Goal: Task Accomplishment & Management: Complete application form

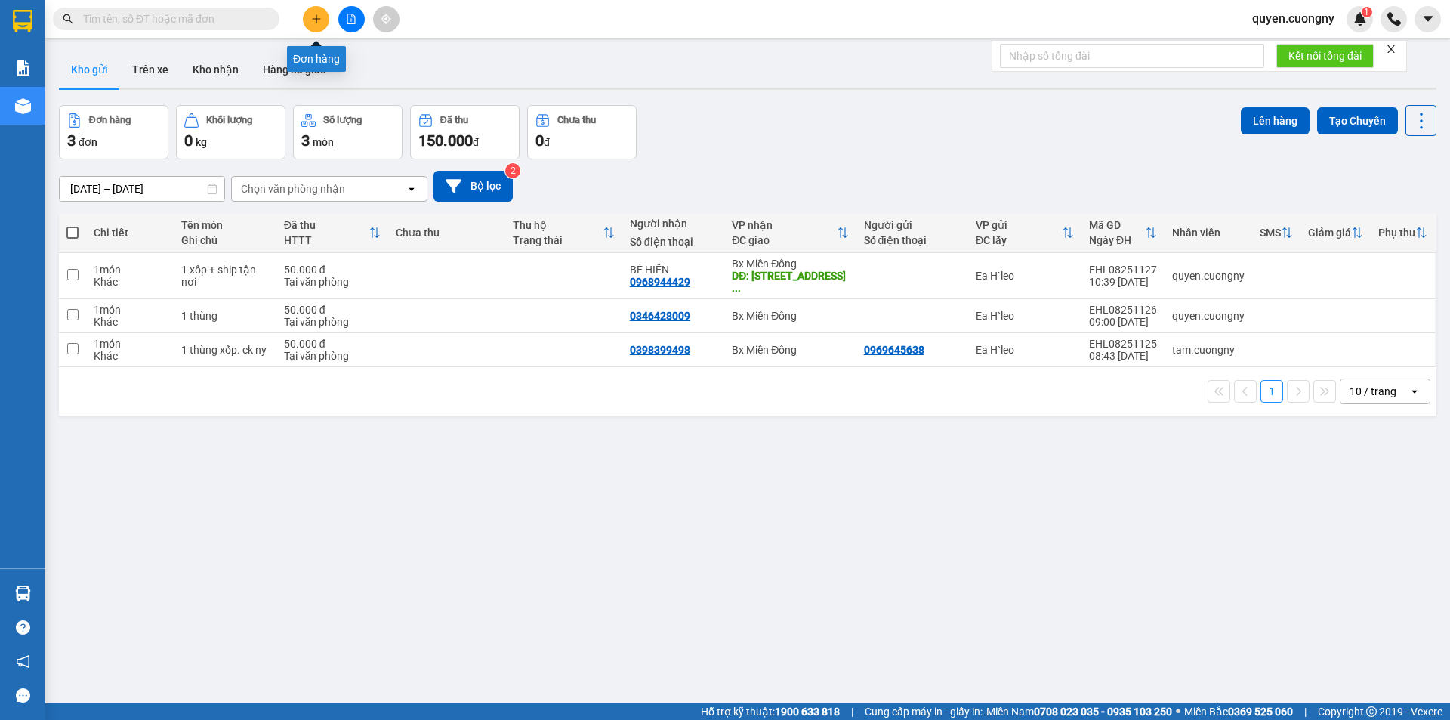
click at [313, 29] on button at bounding box center [316, 19] width 26 height 26
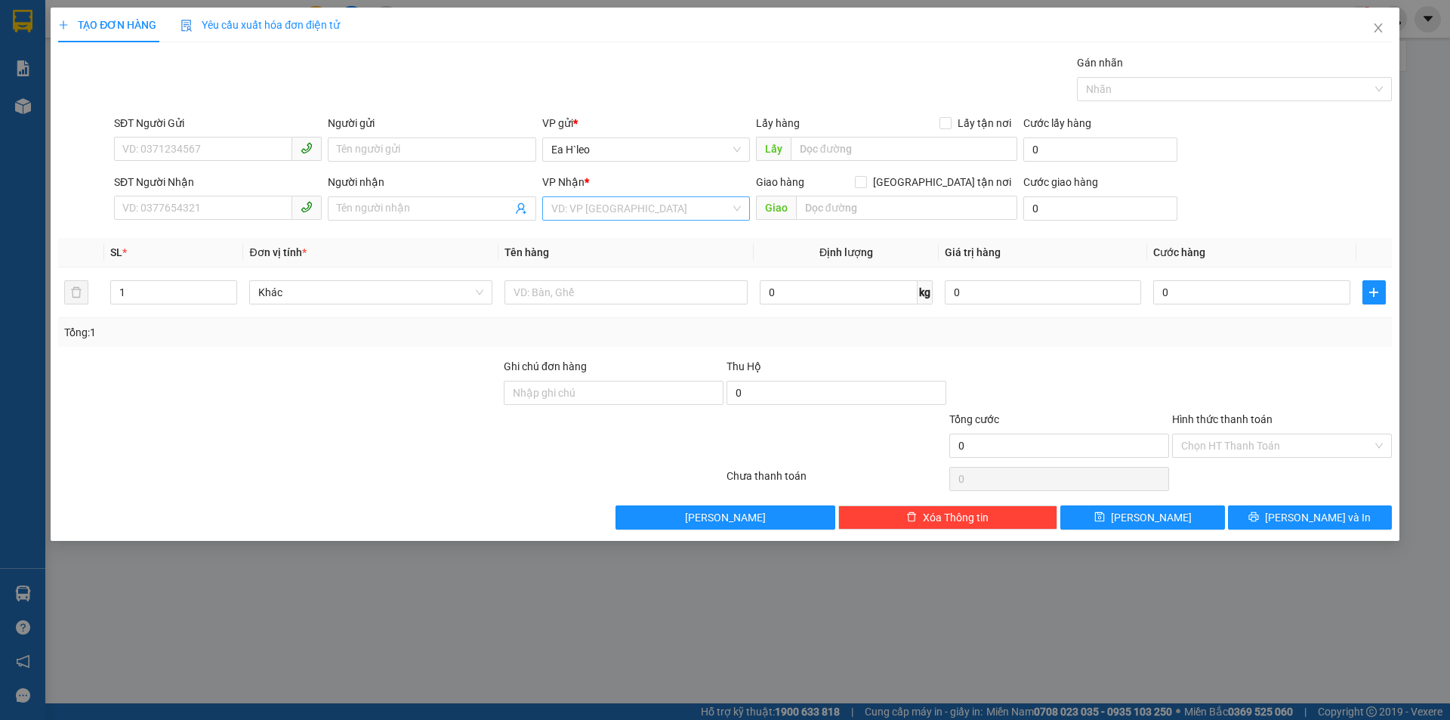
click at [593, 211] on input "search" at bounding box center [640, 208] width 179 height 23
click at [604, 338] on div "VP An Sương" at bounding box center [646, 335] width 190 height 17
click at [556, 300] on input "text" at bounding box center [625, 292] width 243 height 24
type input "1 THÙNG"
click at [165, 214] on input "SĐT Người Nhận" at bounding box center [203, 208] width 178 height 24
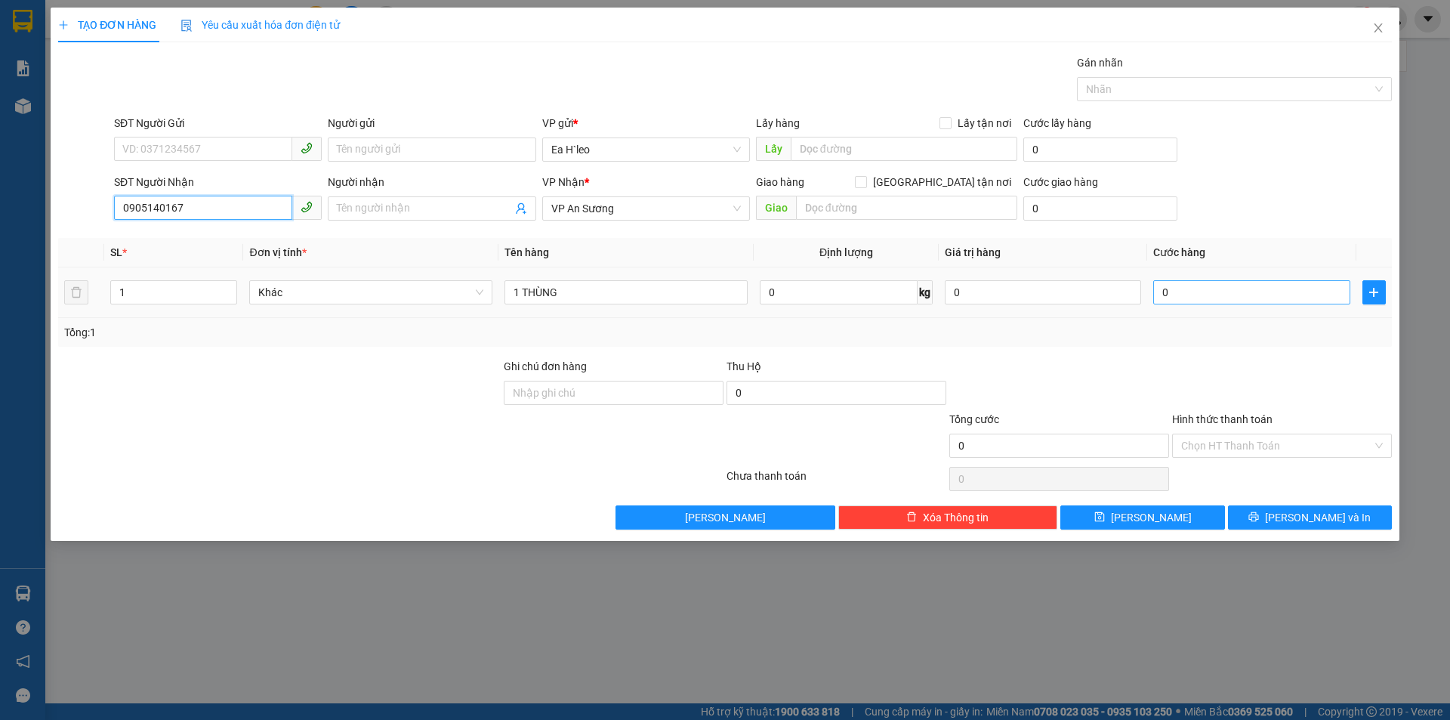
type input "0905140167"
click at [1231, 300] on input "0" at bounding box center [1251, 292] width 196 height 24
click at [1309, 291] on input "0" at bounding box center [1251, 292] width 196 height 24
type input "50"
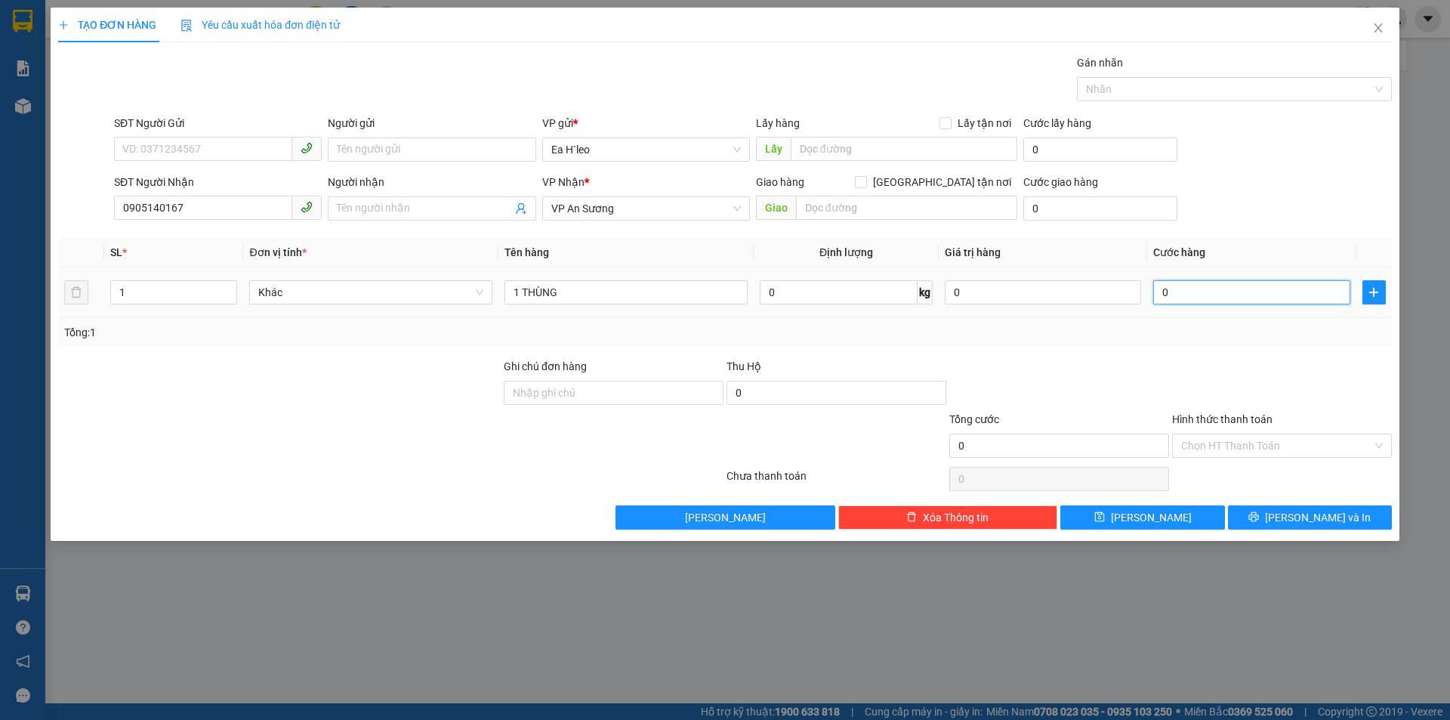
type input "50"
type input "500"
type input "5.000"
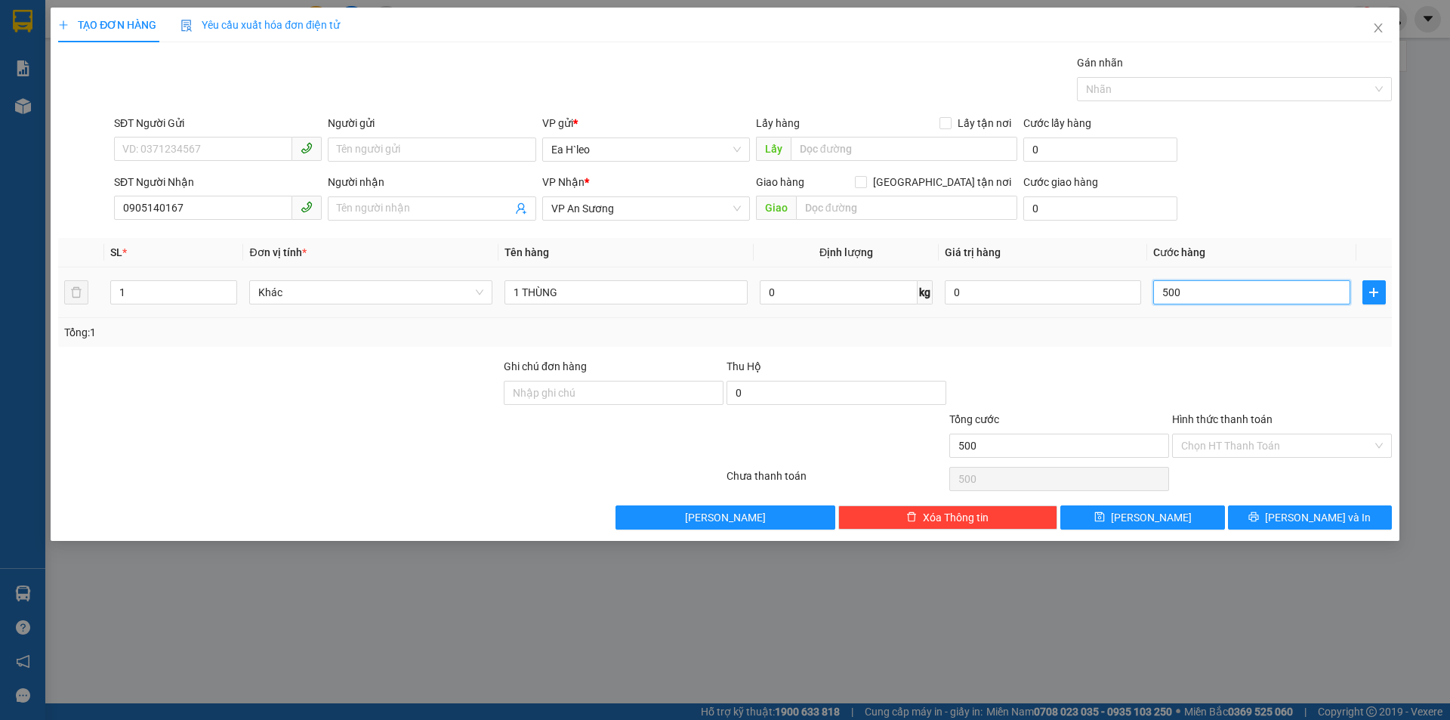
type input "5.000"
type input "50.000"
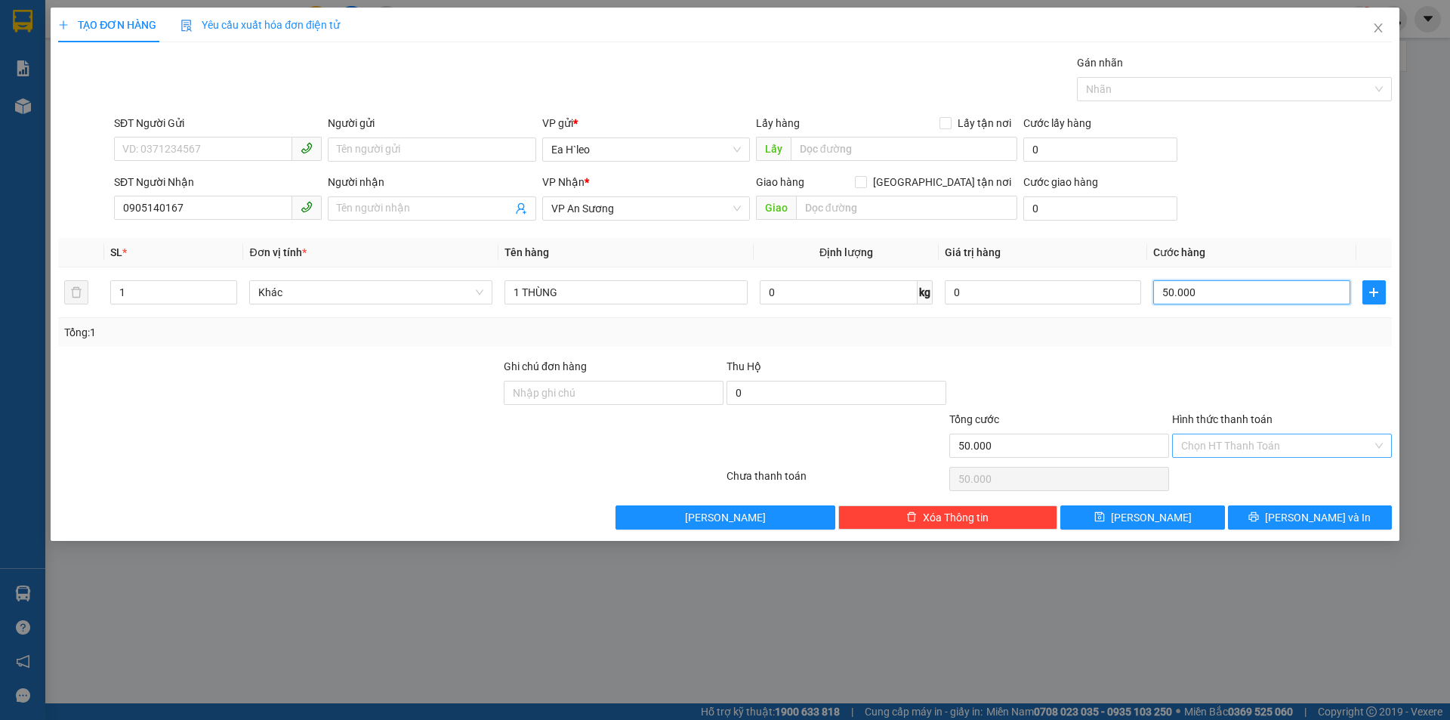
type input "50.000"
click at [1275, 446] on input "Hình thức thanh toán" at bounding box center [1276, 445] width 191 height 23
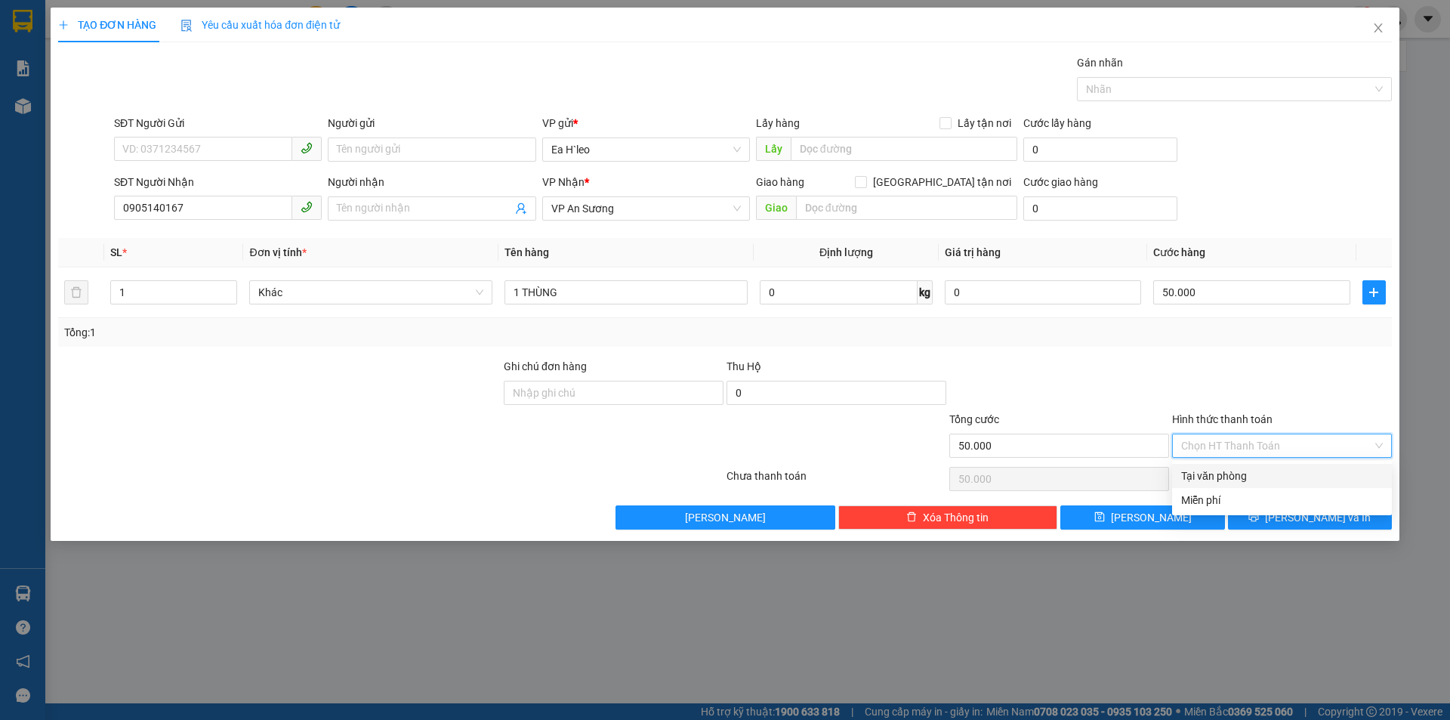
click at [1268, 486] on div "Tại văn phòng" at bounding box center [1282, 476] width 220 height 24
type input "0"
click at [1277, 512] on button "[PERSON_NAME] và In" at bounding box center [1310, 517] width 164 height 24
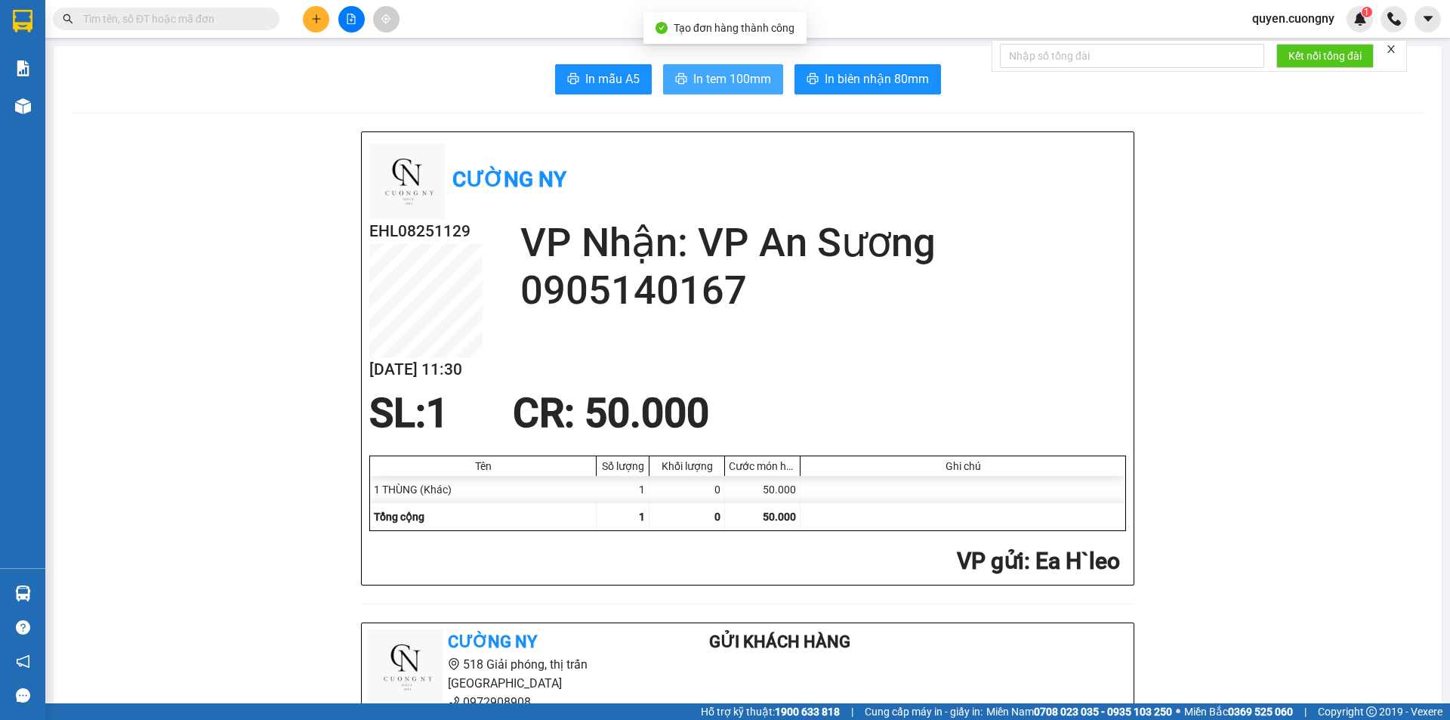
click at [718, 72] on span "In tem 100mm" at bounding box center [732, 78] width 78 height 19
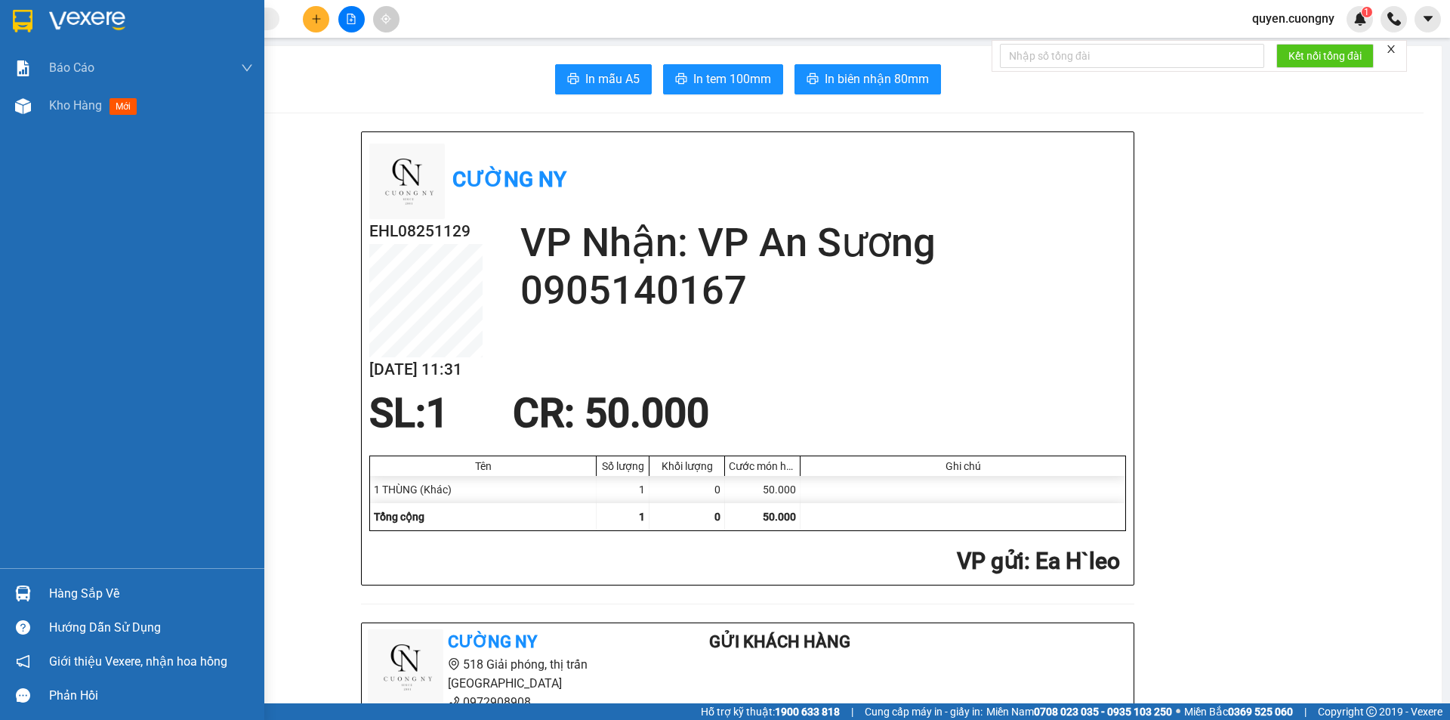
click at [28, 23] on img at bounding box center [23, 21] width 20 height 23
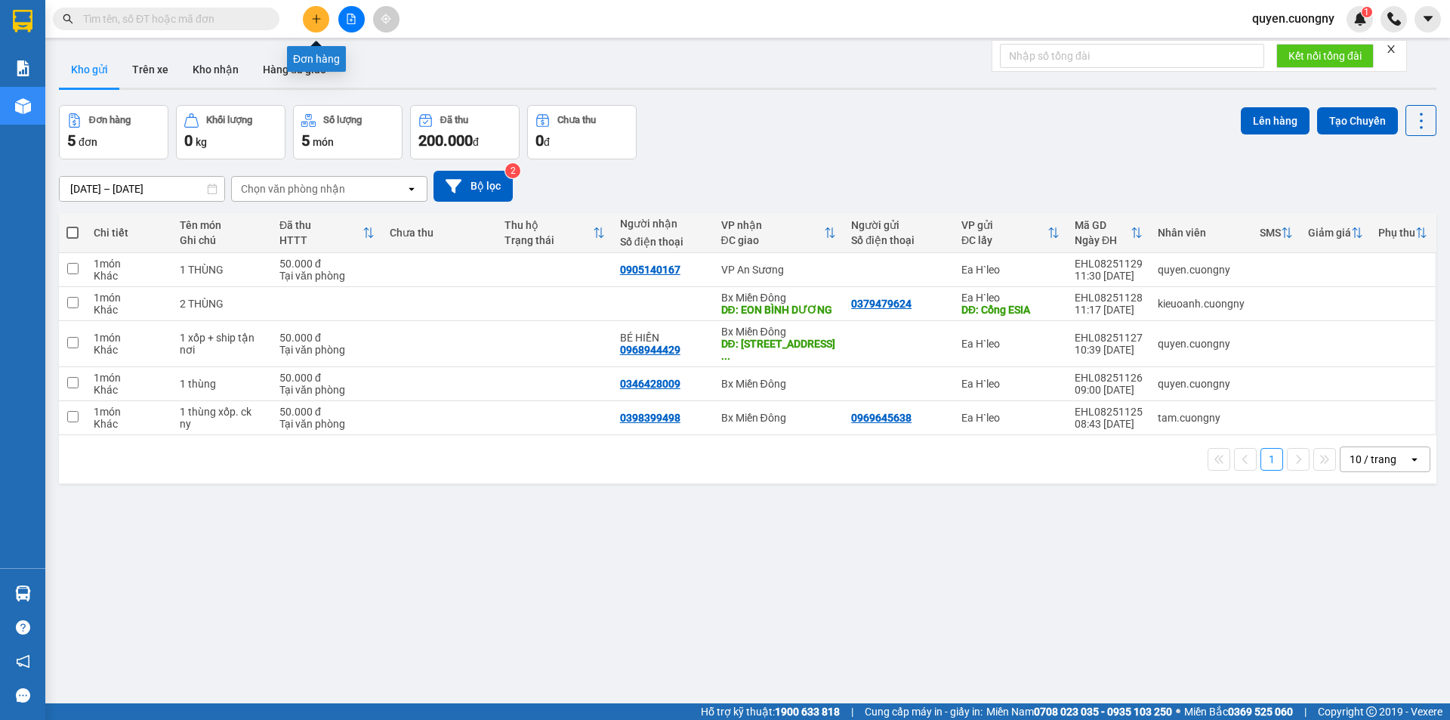
click at [317, 17] on icon "plus" at bounding box center [316, 19] width 11 height 11
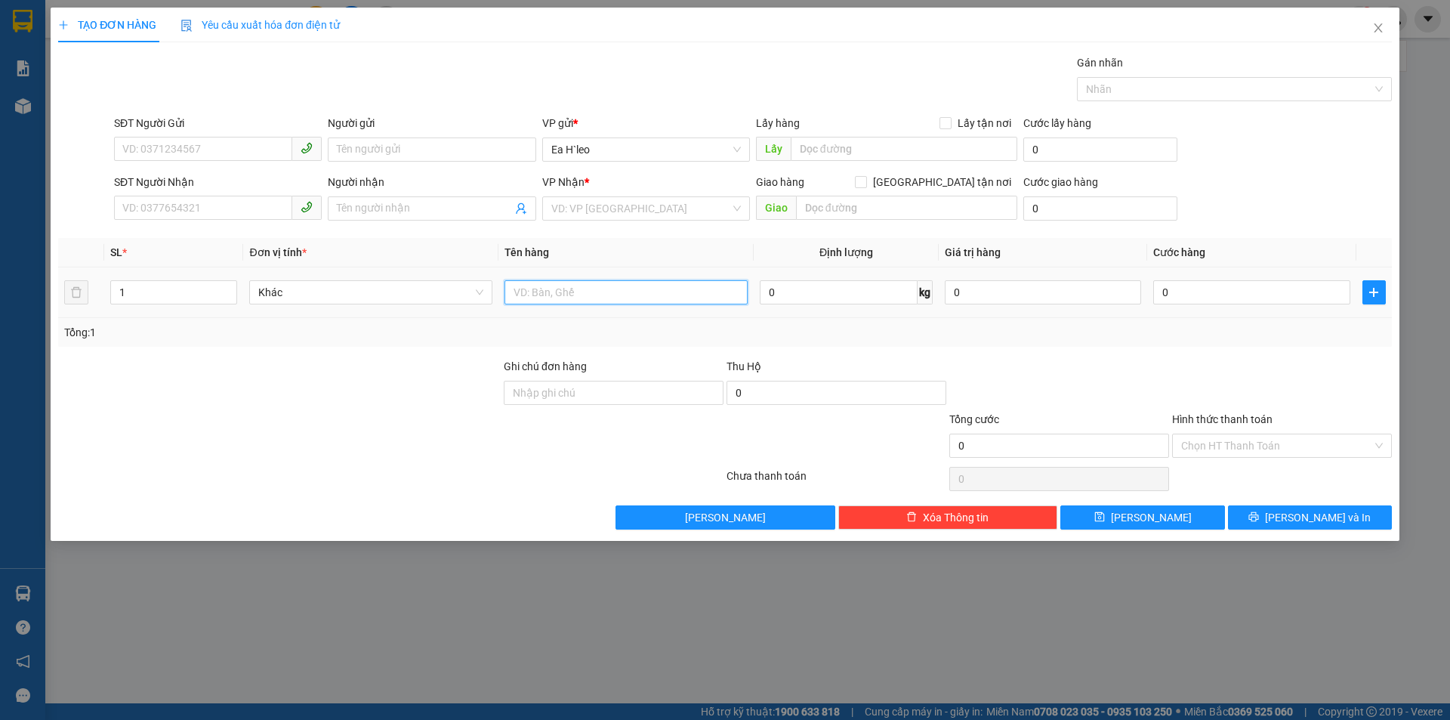
click at [602, 285] on input "text" at bounding box center [625, 292] width 243 height 24
type input "1 thùng giấy"
click at [596, 208] on input "search" at bounding box center [640, 208] width 179 height 23
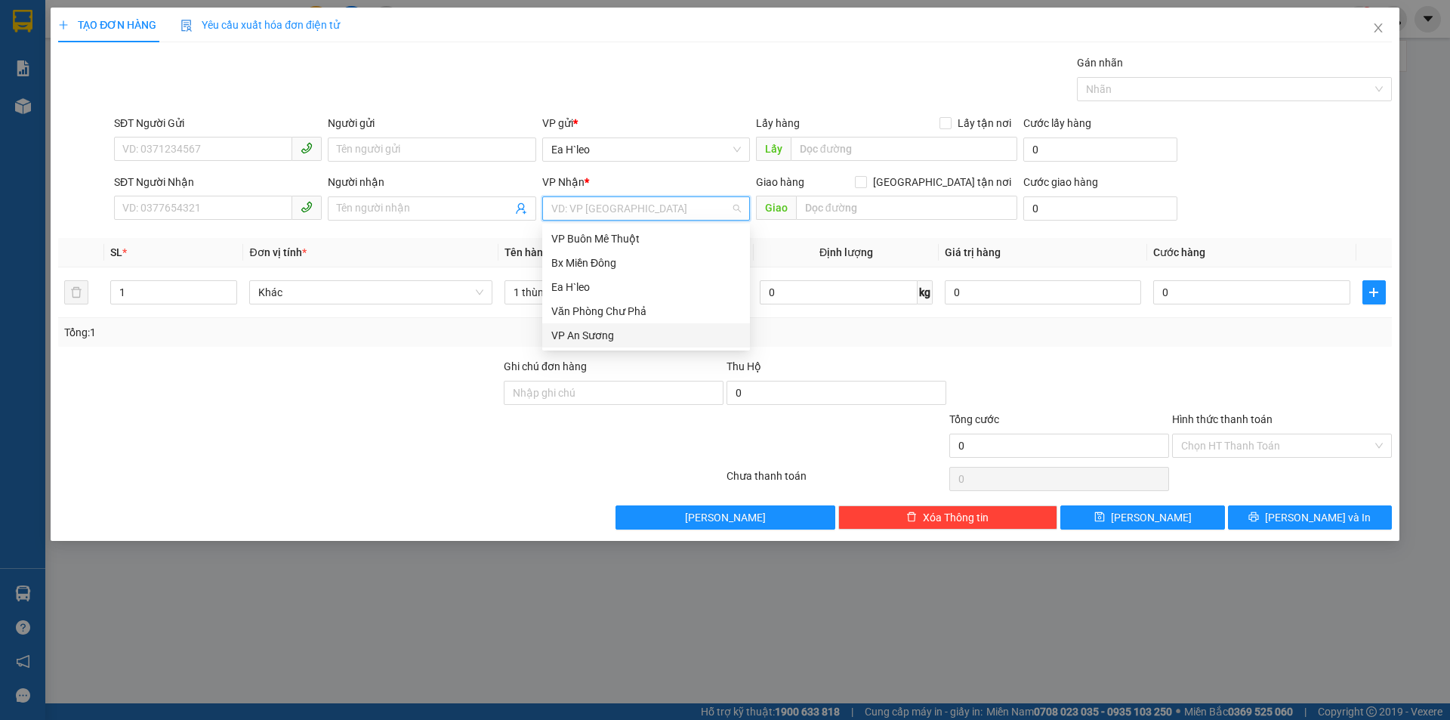
click at [665, 337] on div "VP An Sương" at bounding box center [646, 335] width 190 height 17
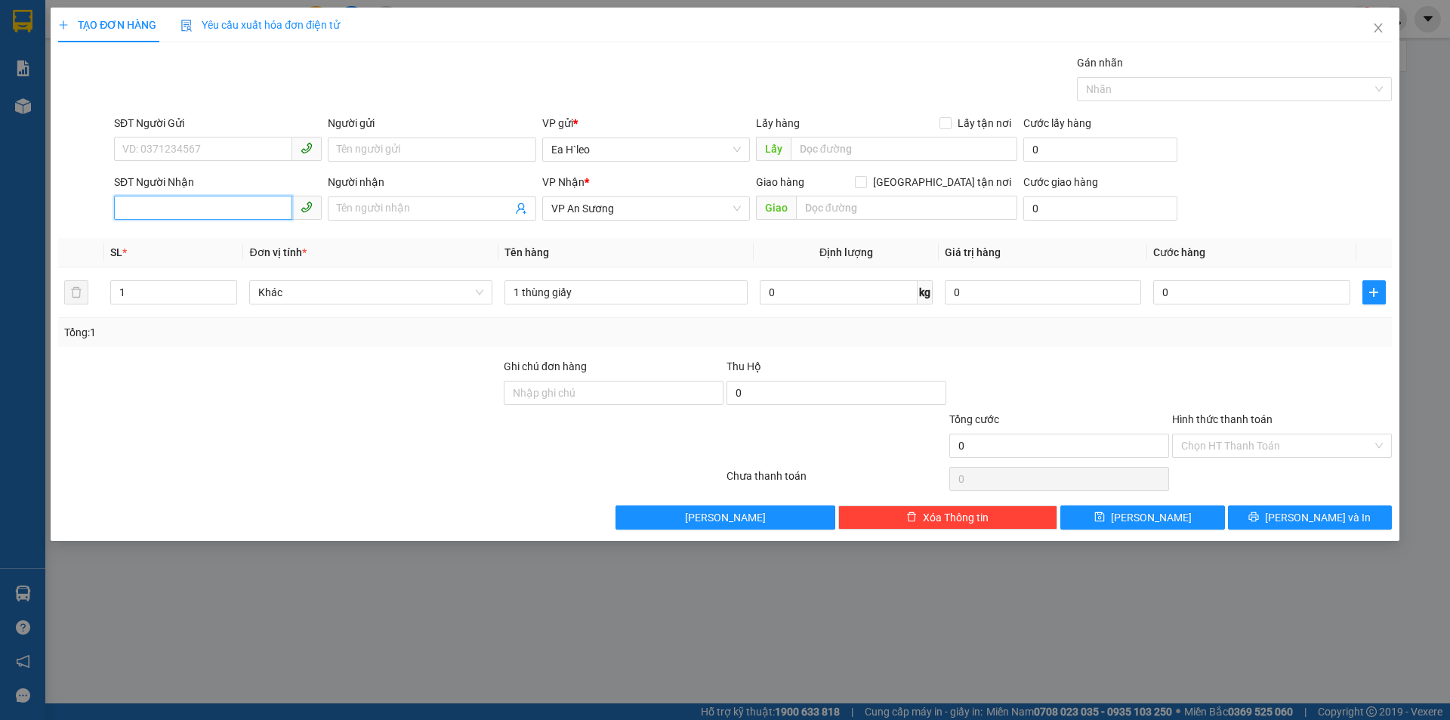
click at [226, 211] on input "SĐT Người Nhận" at bounding box center [203, 208] width 178 height 24
type input "0934121385"
click at [357, 217] on span at bounding box center [432, 208] width 208 height 24
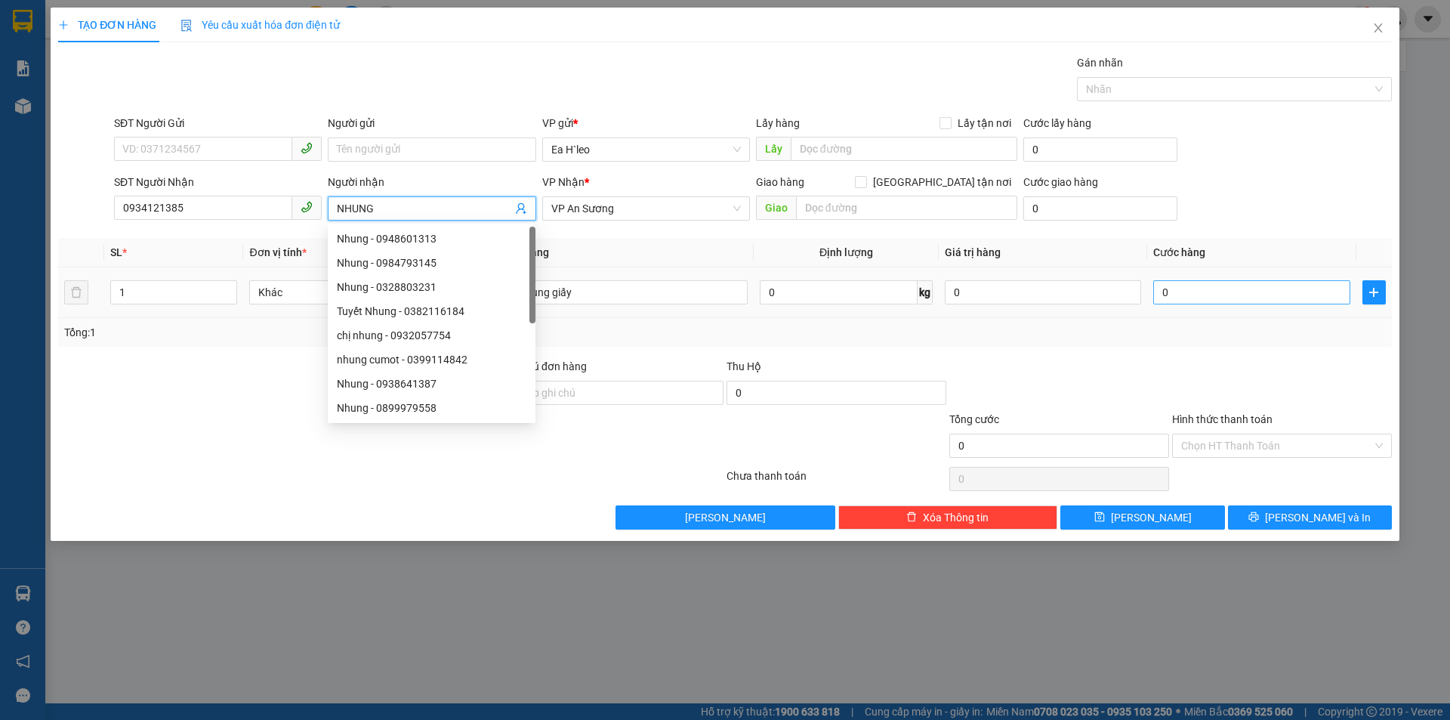
type input "NHUNG"
click at [1214, 297] on input "0" at bounding box center [1251, 292] width 196 height 24
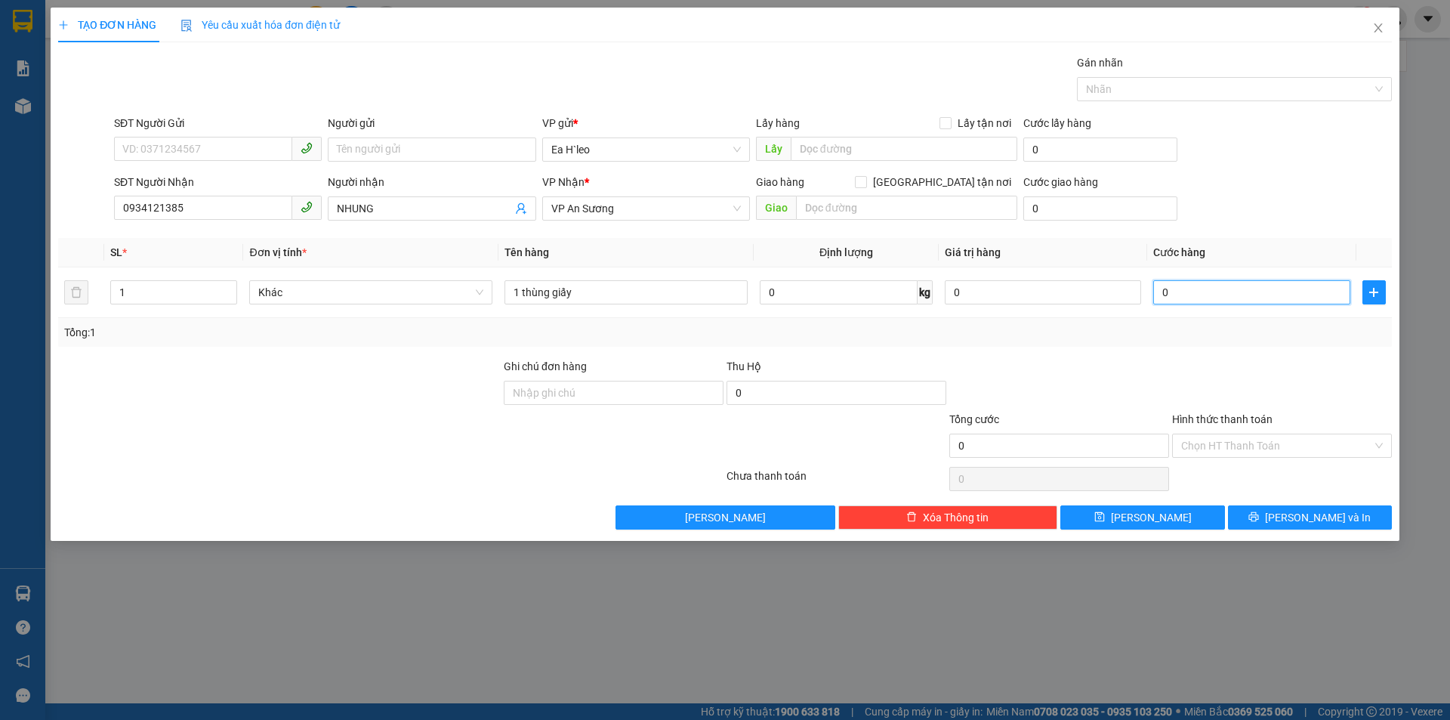
type input "8"
type input "80"
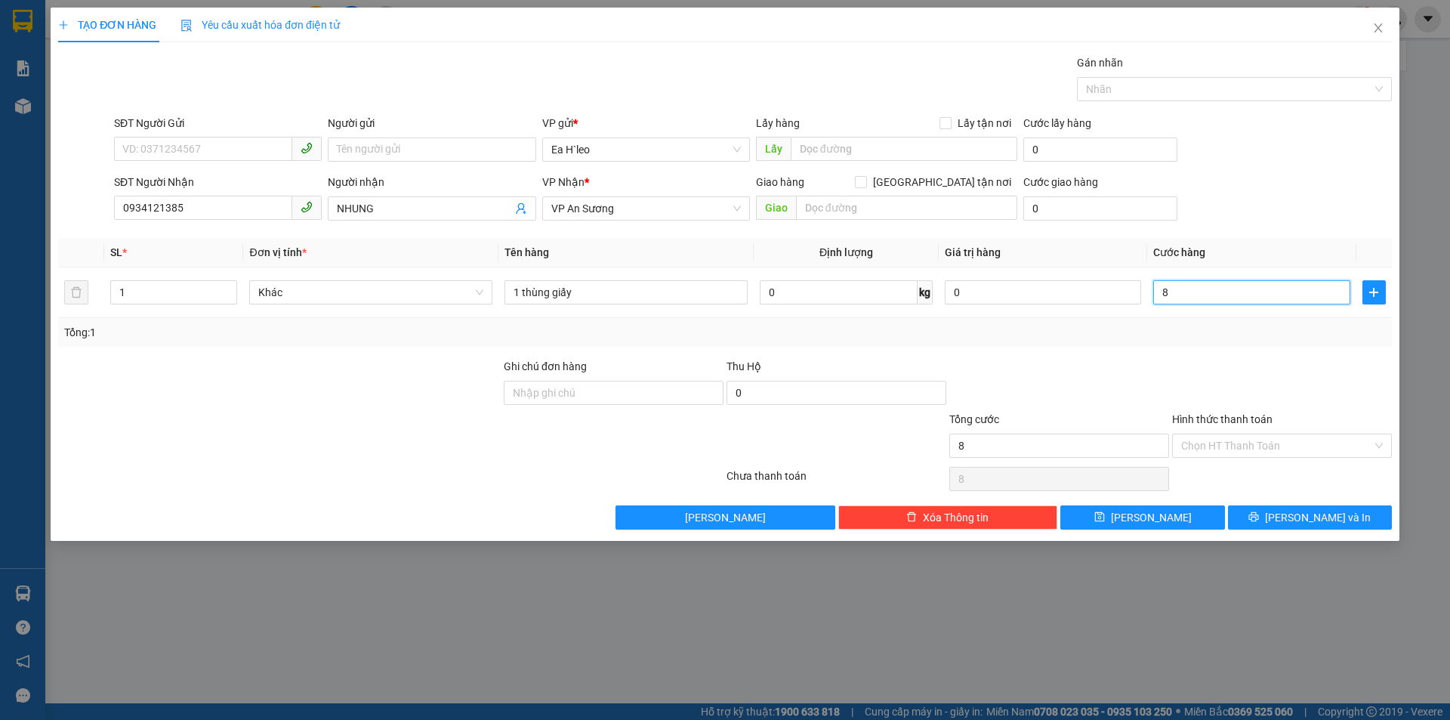
type input "80"
type input "800"
type input "8.000"
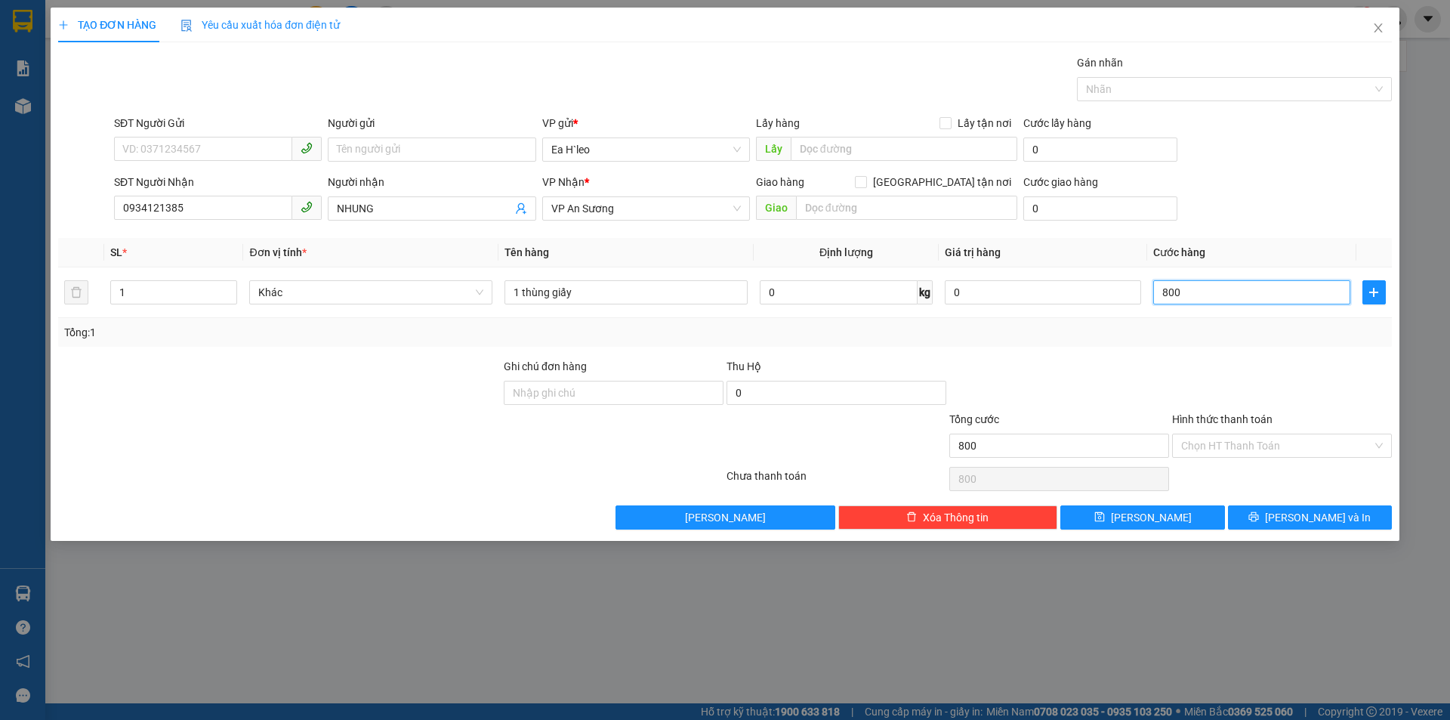
type input "8.000"
type input "80.000"
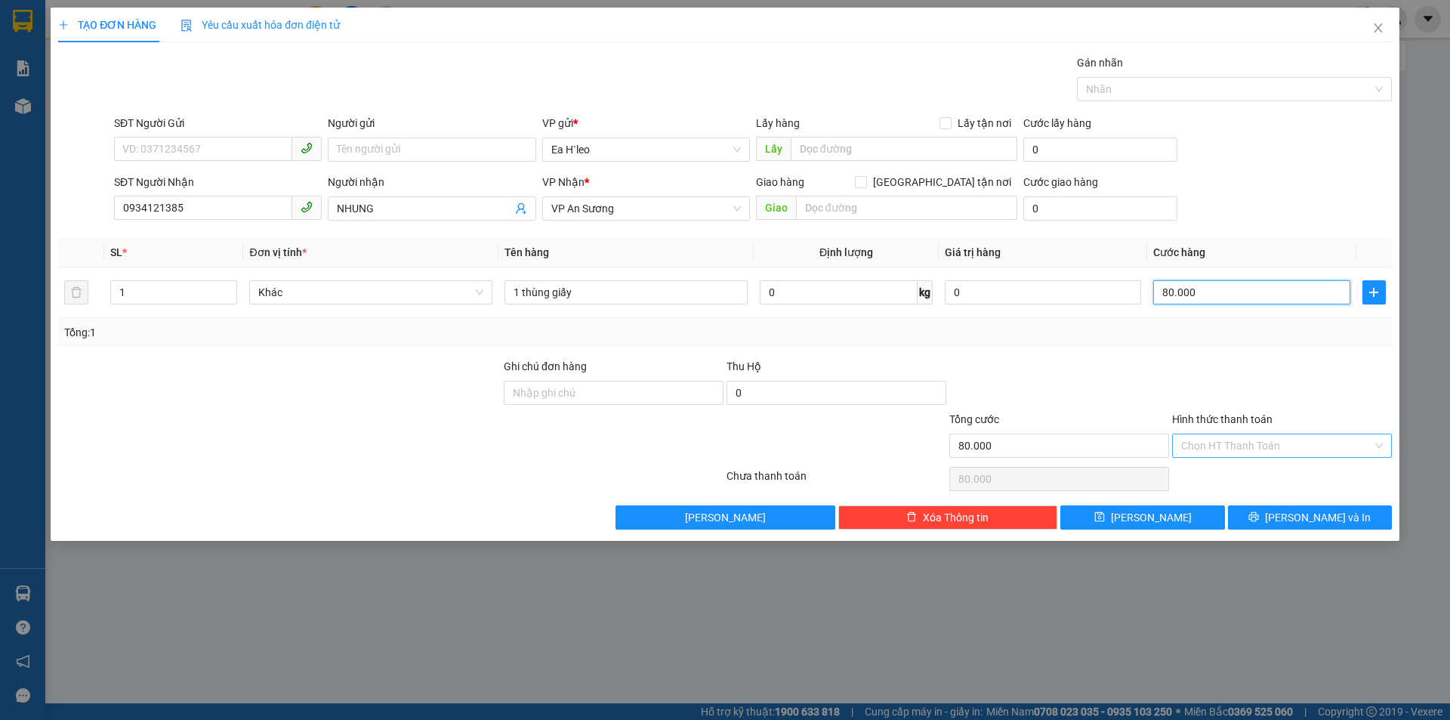
type input "80.000"
drag, startPoint x: 1286, startPoint y: 436, endPoint x: 1262, endPoint y: 458, distance: 32.6
click at [1283, 433] on div "Chọn HT Thanh Toán" at bounding box center [1282, 445] width 220 height 24
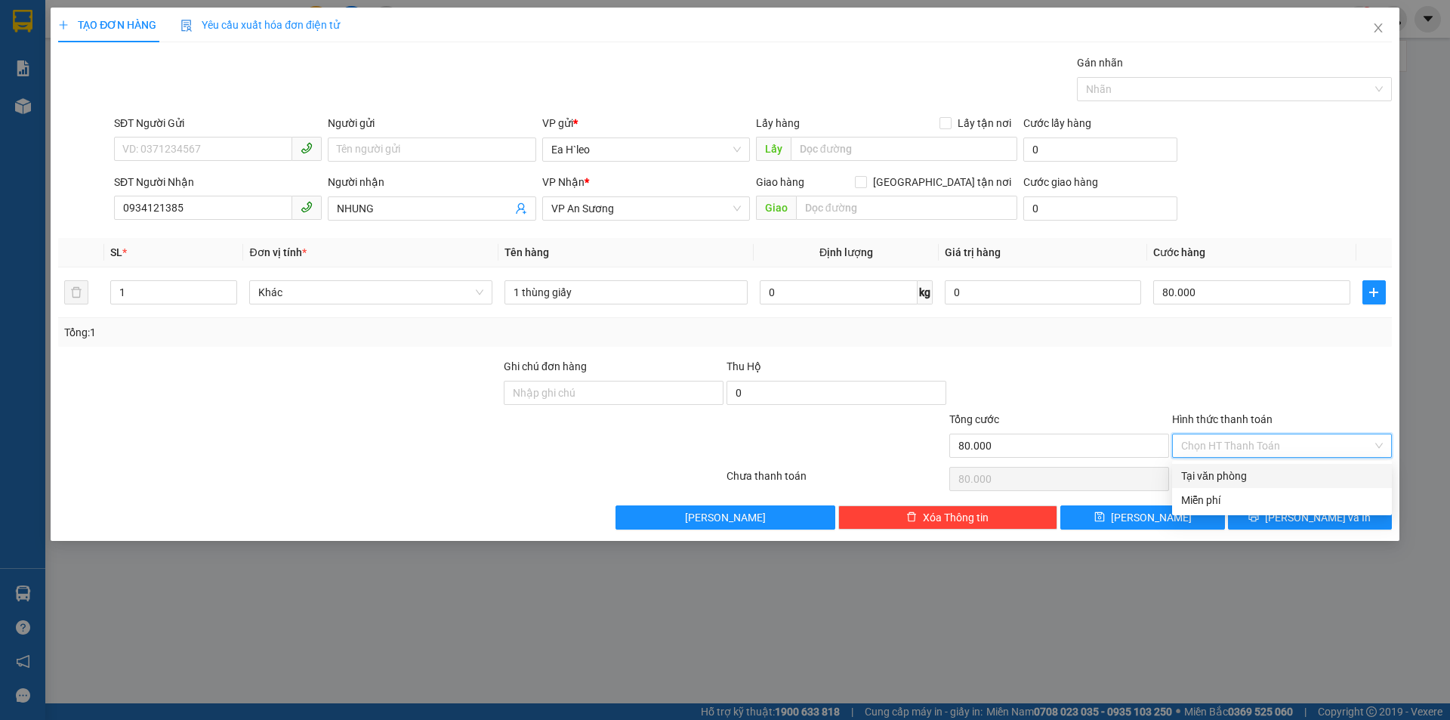
click at [1254, 469] on div "Tại văn phòng" at bounding box center [1282, 475] width 202 height 17
type input "0"
click at [1270, 517] on button "[PERSON_NAME] và In" at bounding box center [1310, 517] width 164 height 24
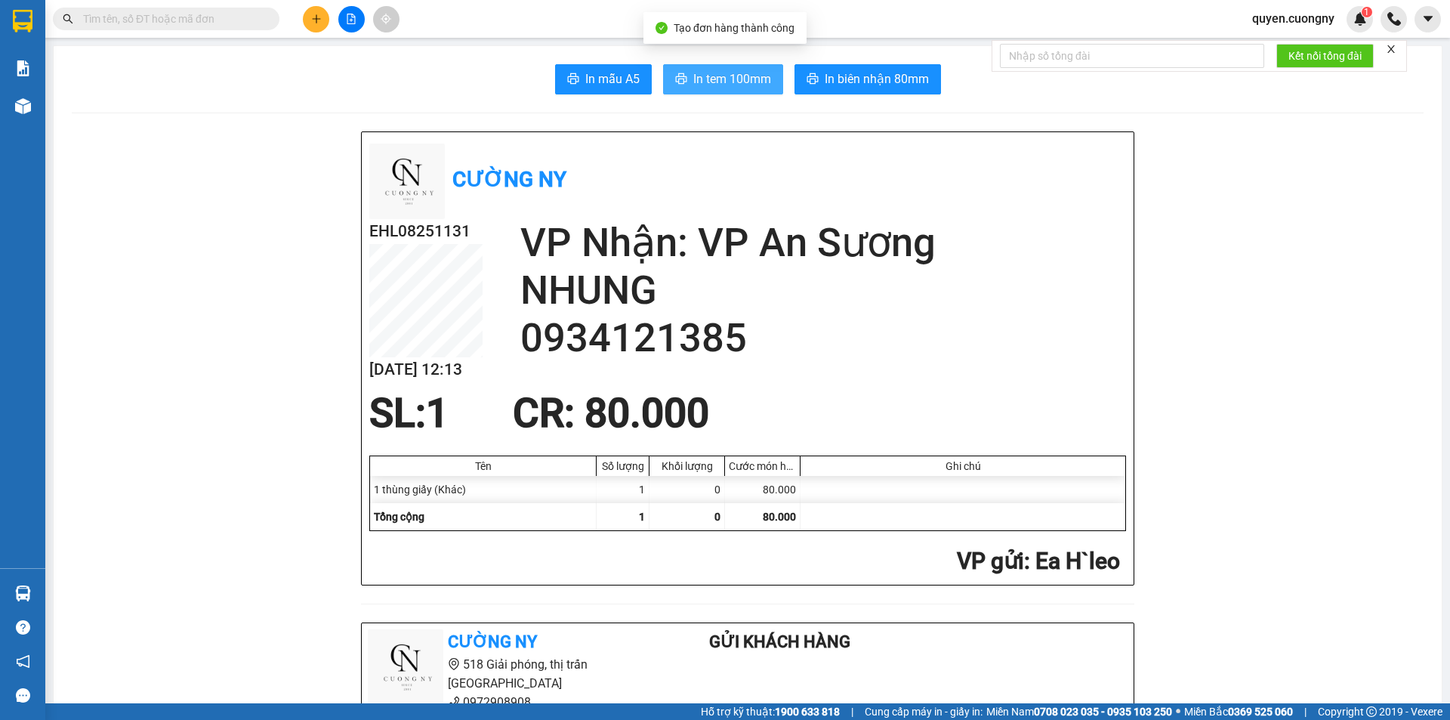
click at [693, 79] on span "In tem 100mm" at bounding box center [732, 78] width 78 height 19
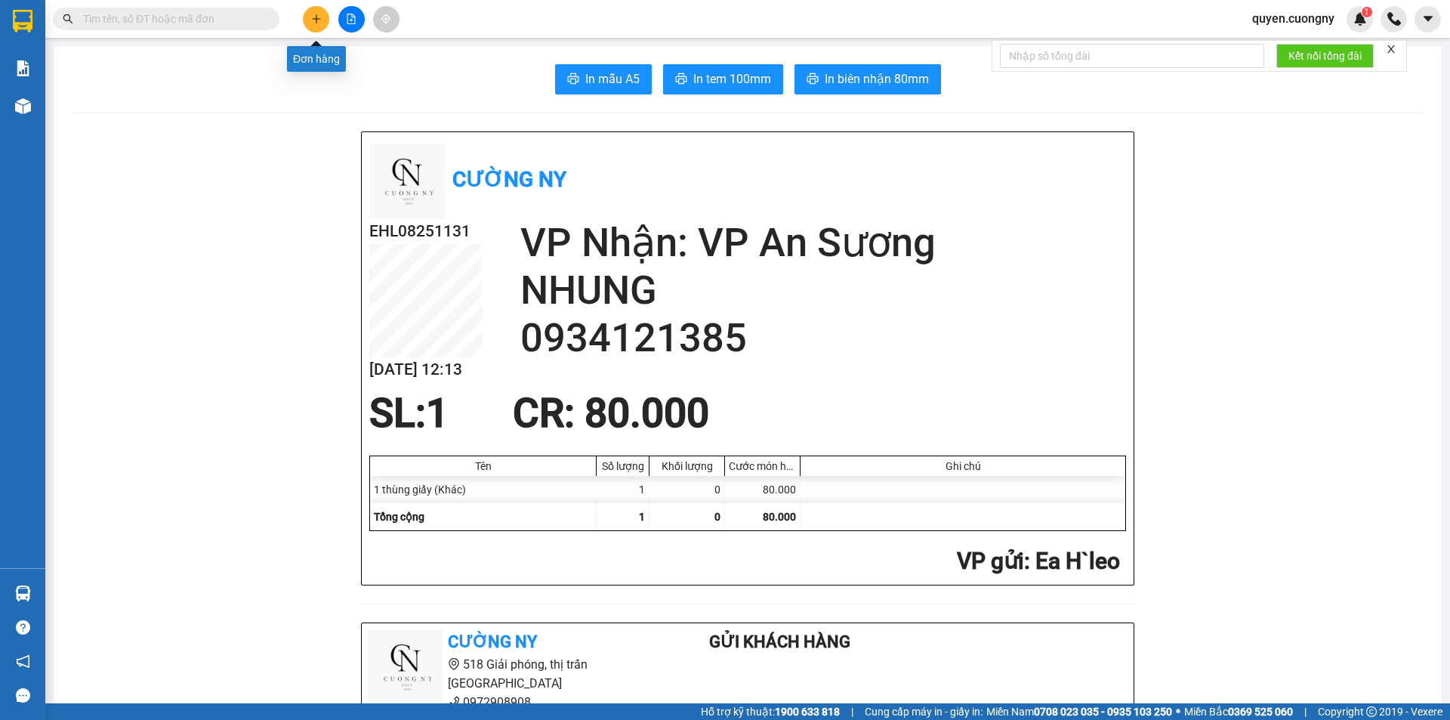
click at [319, 28] on button at bounding box center [316, 19] width 26 height 26
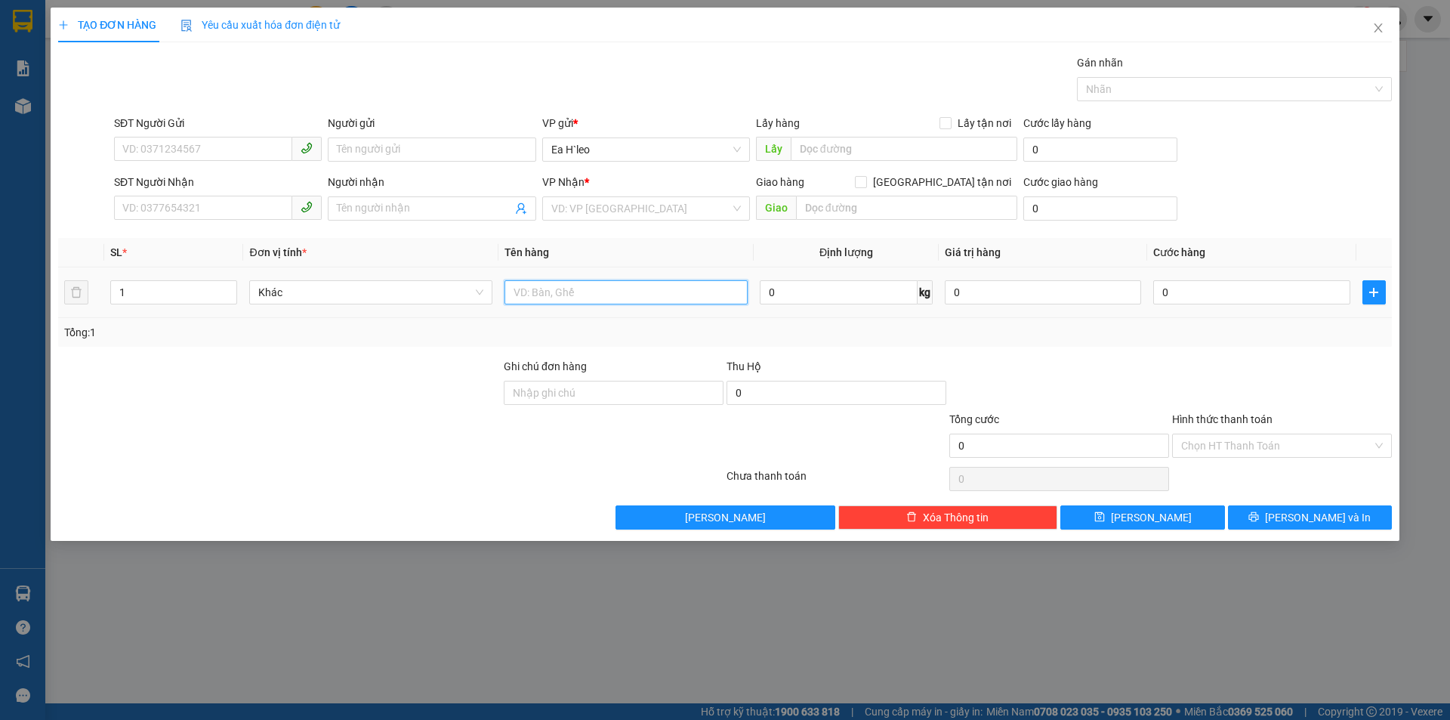
click at [553, 300] on input "text" at bounding box center [625, 292] width 243 height 24
type input "1 THÙNG"
click at [590, 206] on input "search" at bounding box center [640, 208] width 179 height 23
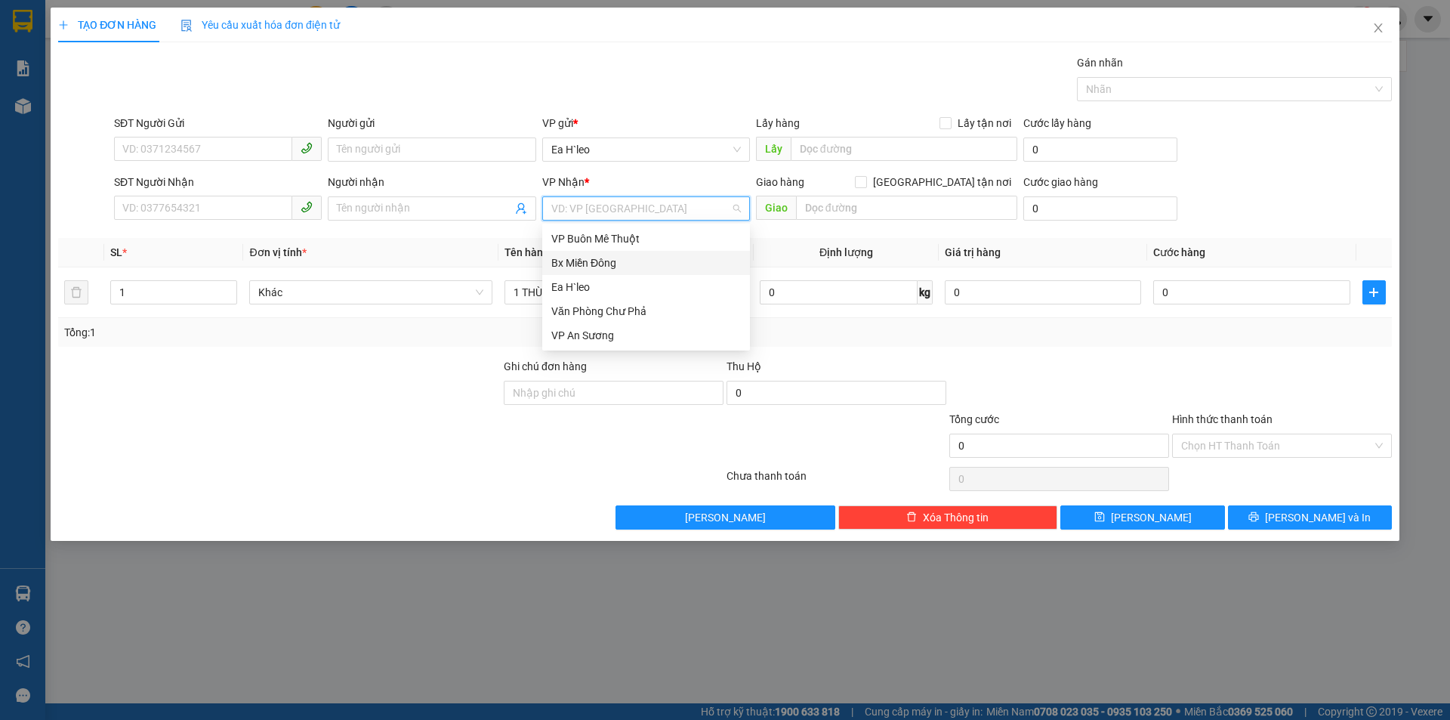
click at [601, 261] on div "Bx Miền Đông" at bounding box center [646, 262] width 190 height 17
click at [188, 208] on input "SĐT Người Nhận" at bounding box center [203, 208] width 178 height 24
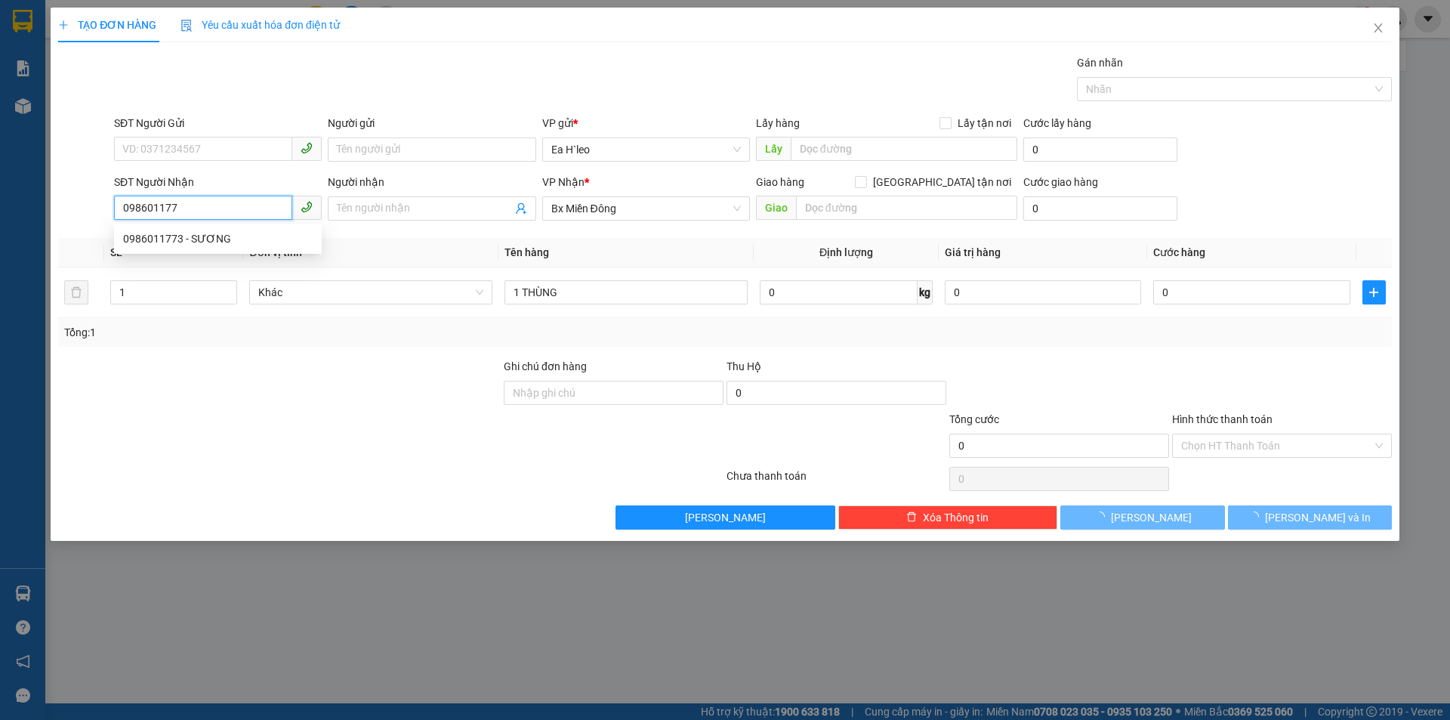
type input "0986011773"
click at [171, 236] on div "0986011773 - SƯƠNG" at bounding box center [218, 238] width 190 height 17
type input "SƯƠNG"
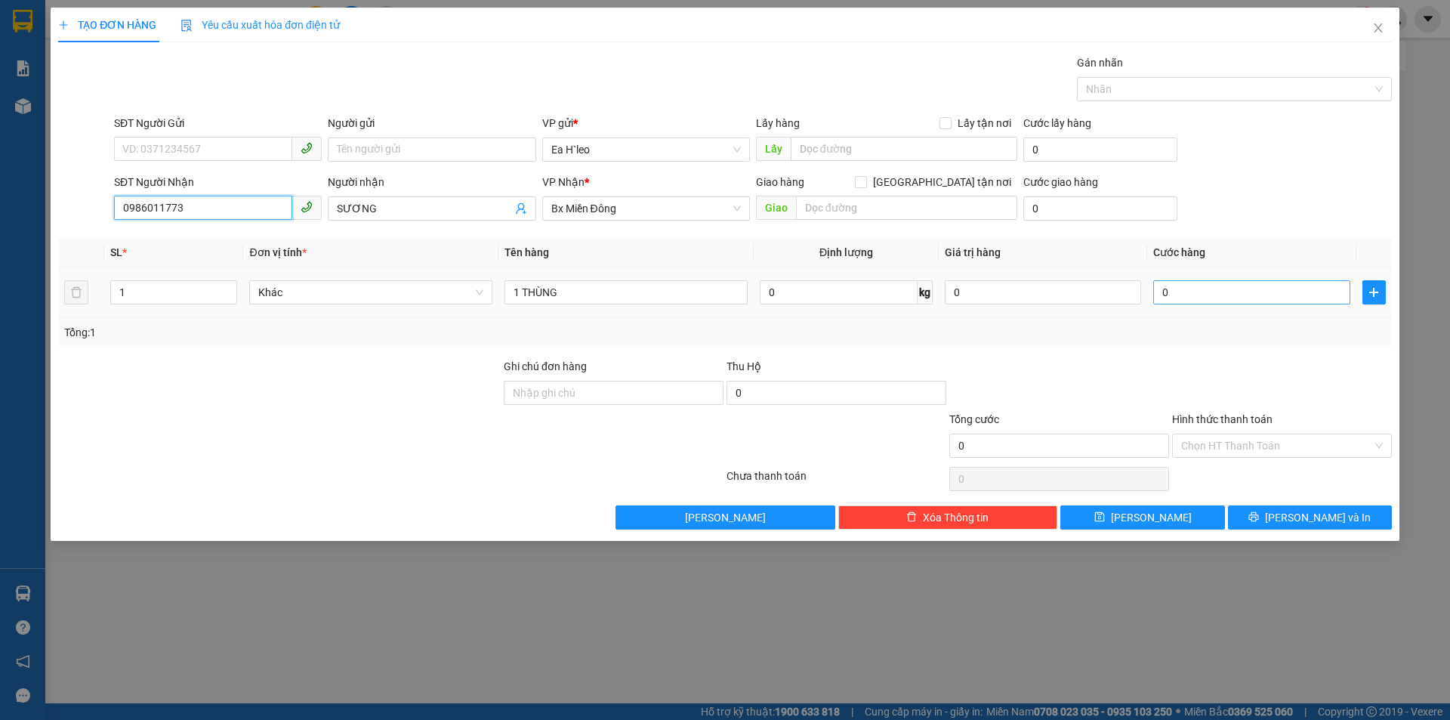
type input "0986011773"
click at [1176, 288] on input "0" at bounding box center [1251, 292] width 196 height 24
type input "9"
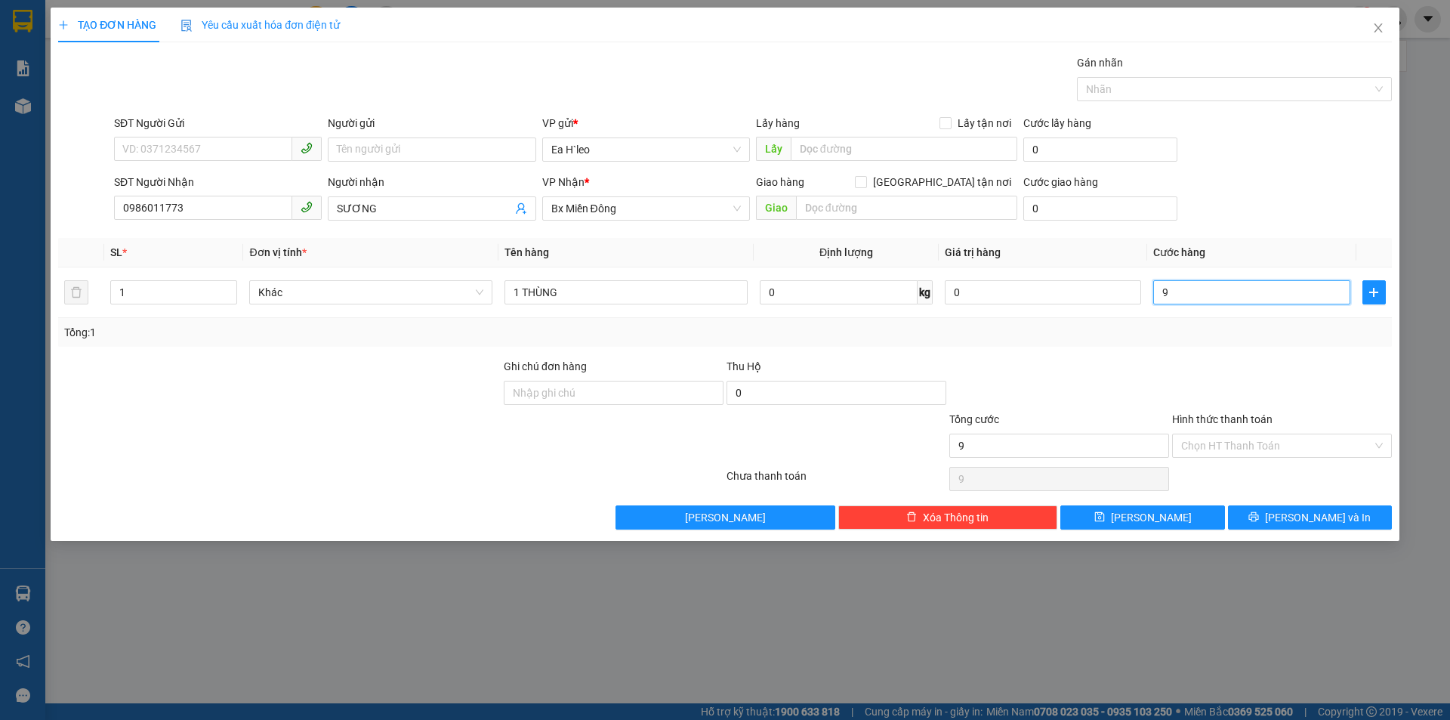
type input "90"
type input "900"
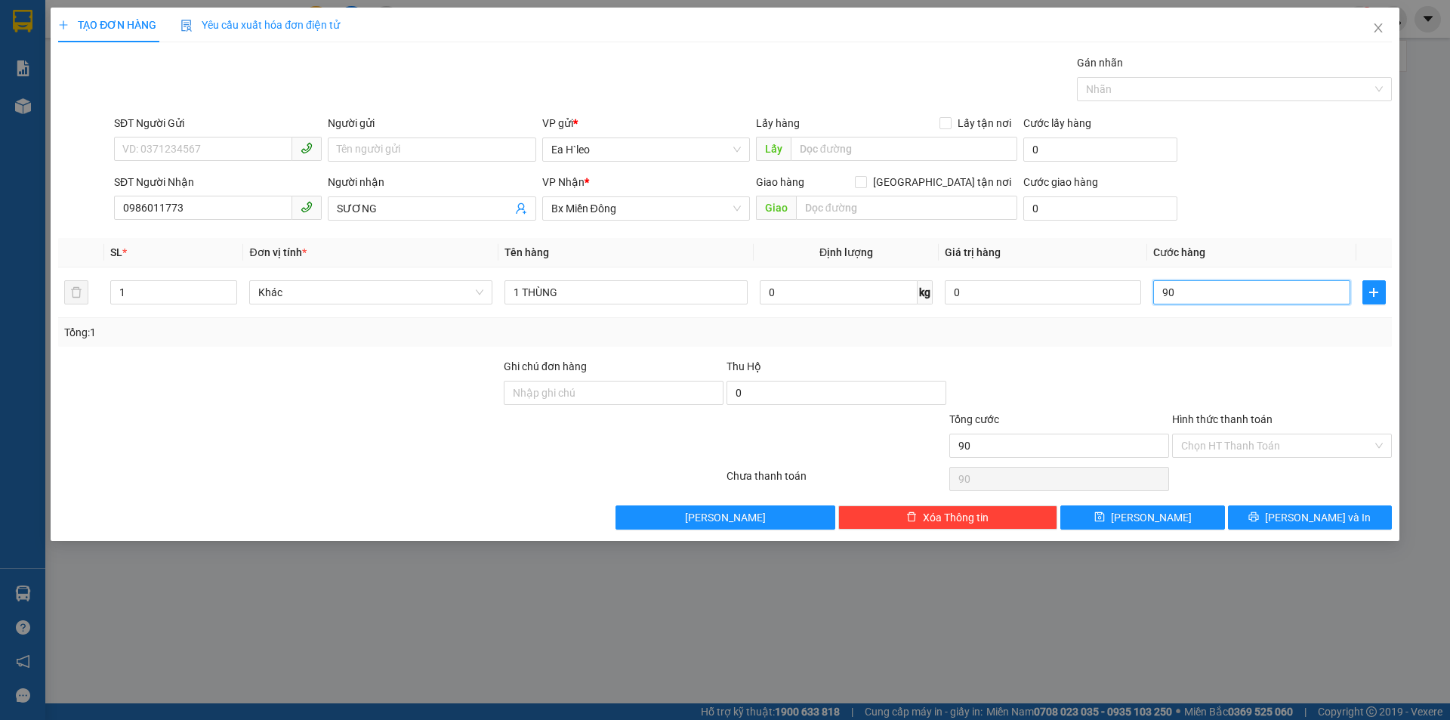
type input "900"
type input "9.000"
type input "90.000"
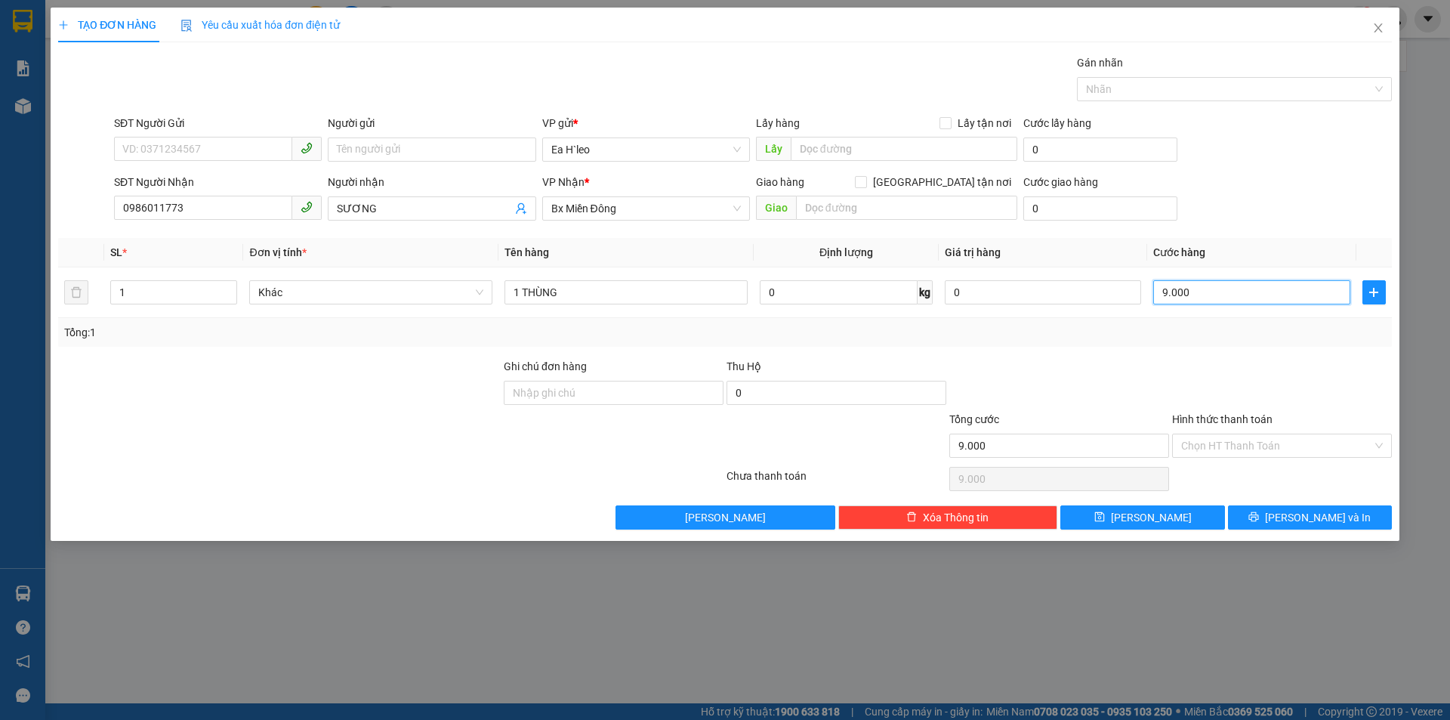
type input "90.000"
click at [1250, 443] on input "Hình thức thanh toán" at bounding box center [1276, 445] width 191 height 23
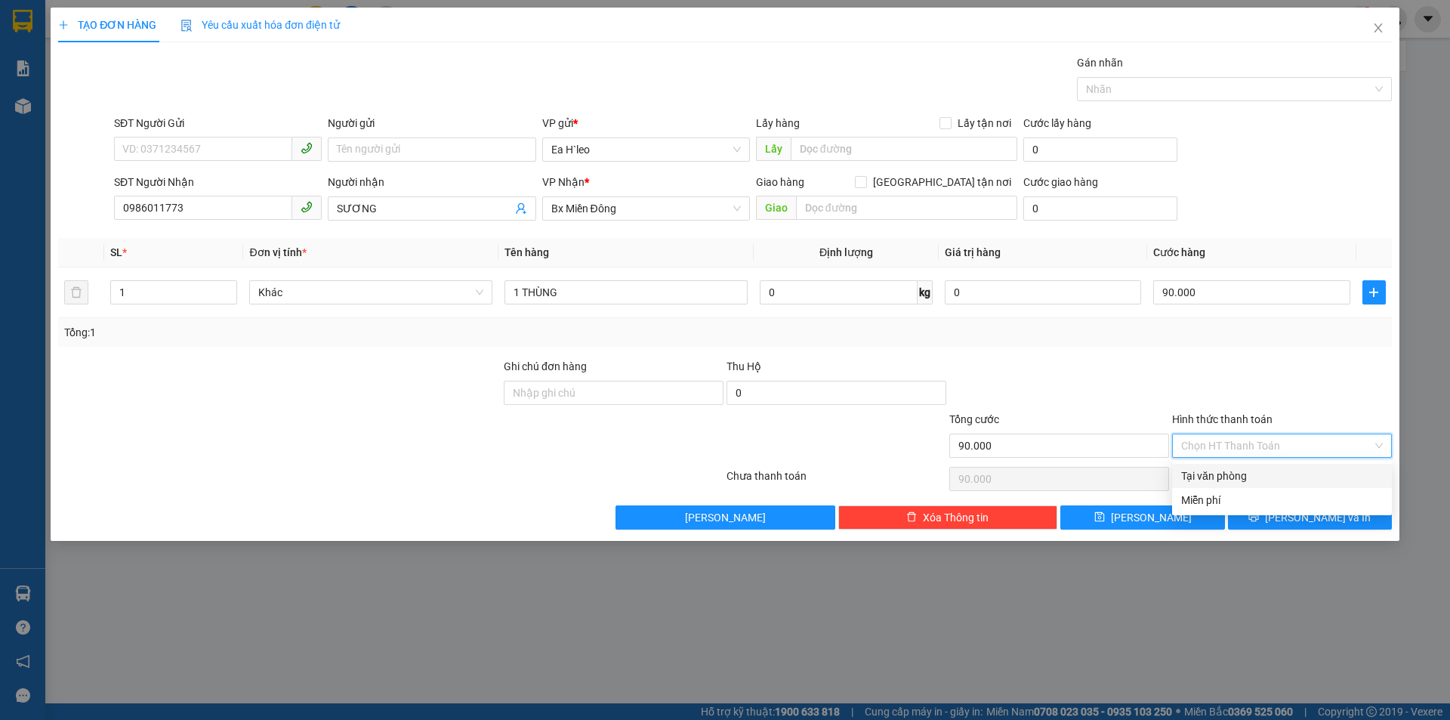
click at [1259, 476] on div "Tại văn phòng" at bounding box center [1282, 475] width 202 height 17
type input "0"
click at [1311, 531] on div "TẠO ĐƠN HÀNG Yêu cầu xuất hóa đơn điện tử Transit Pickup Surcharge Ids Transit …" at bounding box center [725, 274] width 1348 height 533
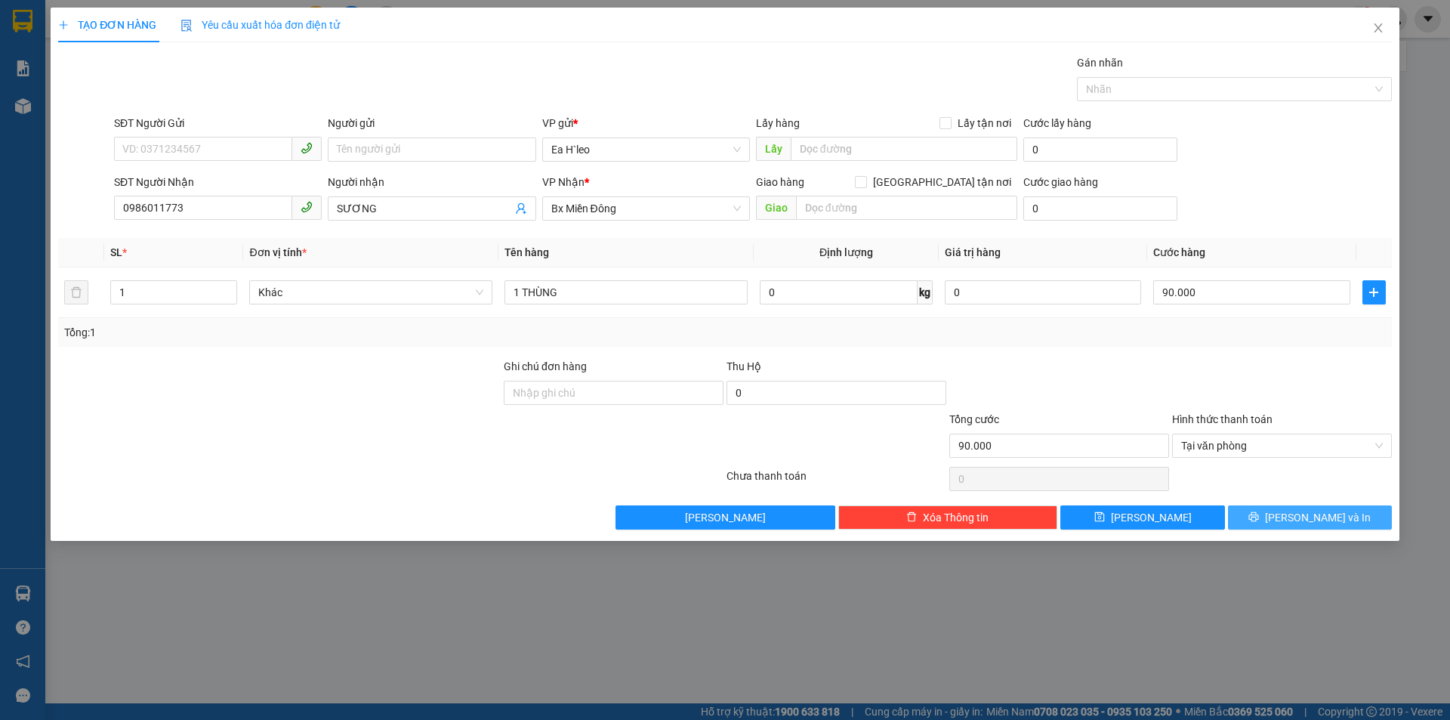
click at [1297, 511] on span "[PERSON_NAME] và In" at bounding box center [1318, 517] width 106 height 17
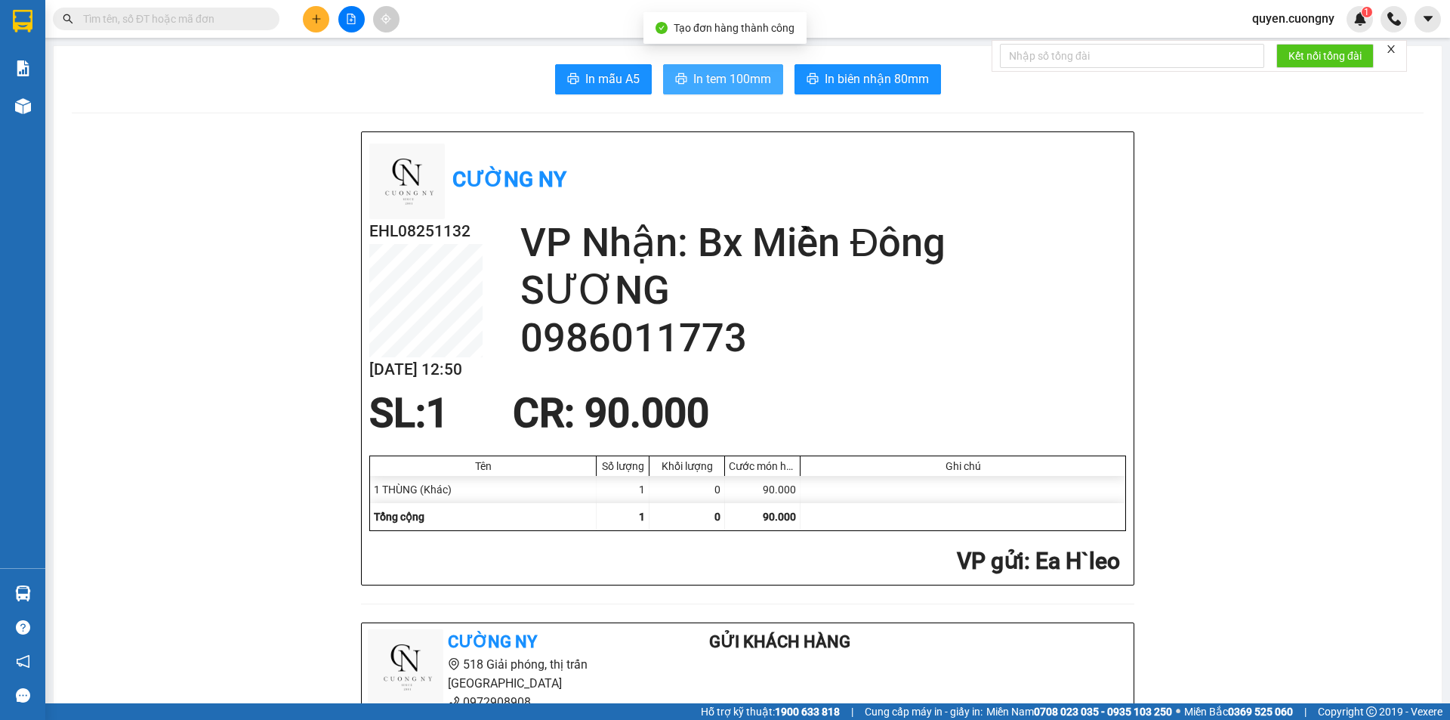
click at [732, 76] on span "In tem 100mm" at bounding box center [732, 78] width 78 height 19
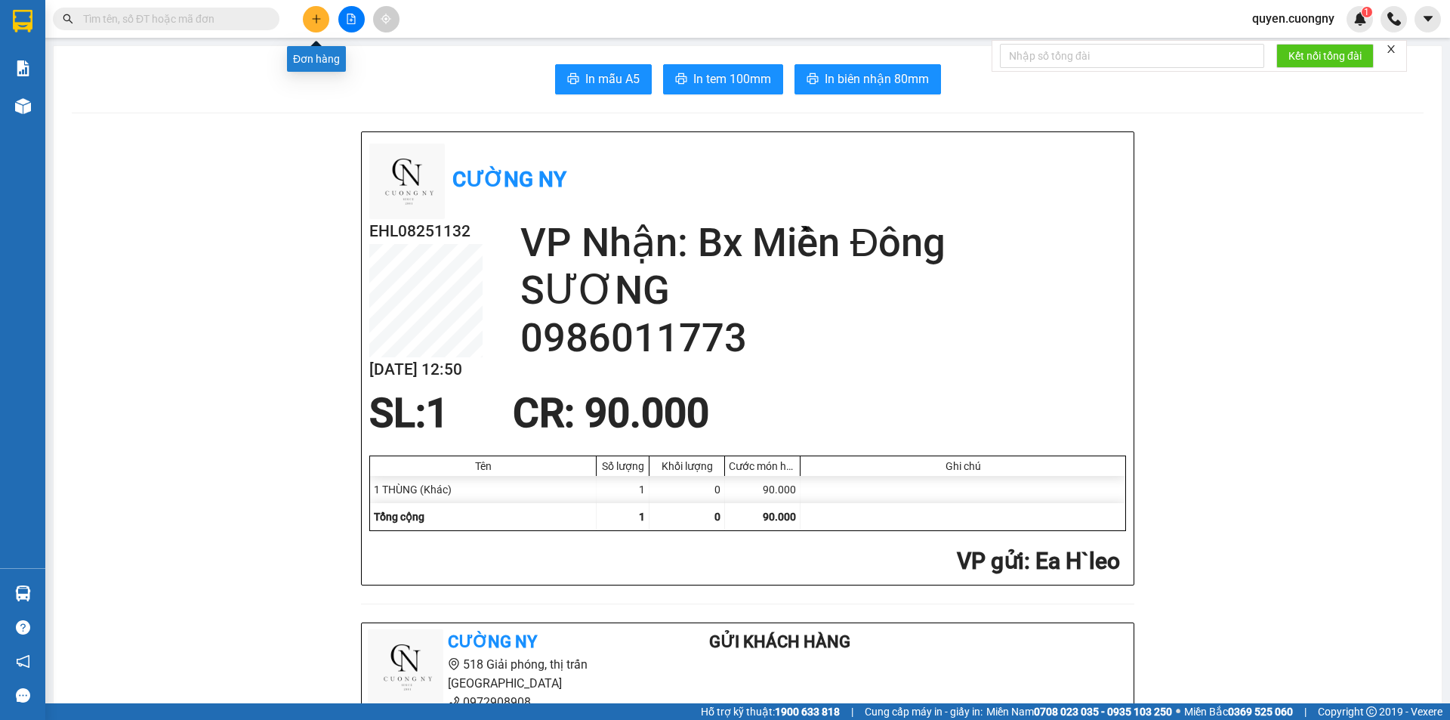
click at [320, 25] on button at bounding box center [316, 19] width 26 height 26
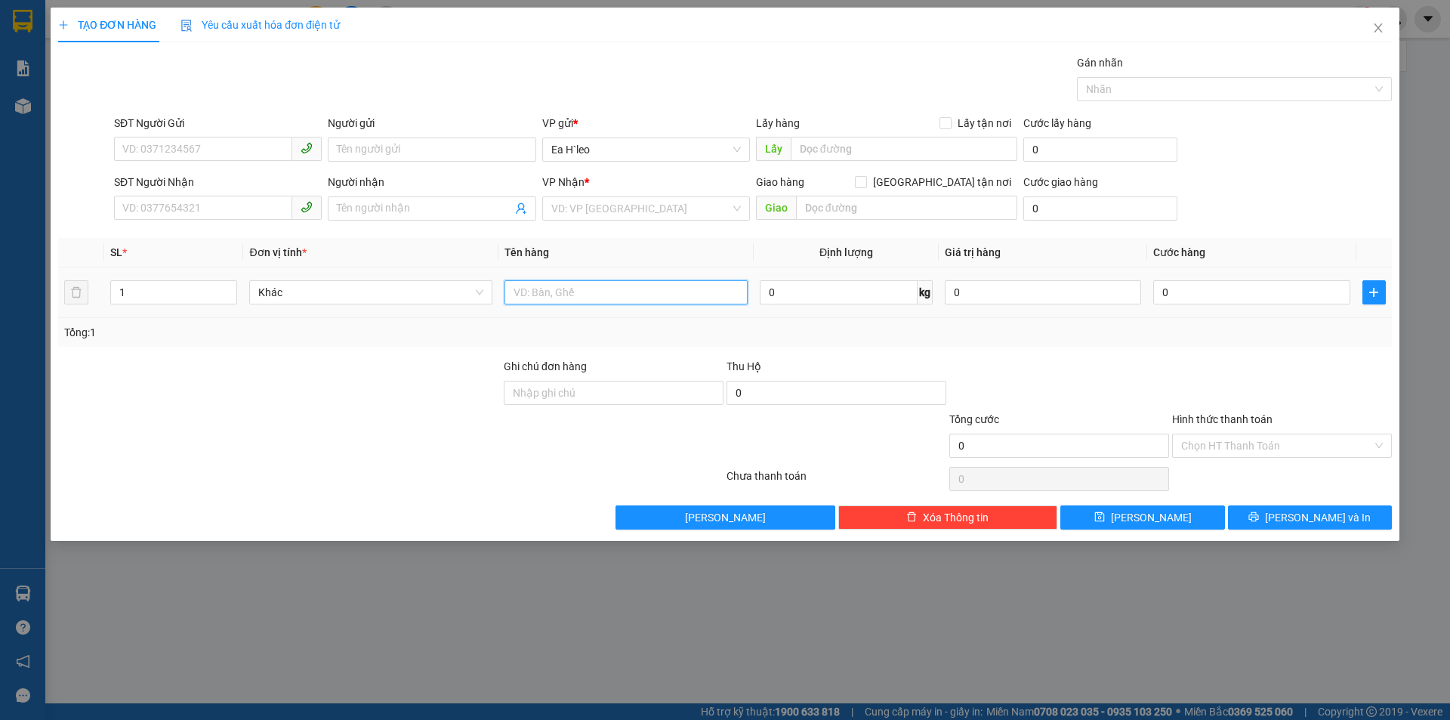
click at [674, 288] on input "text" at bounding box center [625, 292] width 243 height 24
type input "2 BAO"
click at [640, 206] on input "search" at bounding box center [640, 208] width 179 height 23
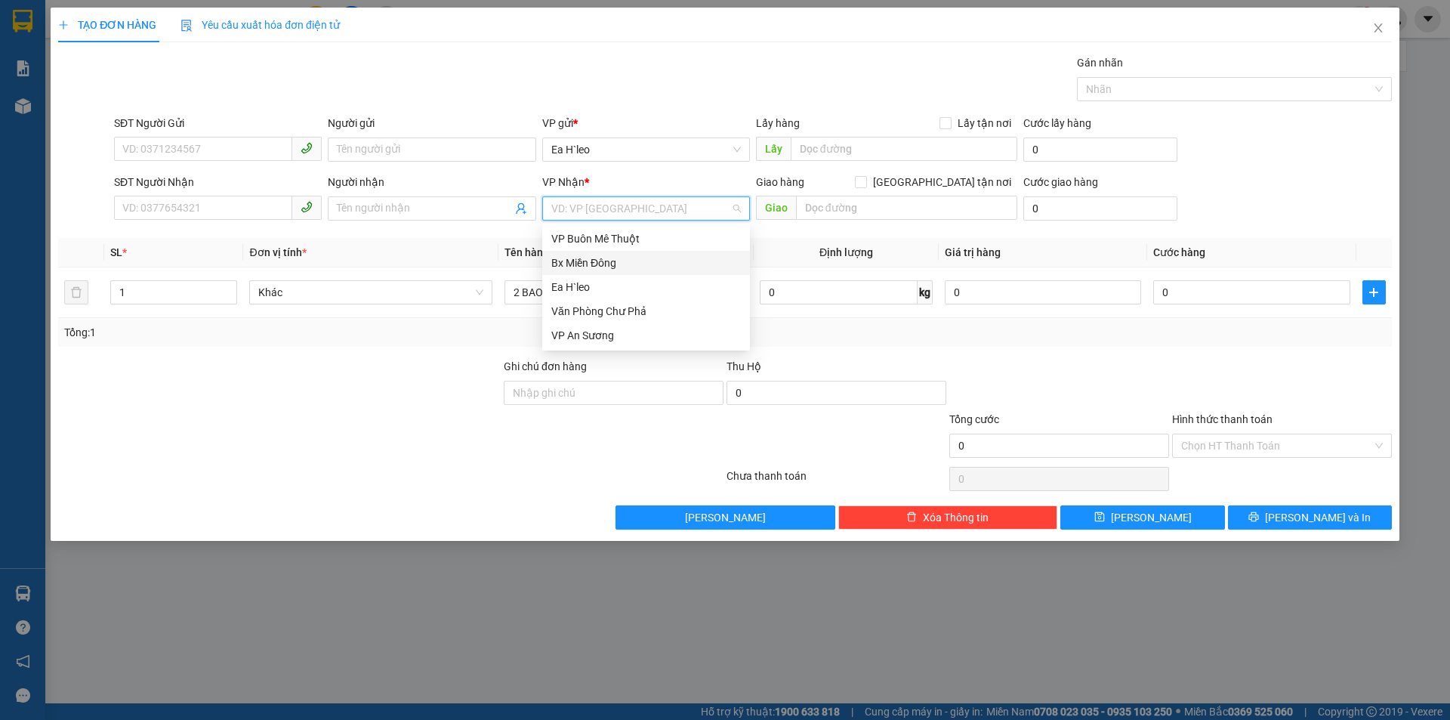
click at [618, 262] on div "Bx Miền Đông" at bounding box center [646, 262] width 190 height 17
drag, startPoint x: 143, startPoint y: 203, endPoint x: 1449, endPoint y: 203, distance: 1306.1
click at [143, 203] on input "SĐT Người Nhận" at bounding box center [203, 208] width 178 height 24
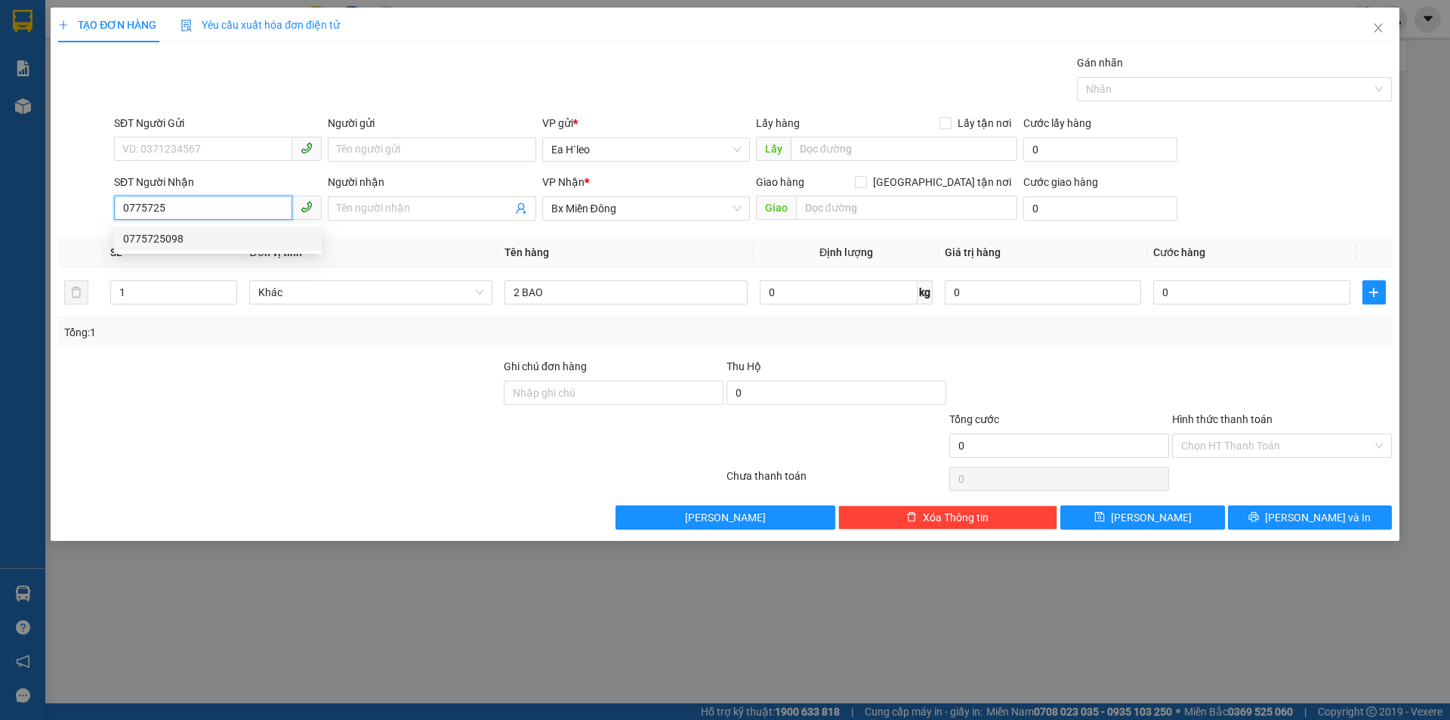
click at [205, 236] on div "0775725098" at bounding box center [218, 238] width 190 height 17
type input "0775725098"
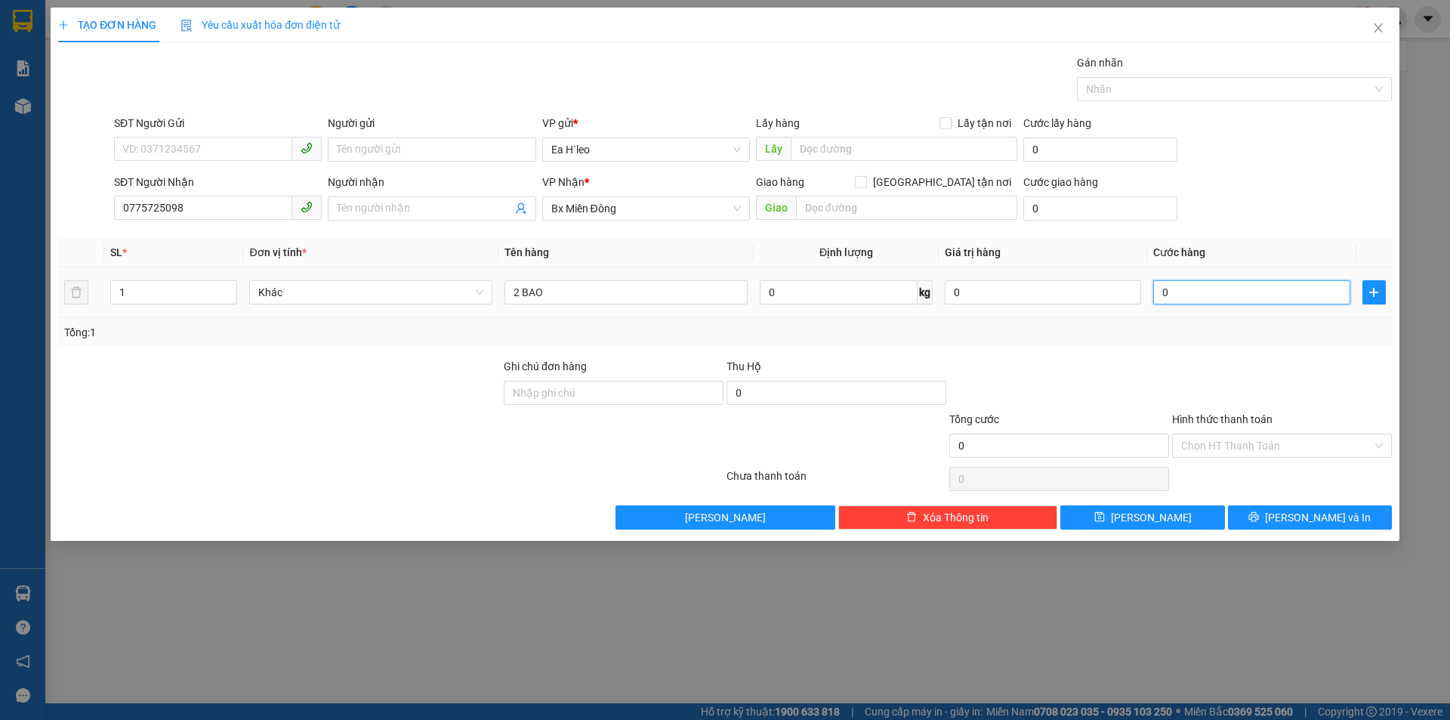
click at [1286, 295] on input "0" at bounding box center [1251, 292] width 196 height 24
type input "1"
type input "15"
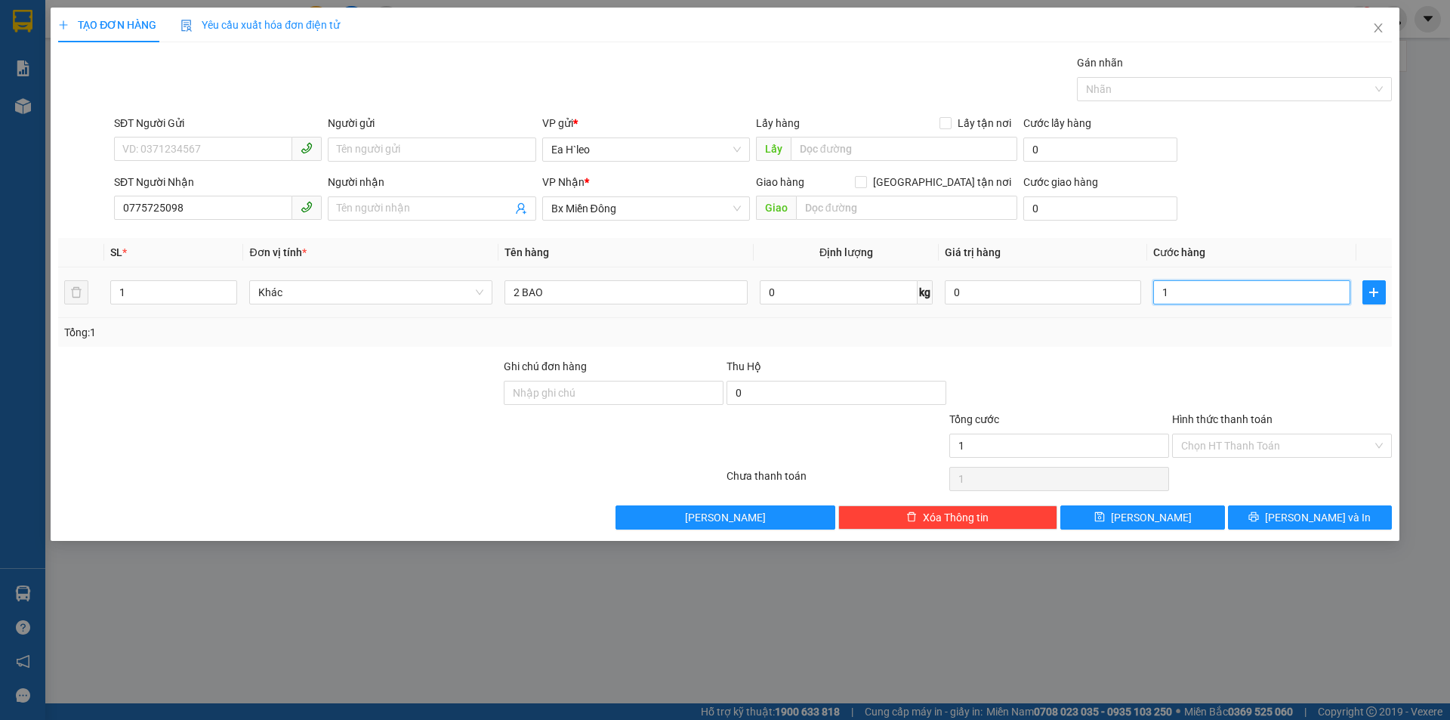
type input "15"
type input "150"
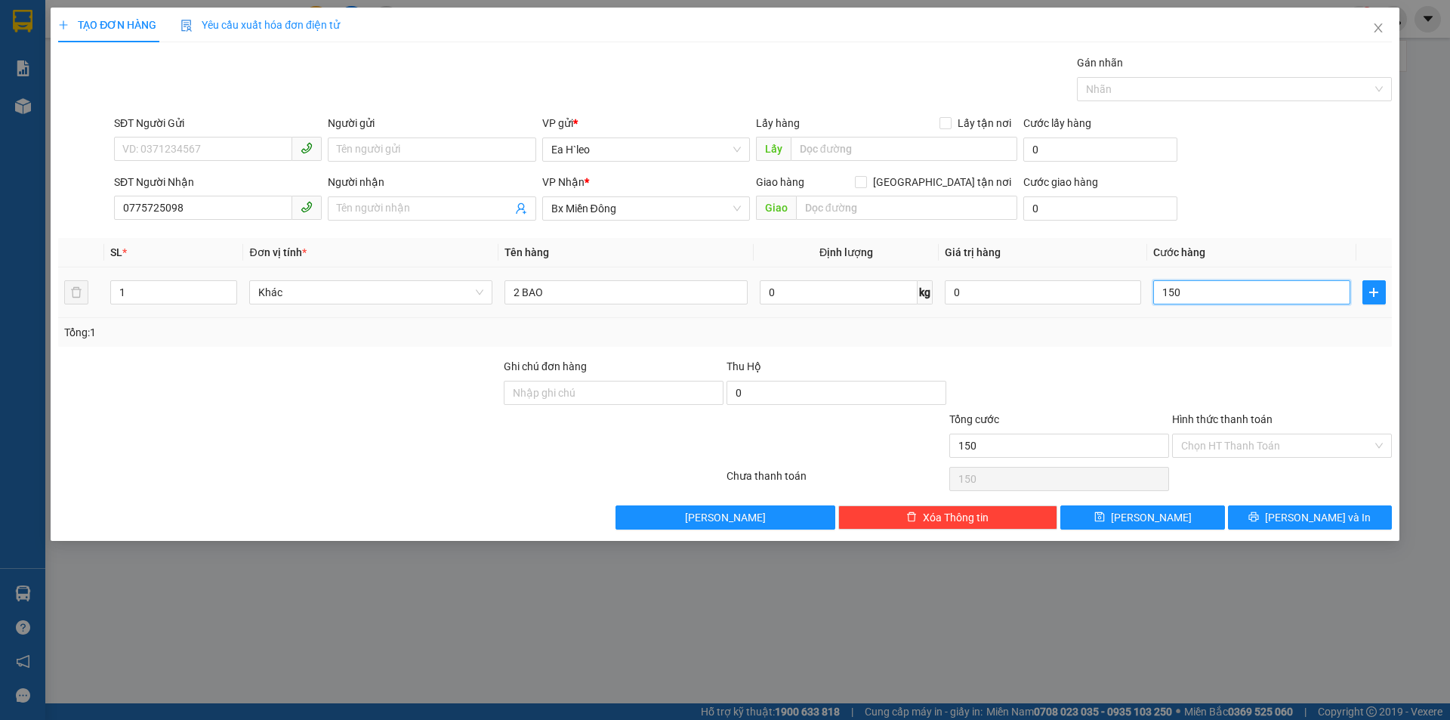
type input "1.500"
type input "15.000"
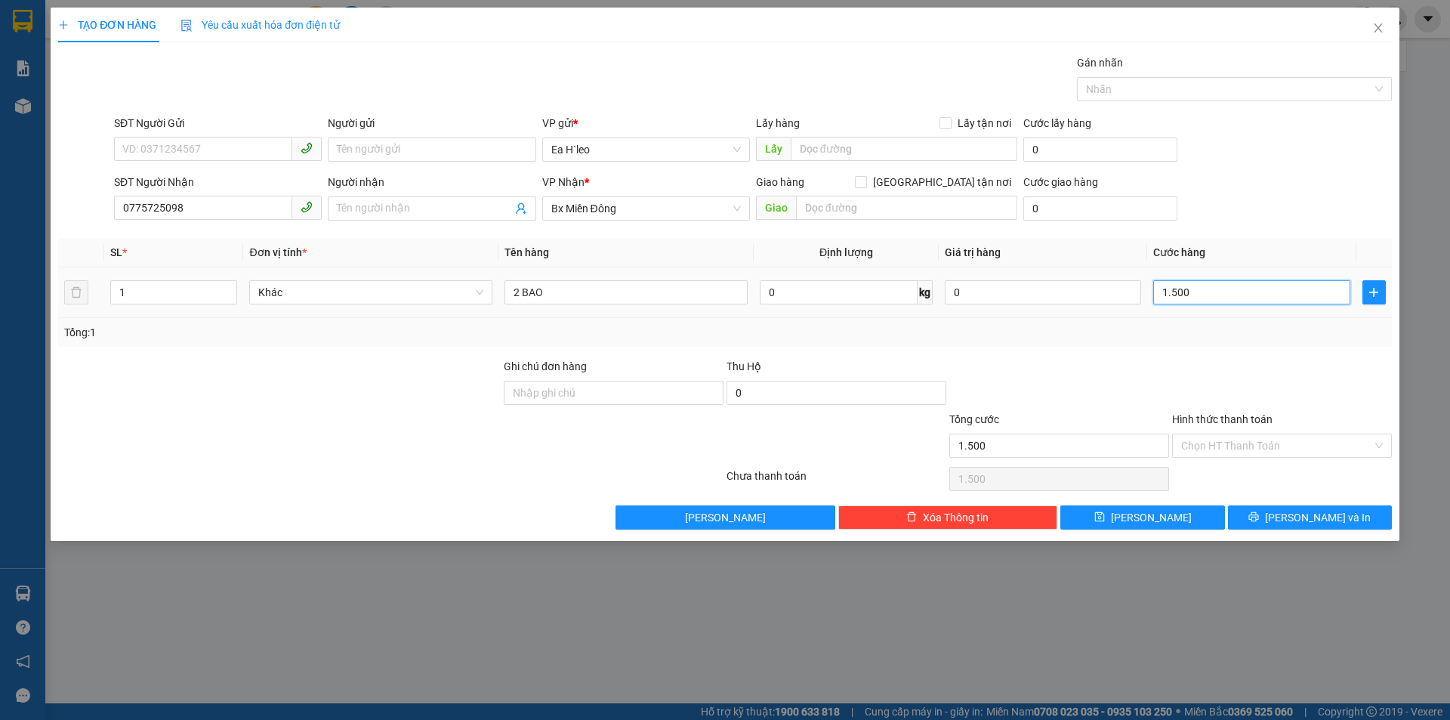
type input "15.000"
type input "150.000"
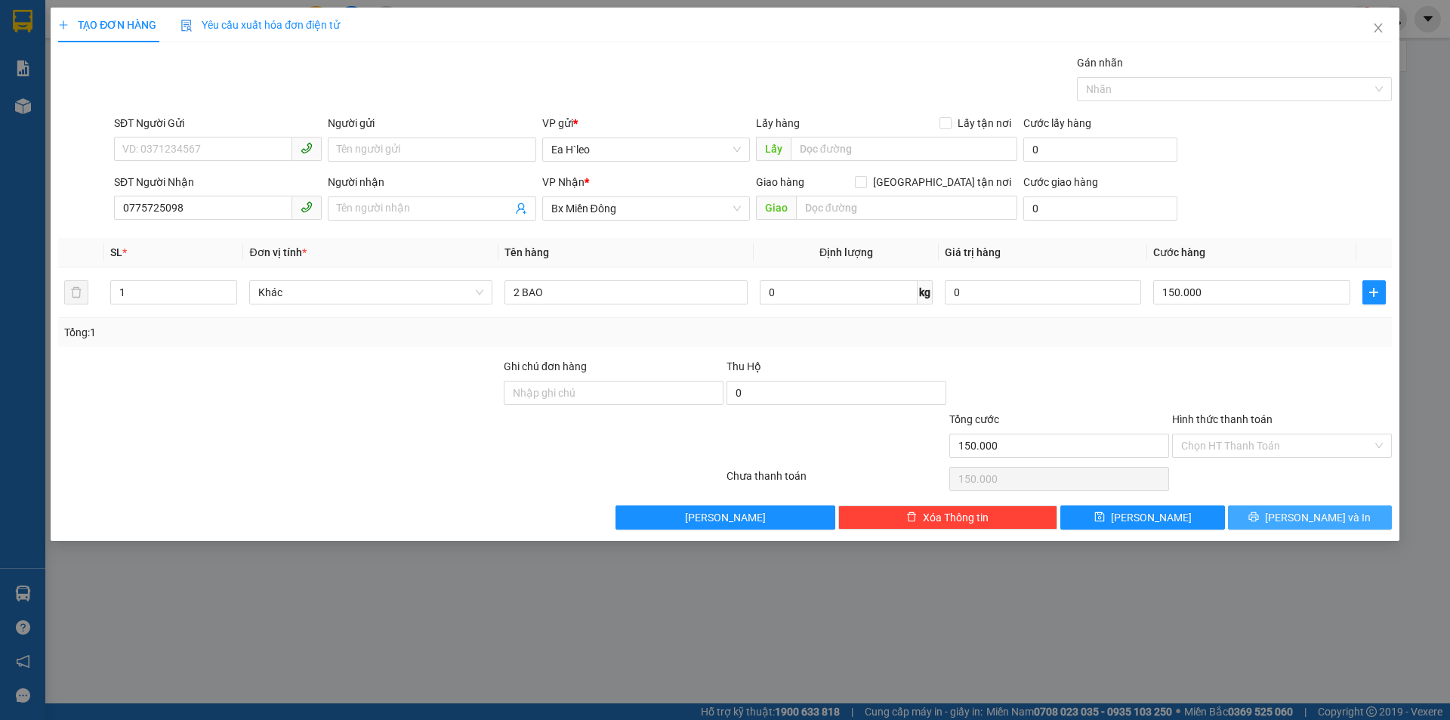
click at [1308, 518] on span "[PERSON_NAME] và In" at bounding box center [1318, 517] width 106 height 17
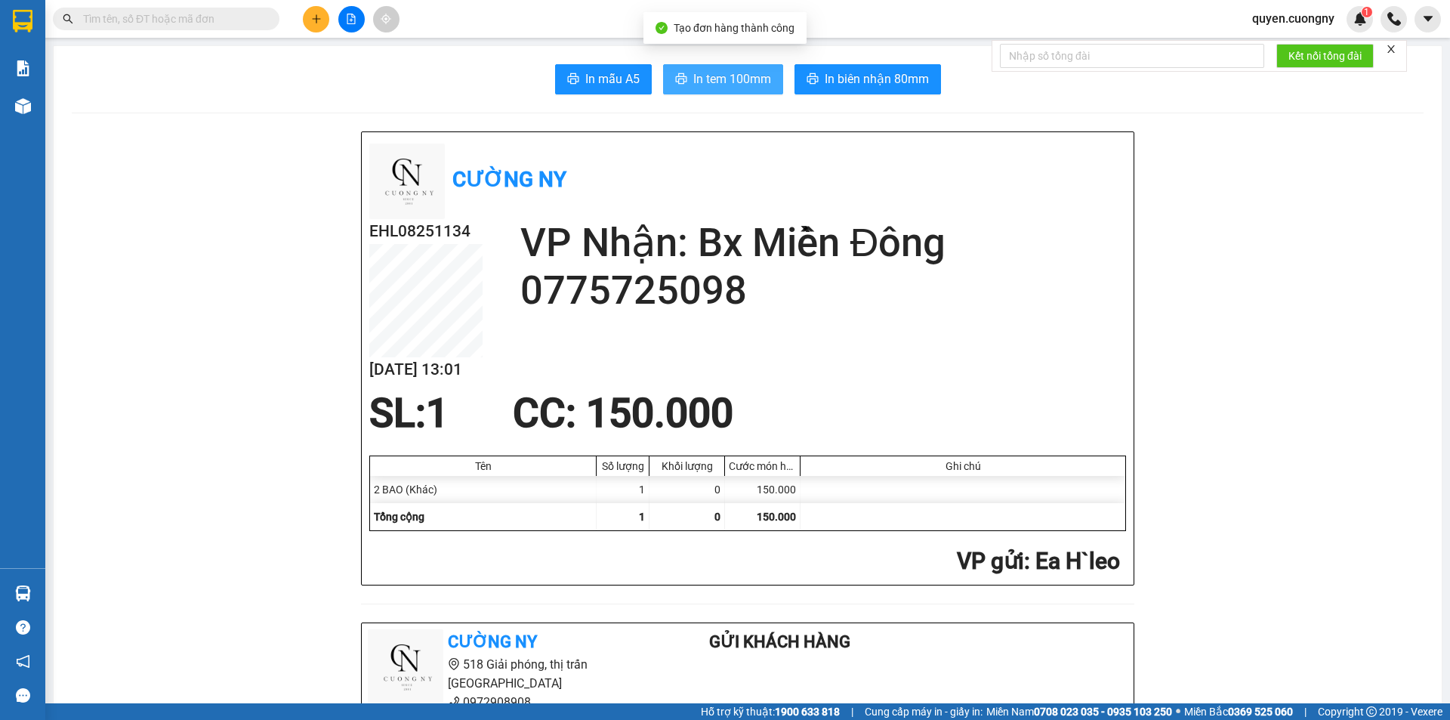
click at [738, 83] on span "In tem 100mm" at bounding box center [732, 78] width 78 height 19
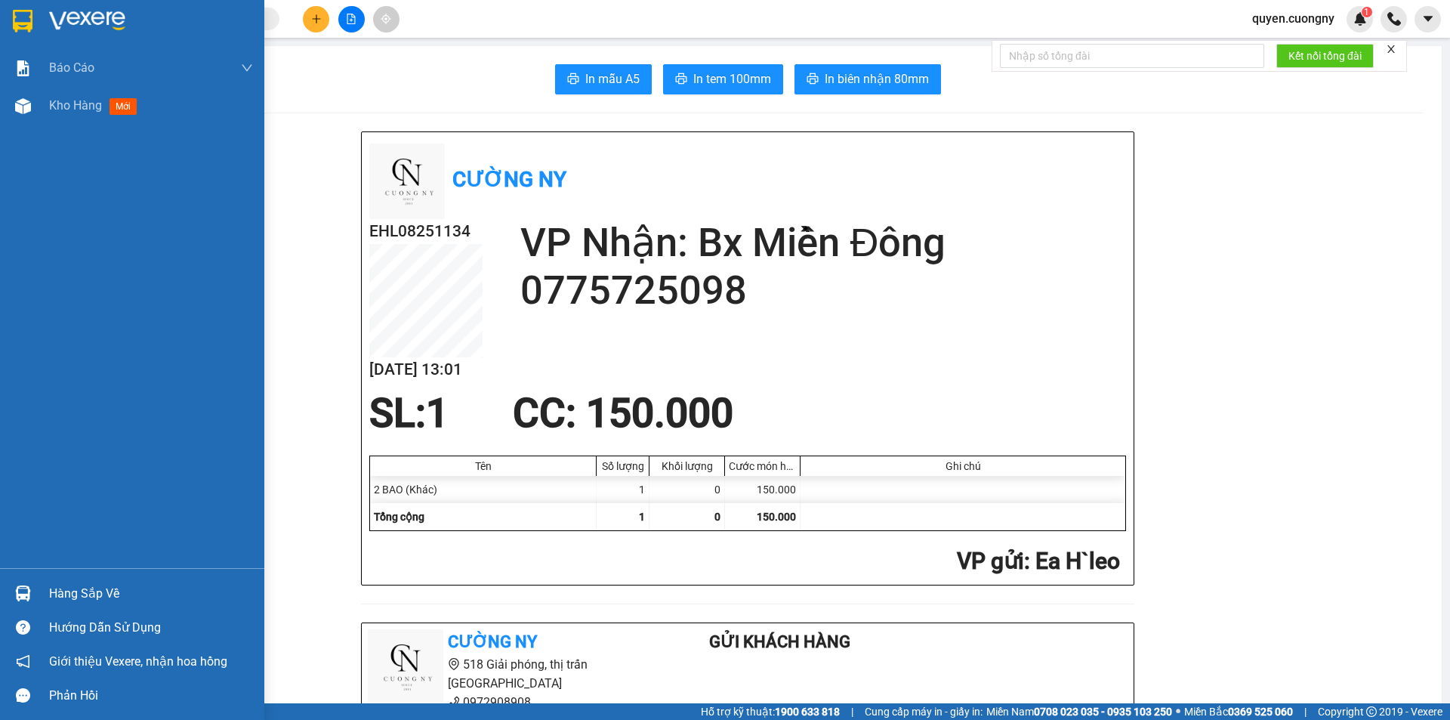
click at [32, 14] on img at bounding box center [23, 21] width 20 height 23
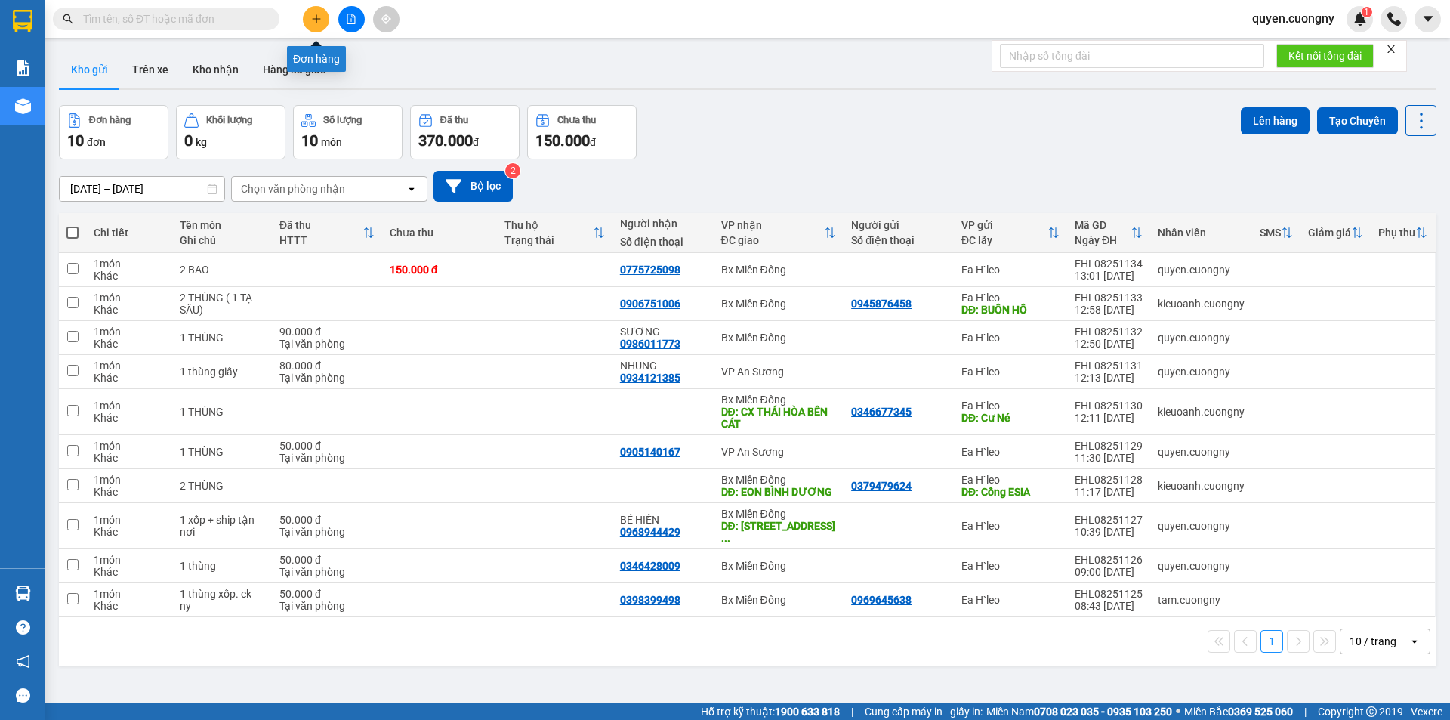
click at [322, 20] on button at bounding box center [316, 19] width 26 height 26
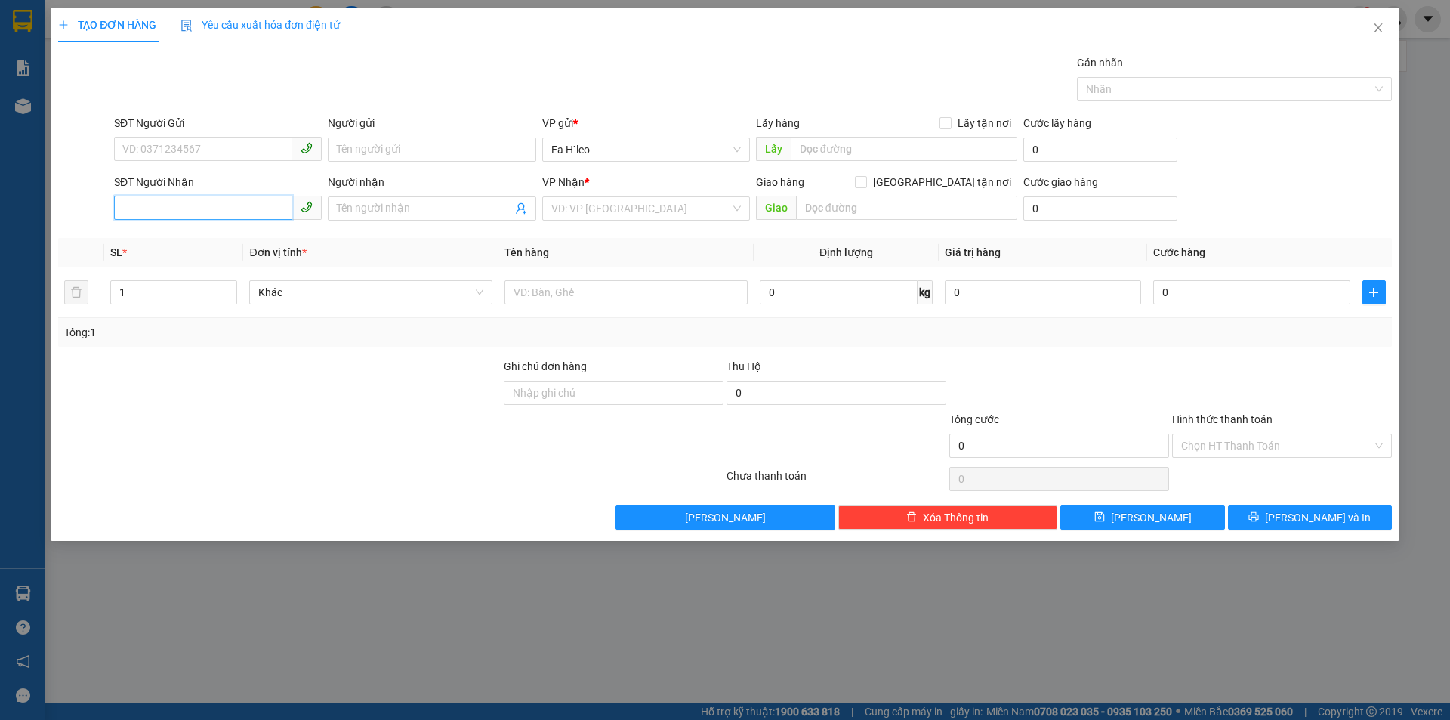
click at [252, 211] on input "SĐT Người Nhận" at bounding box center [203, 208] width 178 height 24
click at [587, 211] on input "search" at bounding box center [640, 208] width 179 height 23
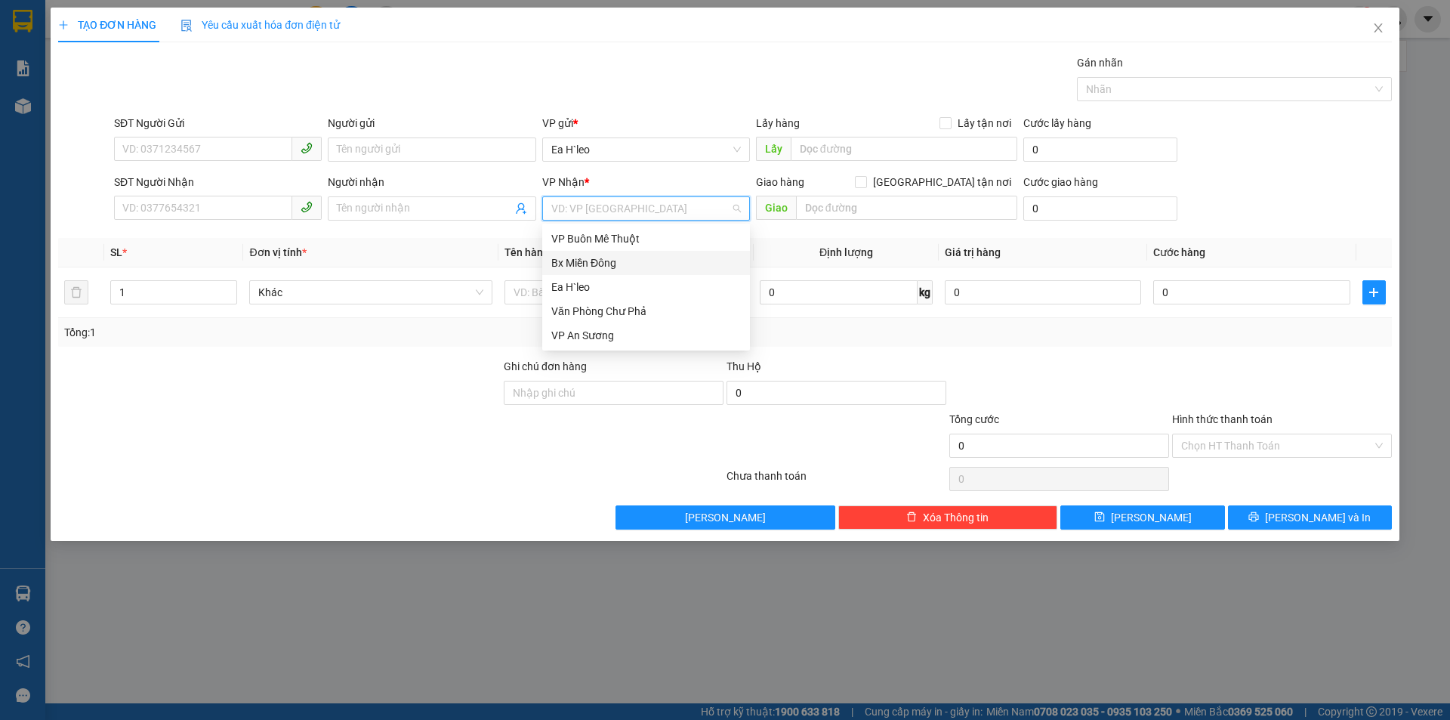
click at [581, 260] on div "Bx Miền Đông" at bounding box center [646, 262] width 190 height 17
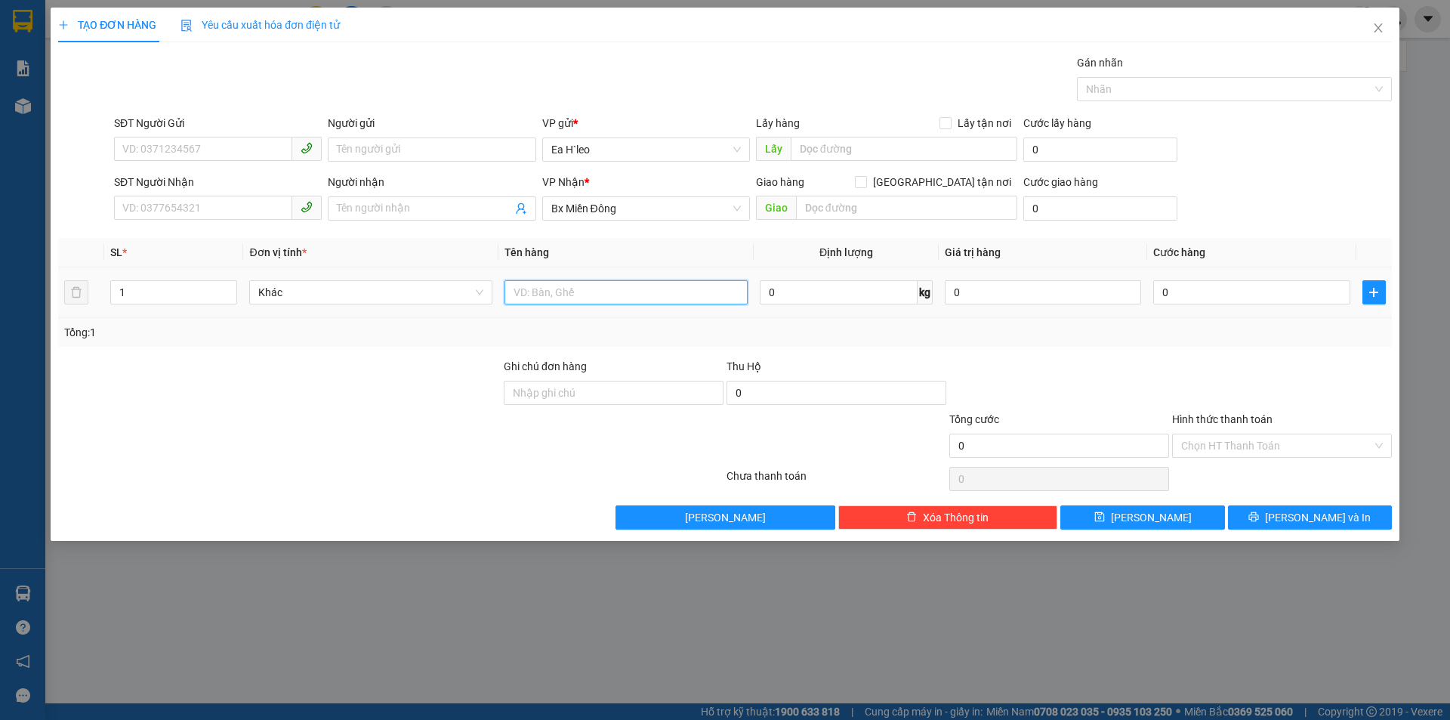
click at [557, 294] on input "text" at bounding box center [625, 292] width 243 height 24
type input "1 THÙNG GIẤY"
click at [1219, 290] on input "0" at bounding box center [1251, 292] width 196 height 24
type input "6"
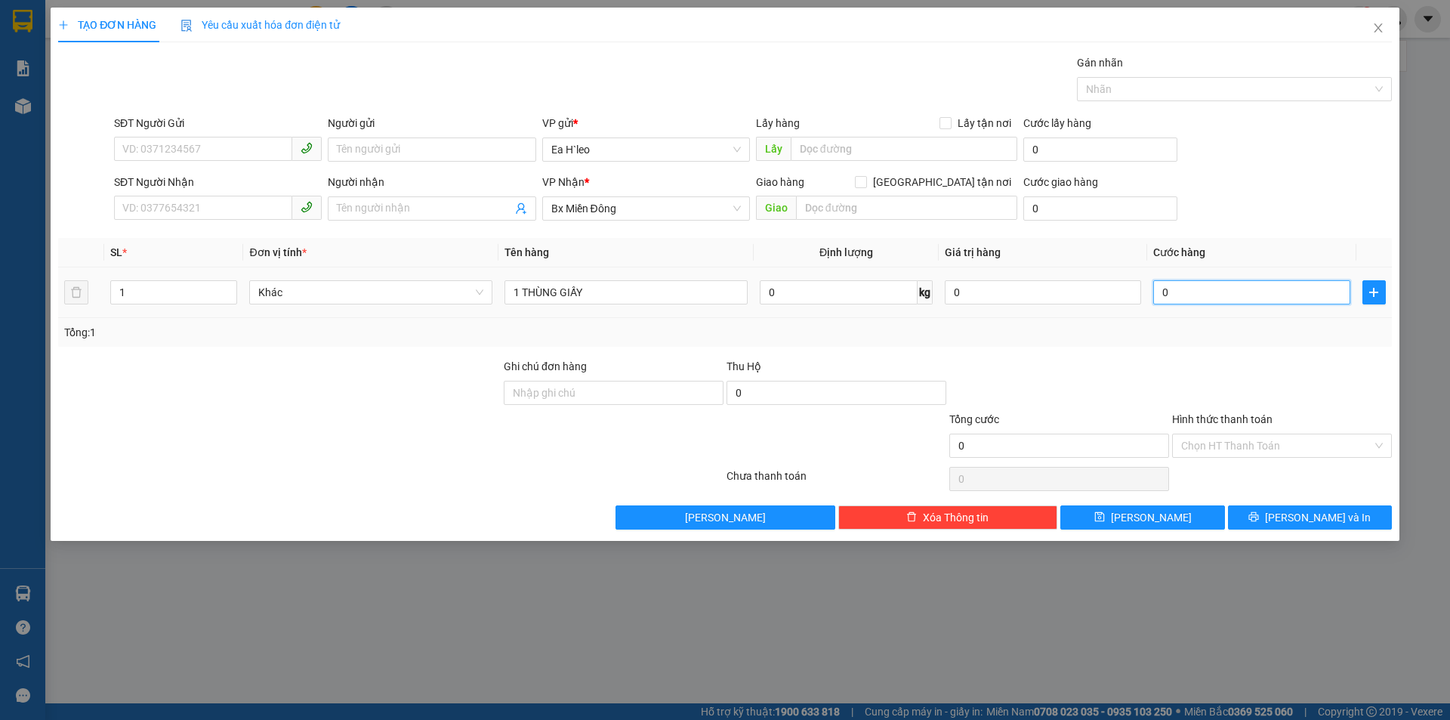
type input "6"
type input "60"
type input "600"
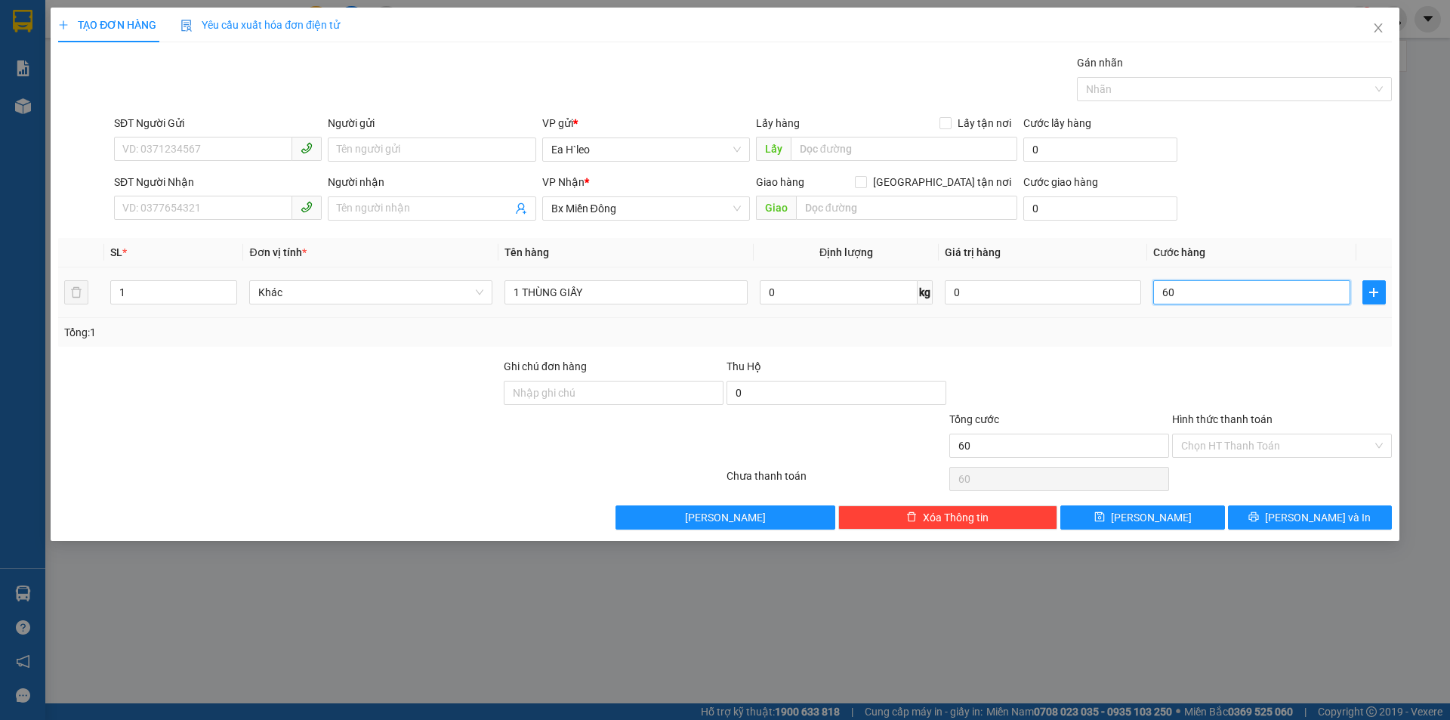
type input "600"
type input "6.000"
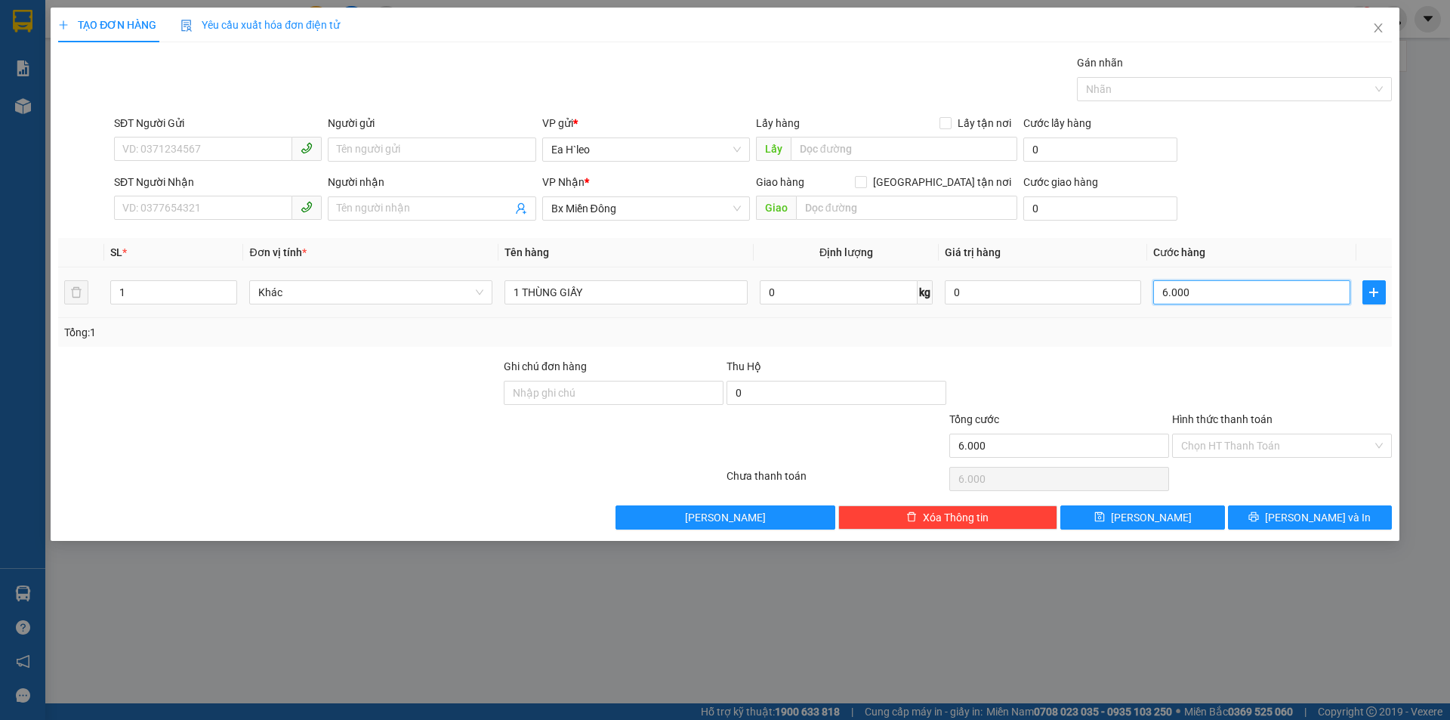
type input "60.000"
click at [245, 211] on input "SĐT Người Nhận" at bounding box center [203, 208] width 178 height 24
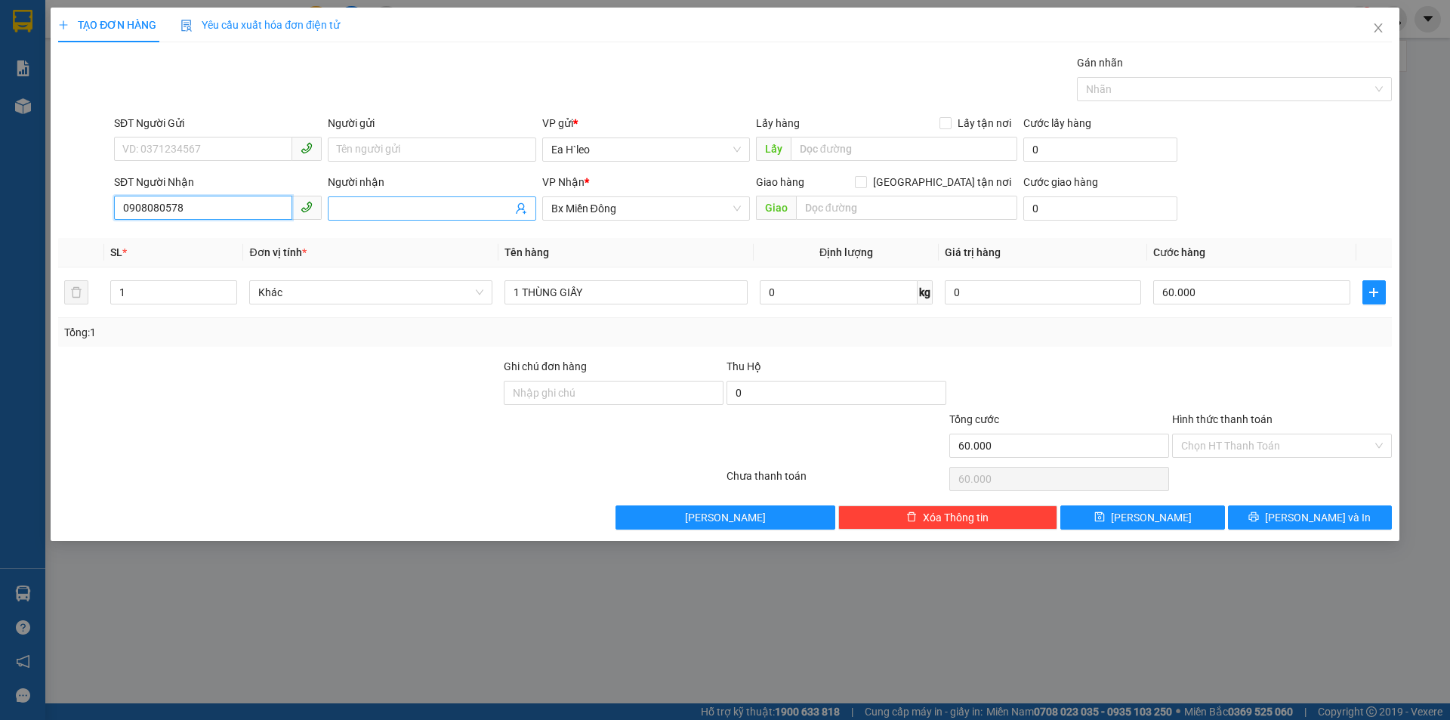
type input "0908080578"
click at [461, 213] on input "Người nhận" at bounding box center [424, 208] width 174 height 17
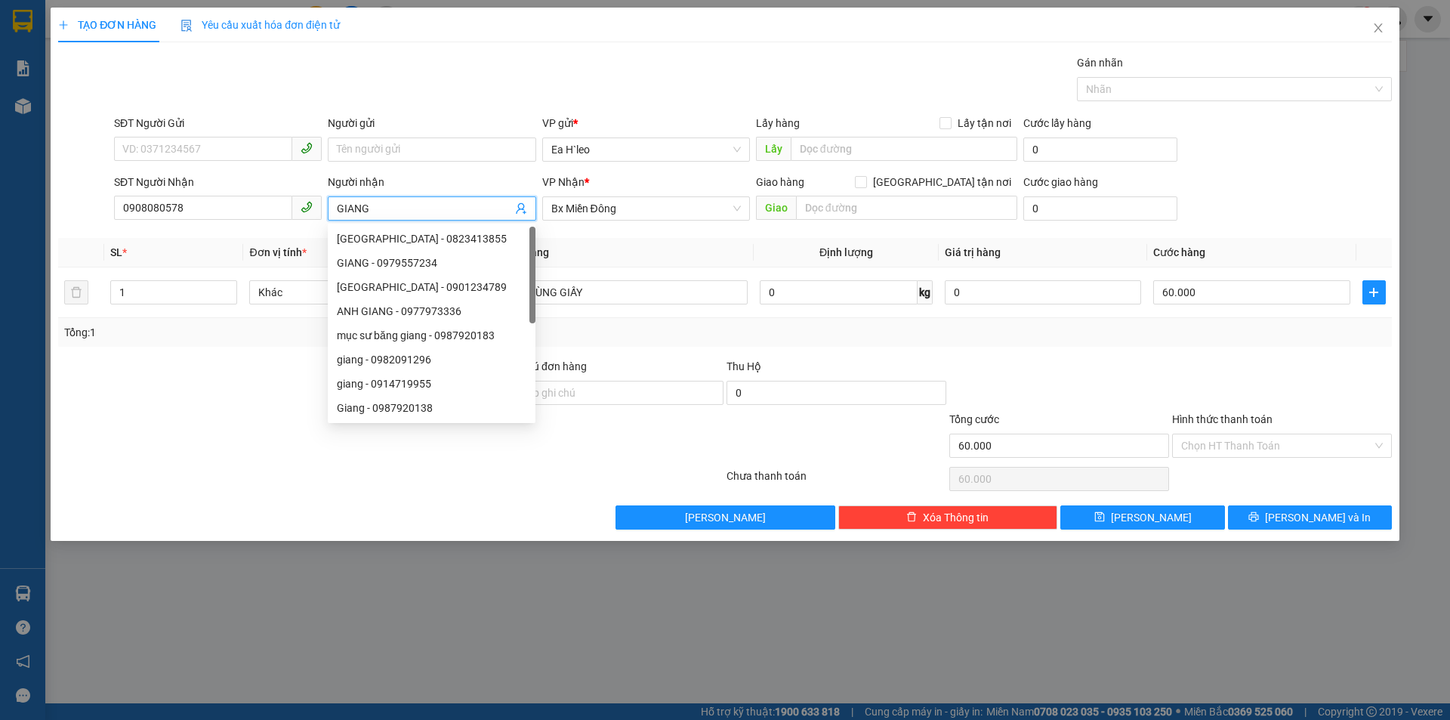
type input "GIANG"
click at [1076, 389] on div at bounding box center [1059, 384] width 223 height 53
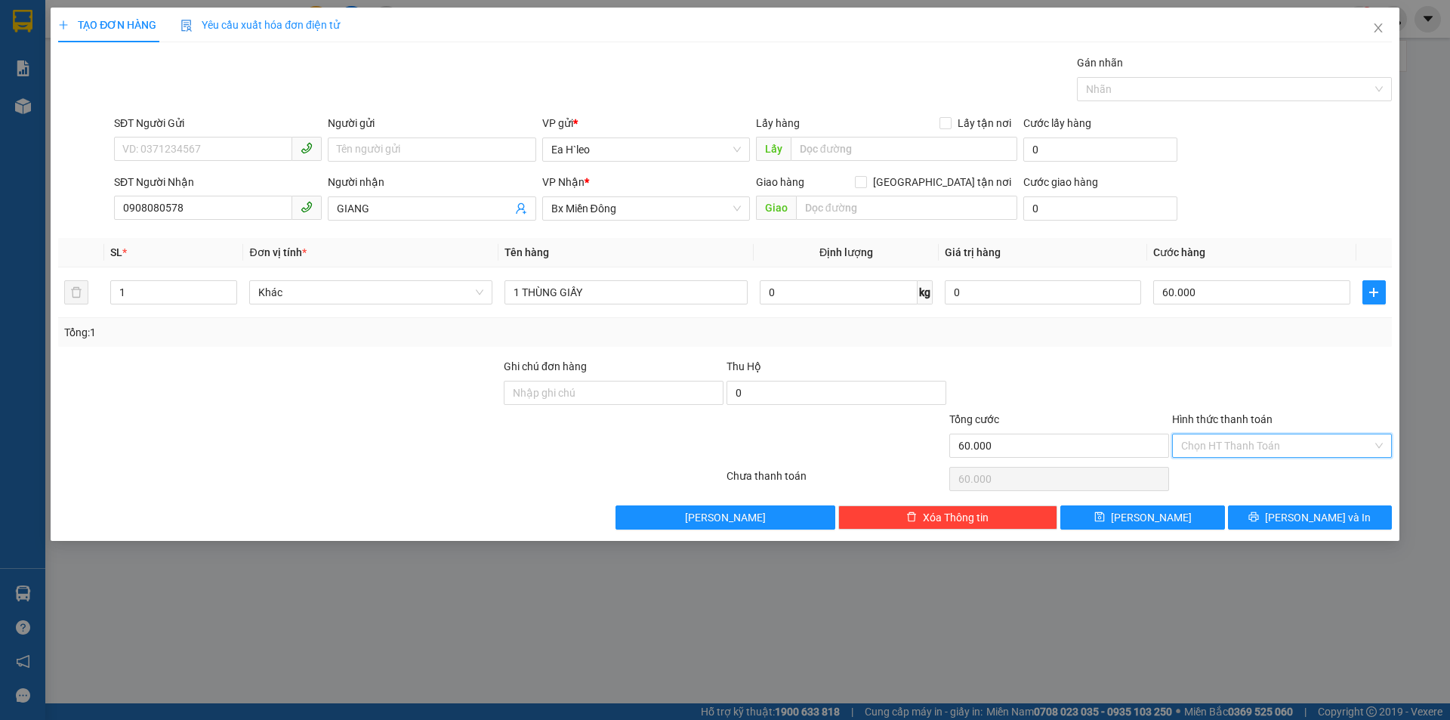
click at [1200, 449] on input "Hình thức thanh toán" at bounding box center [1276, 445] width 191 height 23
drag, startPoint x: 1203, startPoint y: 477, endPoint x: 1254, endPoint y: 510, distance: 60.7
click at [1203, 478] on div "Tại văn phòng" at bounding box center [1282, 475] width 202 height 17
type input "0"
click at [1259, 513] on icon "printer" at bounding box center [1254, 517] width 10 height 10
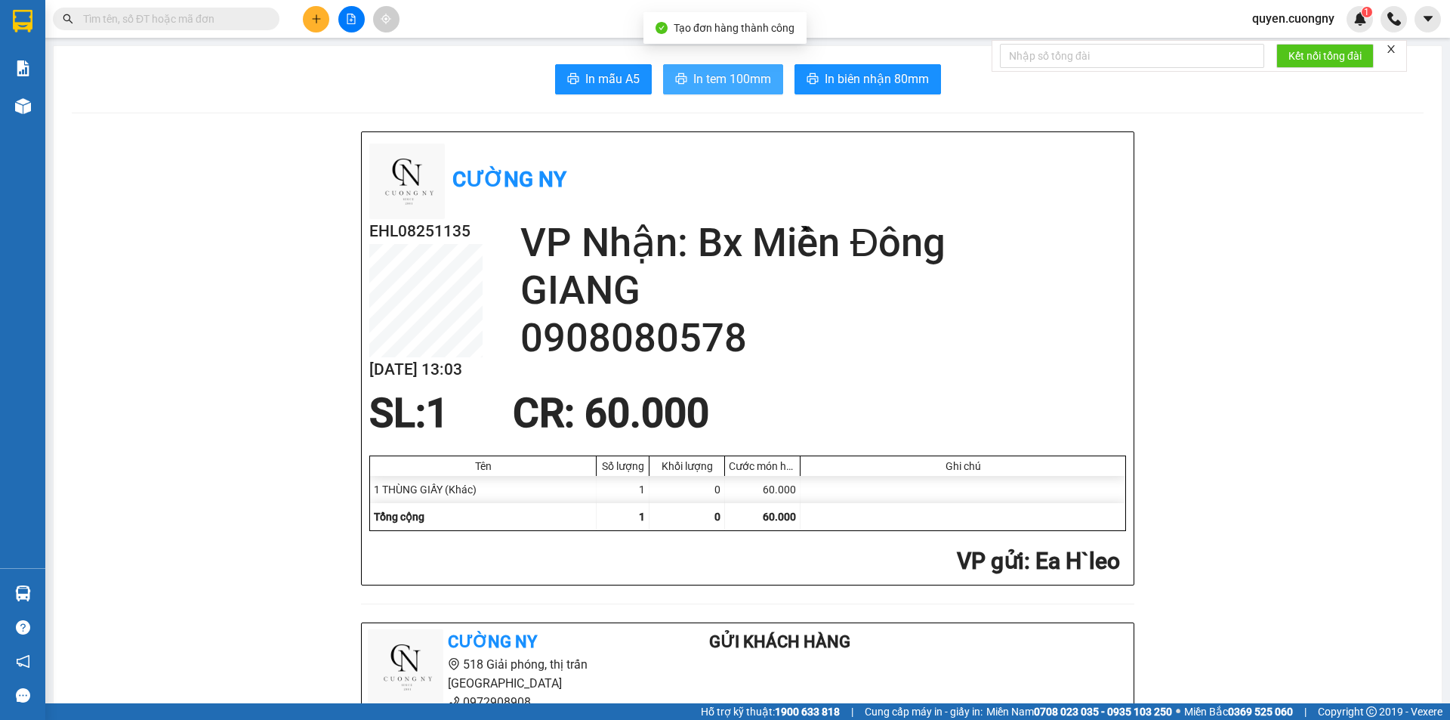
click at [741, 69] on span "In tem 100mm" at bounding box center [732, 78] width 78 height 19
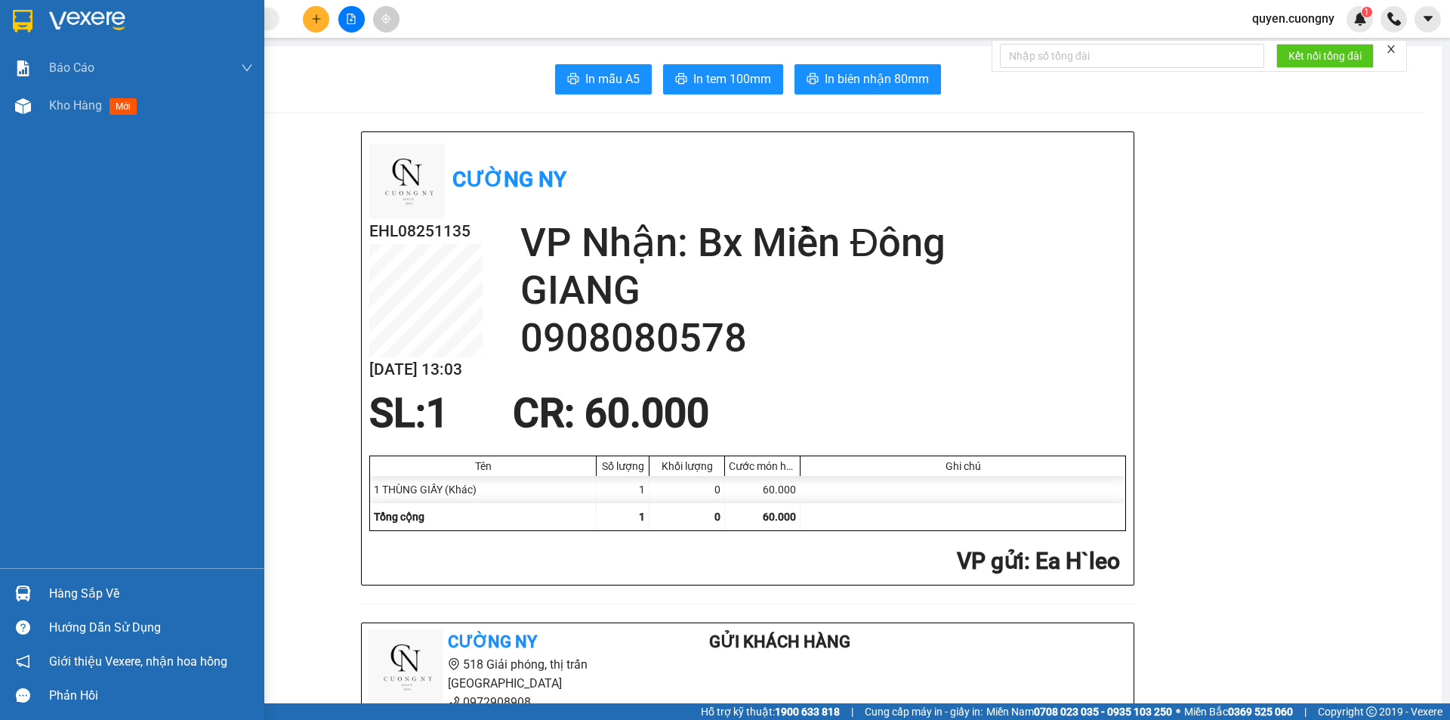
click at [27, 20] on img at bounding box center [23, 21] width 20 height 23
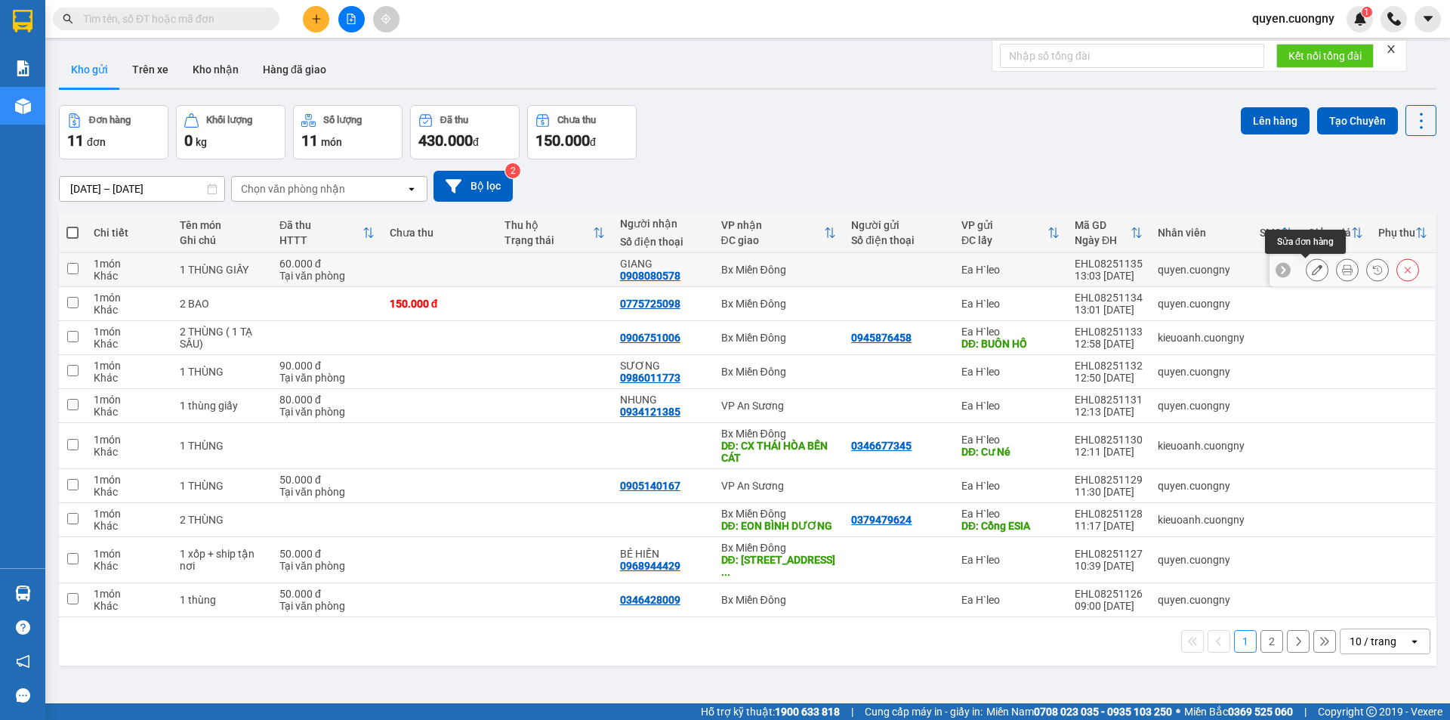
click at [1311, 272] on icon at bounding box center [1316, 269] width 11 height 11
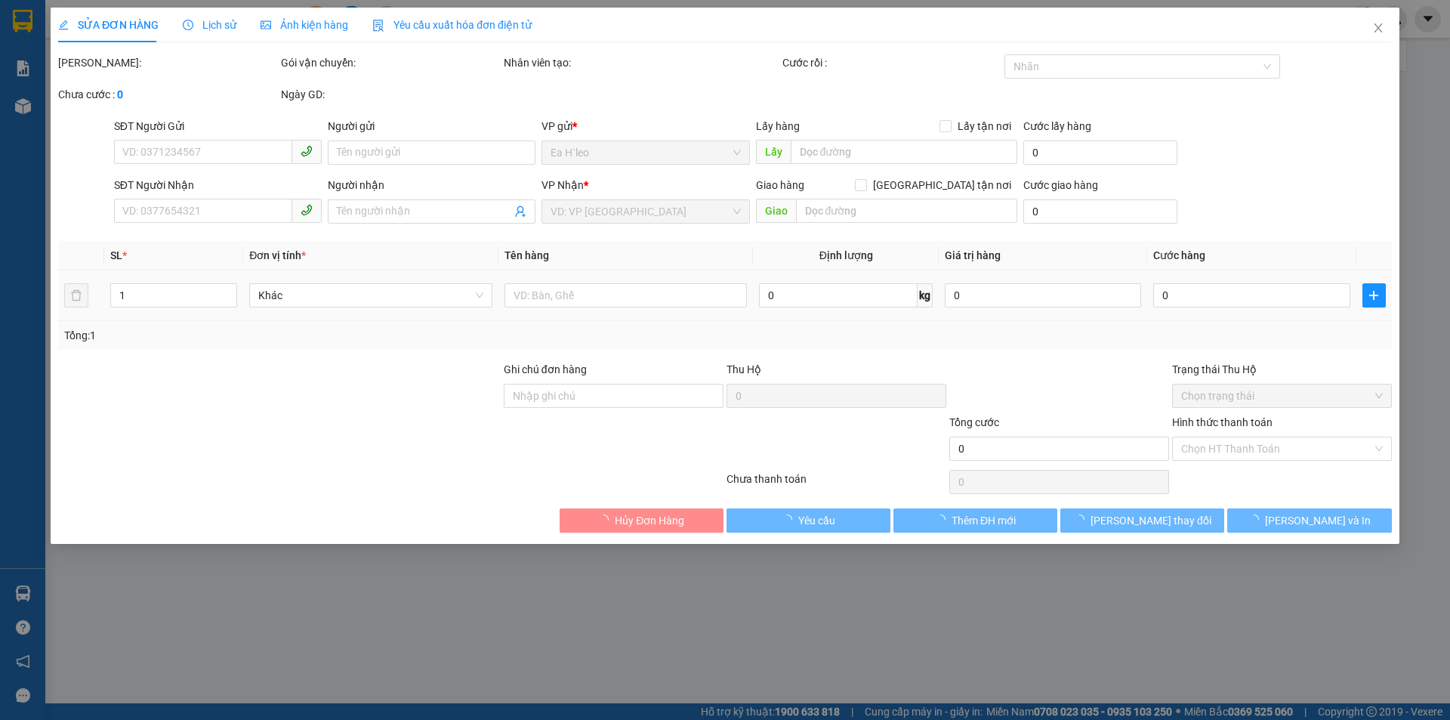
type input "0908080578"
type input "GIANG"
type input "60.000"
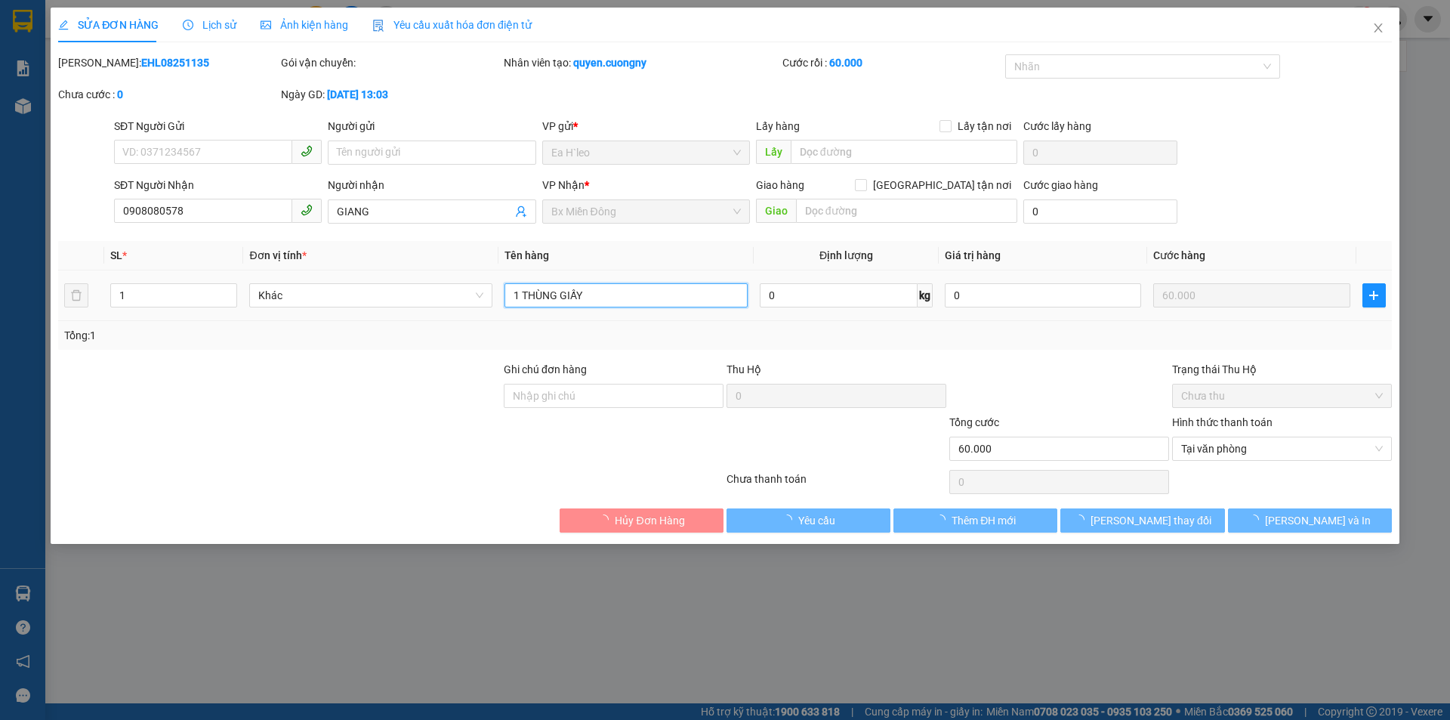
click at [646, 297] on input "1 THÙNG GIẤY" at bounding box center [625, 295] width 243 height 24
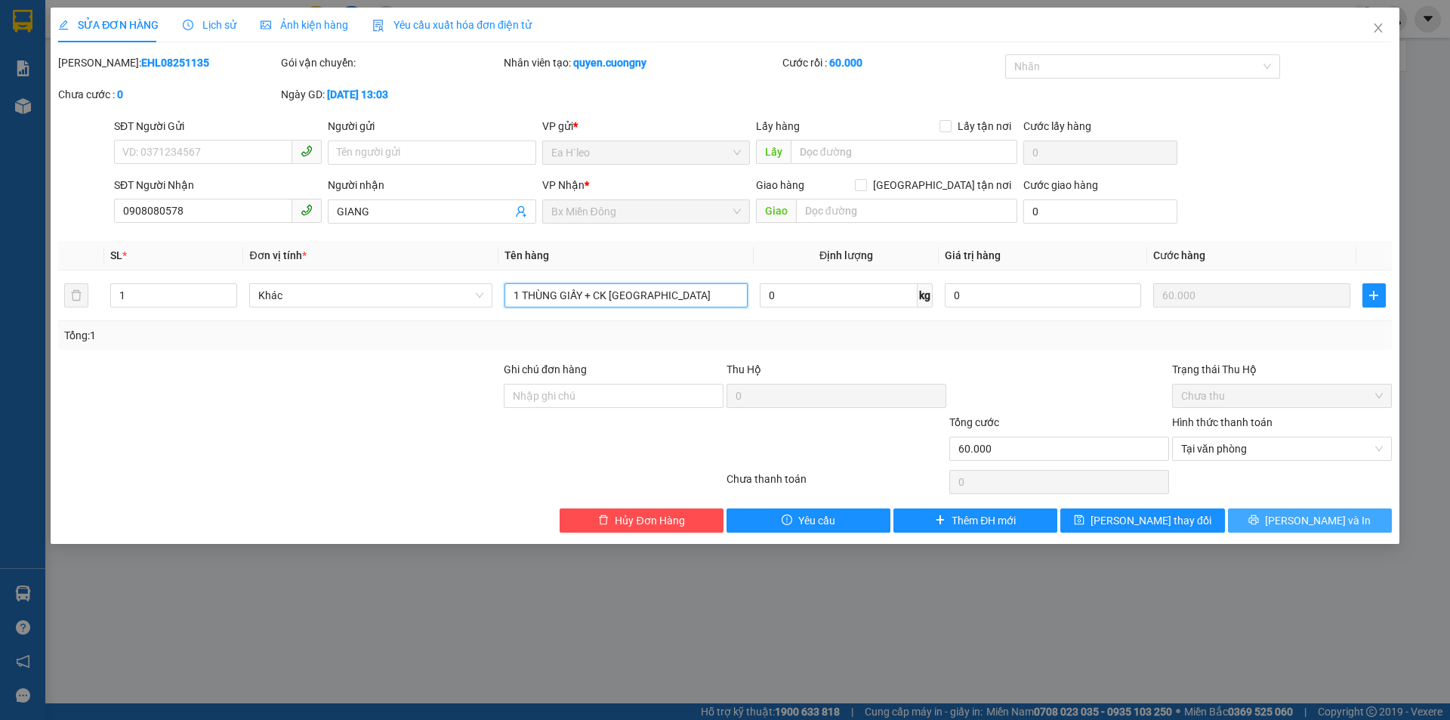
type input "1 THÙNG GIẤY + CK [GEOGRAPHIC_DATA]"
click at [1300, 522] on span "[PERSON_NAME] và In" at bounding box center [1318, 520] width 106 height 17
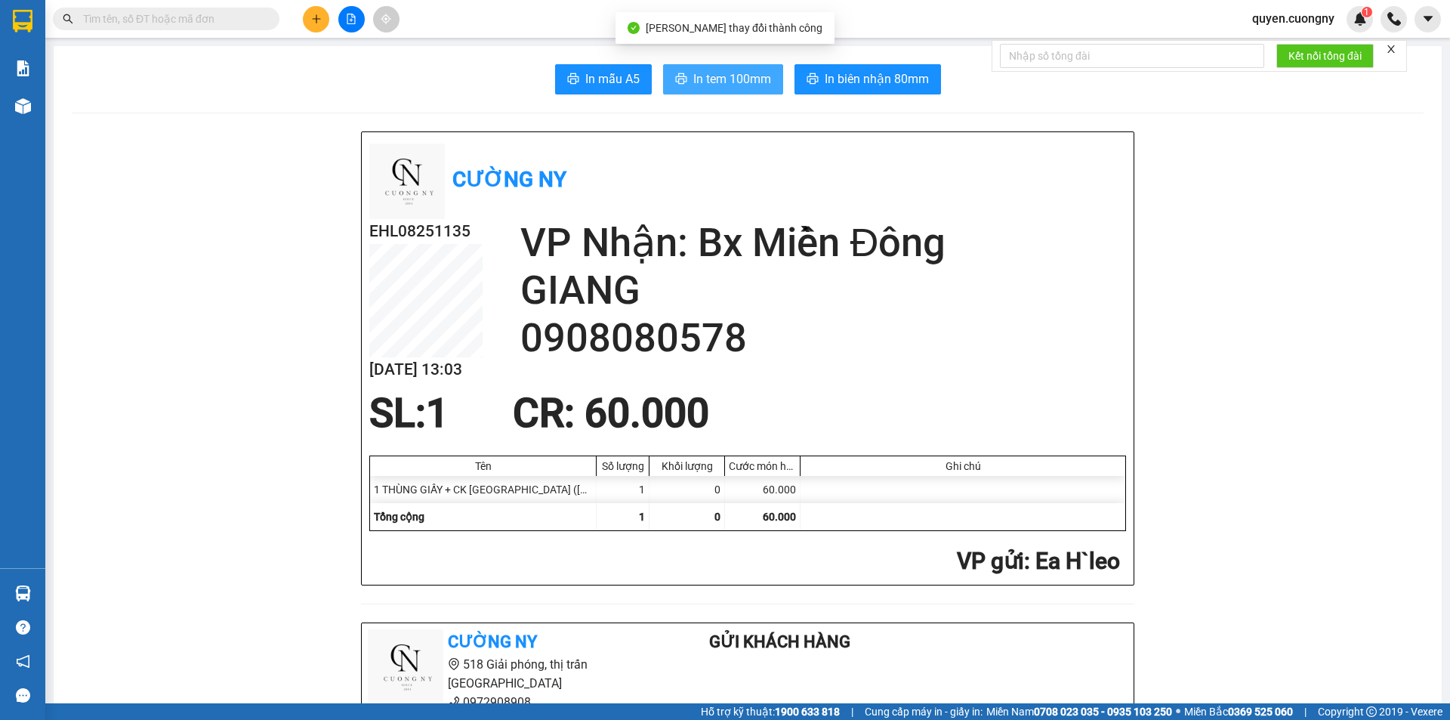
click at [708, 67] on button "In tem 100mm" at bounding box center [723, 79] width 120 height 30
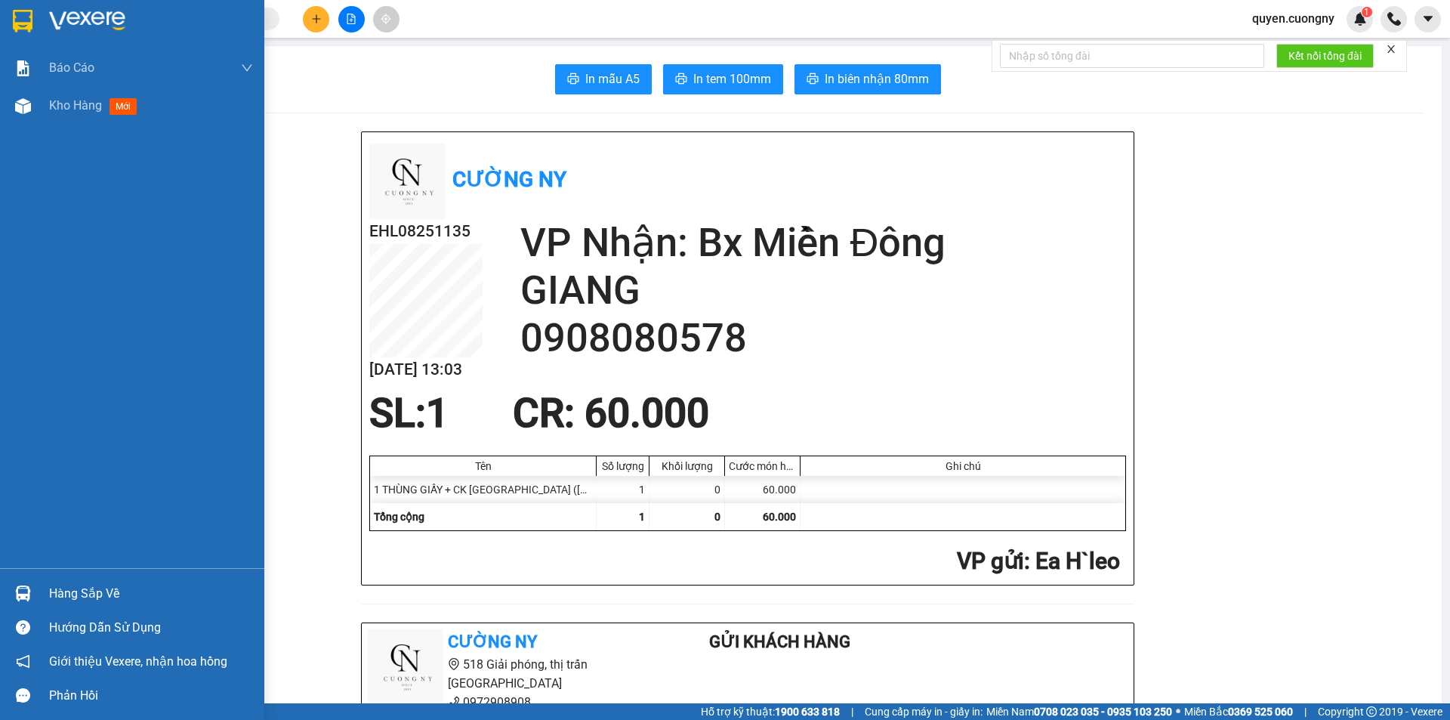
click at [30, 17] on img at bounding box center [23, 21] width 20 height 23
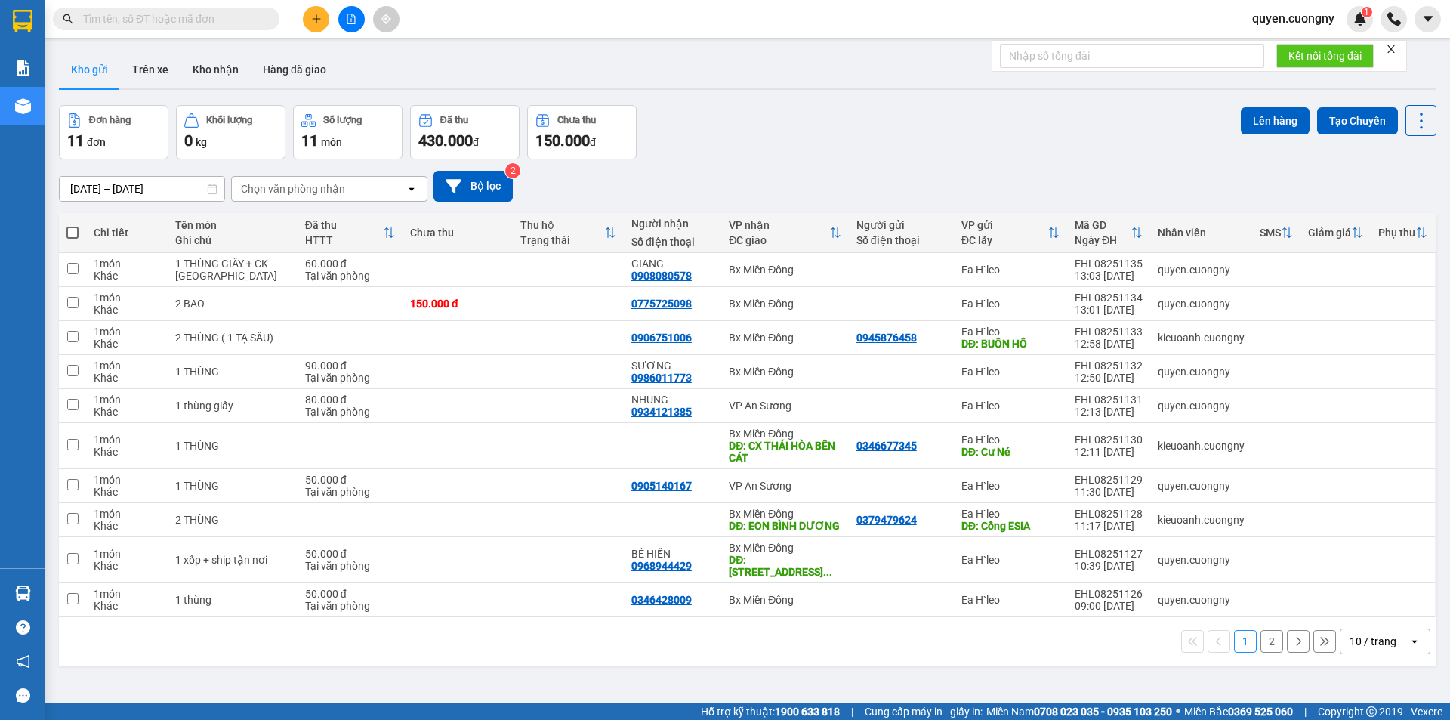
click at [1349, 646] on div "10 / trang" at bounding box center [1372, 640] width 47 height 15
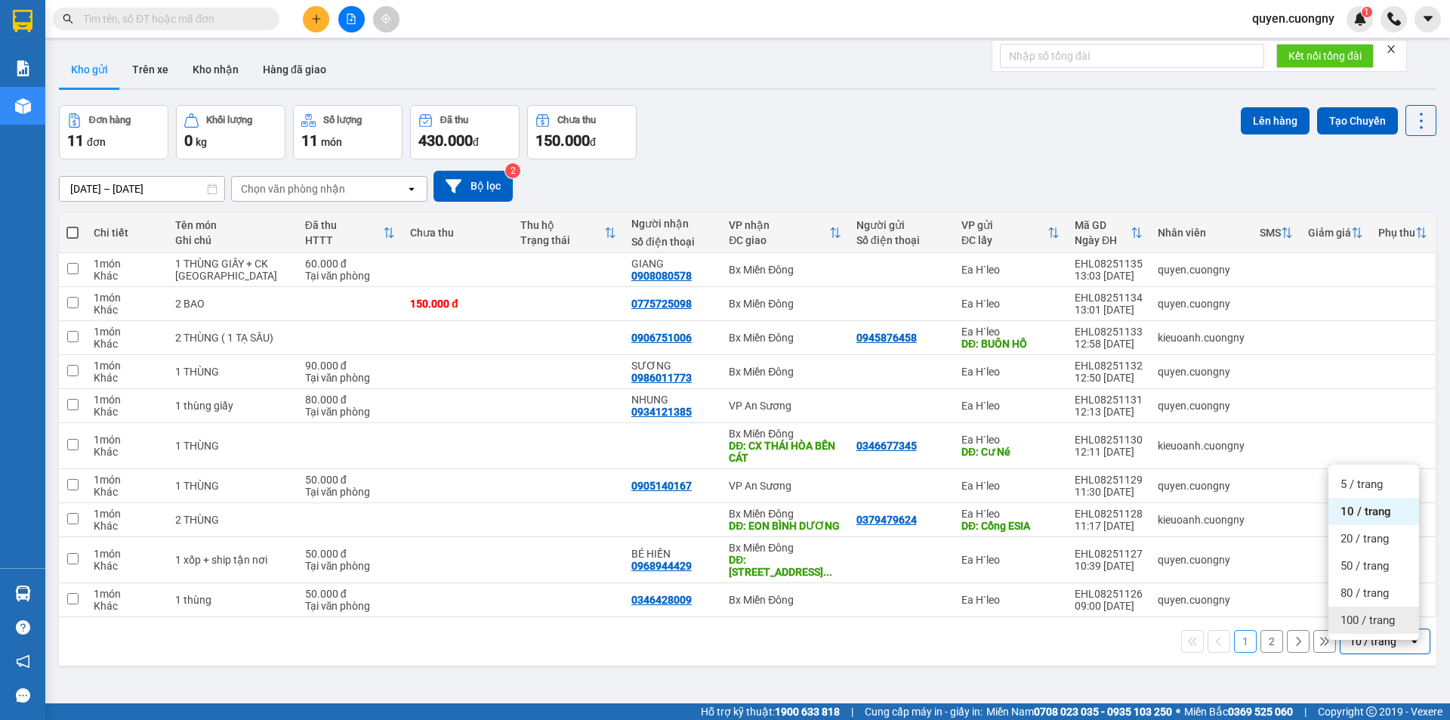
click at [1349, 612] on div "100 / trang" at bounding box center [1373, 619] width 91 height 27
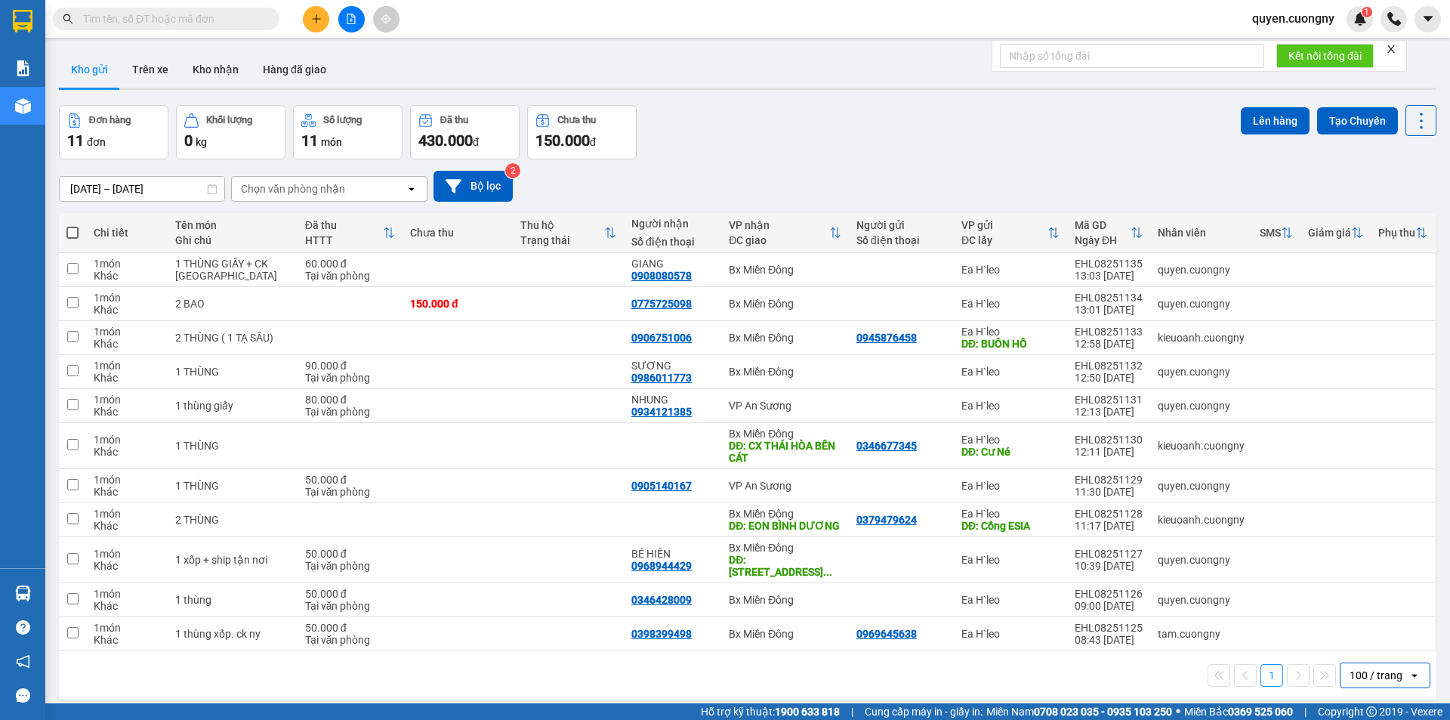
click at [1117, 101] on div "ver 1.8.138 Kho gửi Trên xe Kho nhận Hàng đã giao Đơn hàng 11 đơn Khối lượng 0 …" at bounding box center [747, 405] width 1389 height 720
click at [319, 19] on icon "plus" at bounding box center [316, 18] width 8 height 1
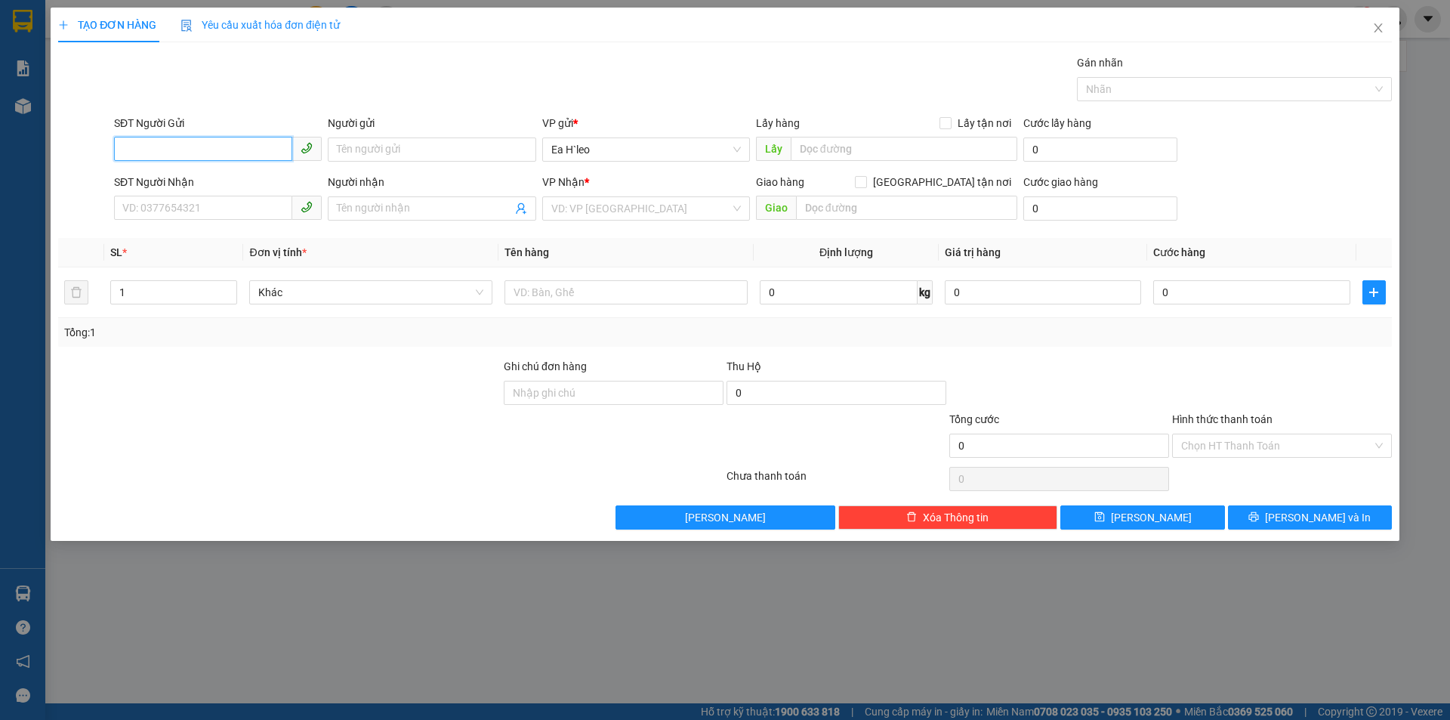
click at [226, 148] on input "SĐT Người Gửi" at bounding box center [203, 149] width 178 height 24
type input "0985313018"
click at [217, 208] on input "SĐT Người Nhận" at bounding box center [203, 208] width 178 height 24
type input "0989590991"
click at [881, 149] on input "text" at bounding box center [903, 149] width 226 height 24
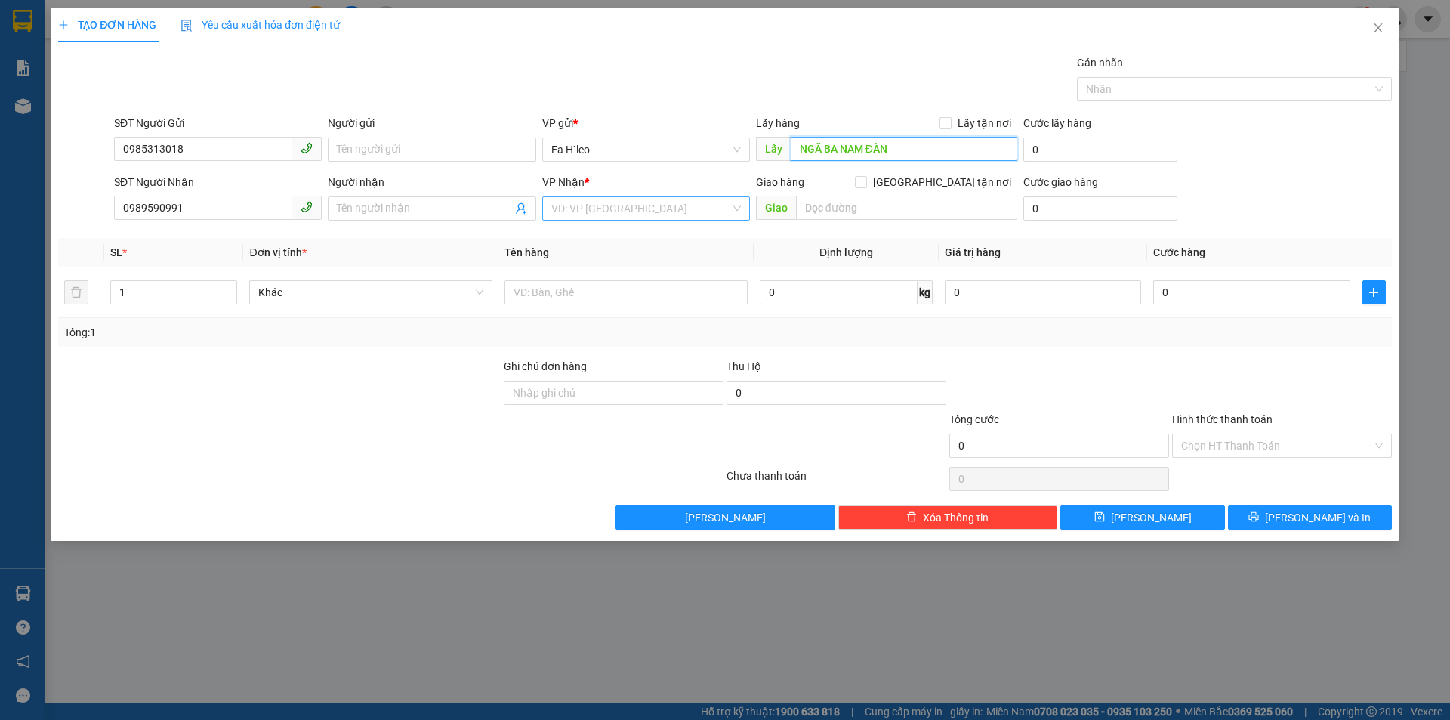
type input "NGÃ BA NAM ĐÀN"
click at [649, 216] on input "search" at bounding box center [640, 208] width 179 height 23
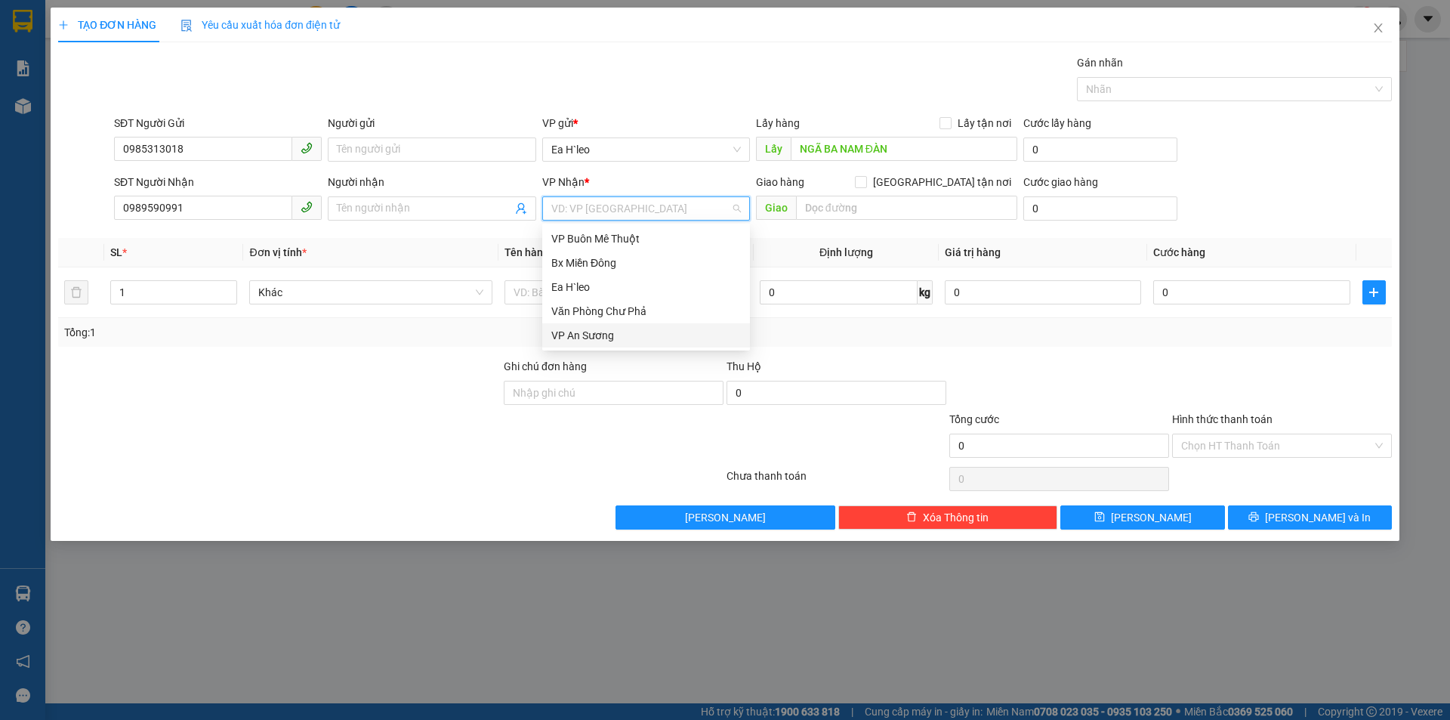
click at [613, 331] on div "VP An Sương" at bounding box center [646, 335] width 190 height 17
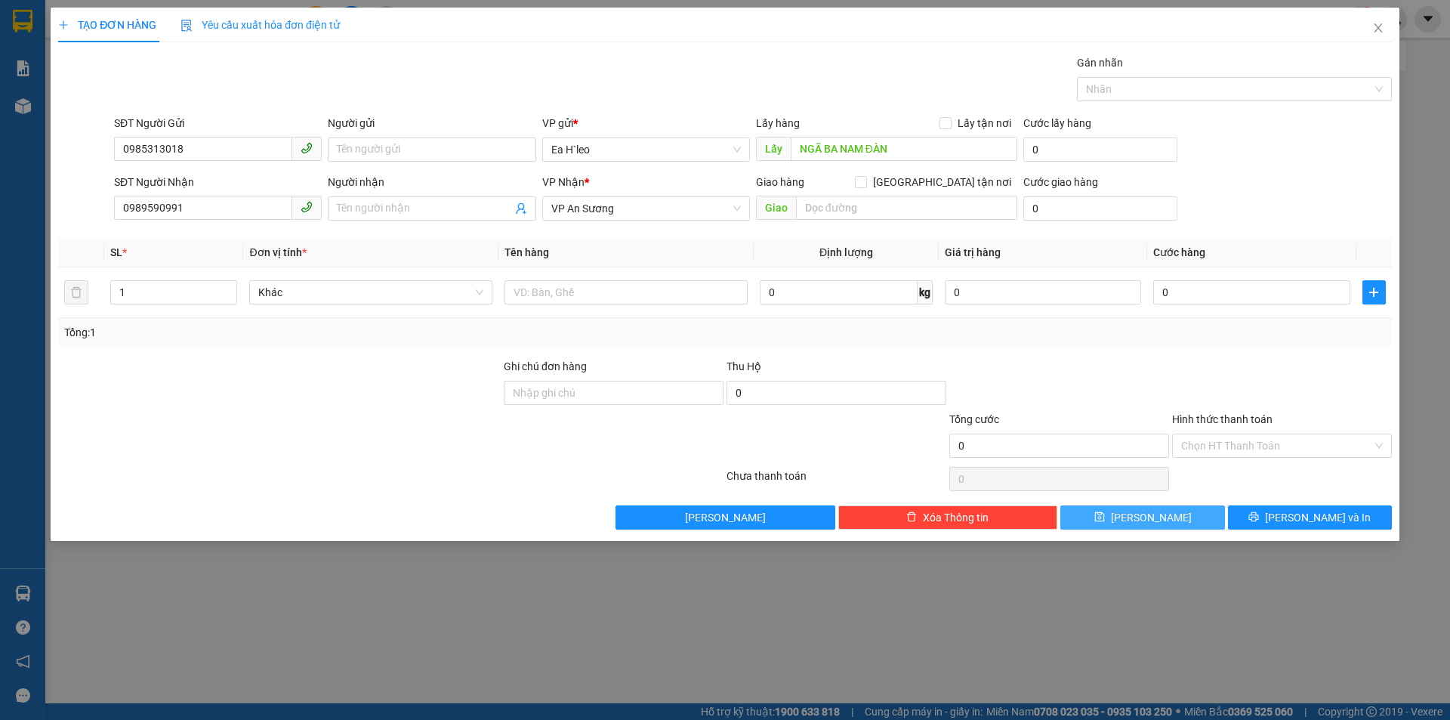
click at [1172, 521] on button "[PERSON_NAME]" at bounding box center [1142, 517] width 164 height 24
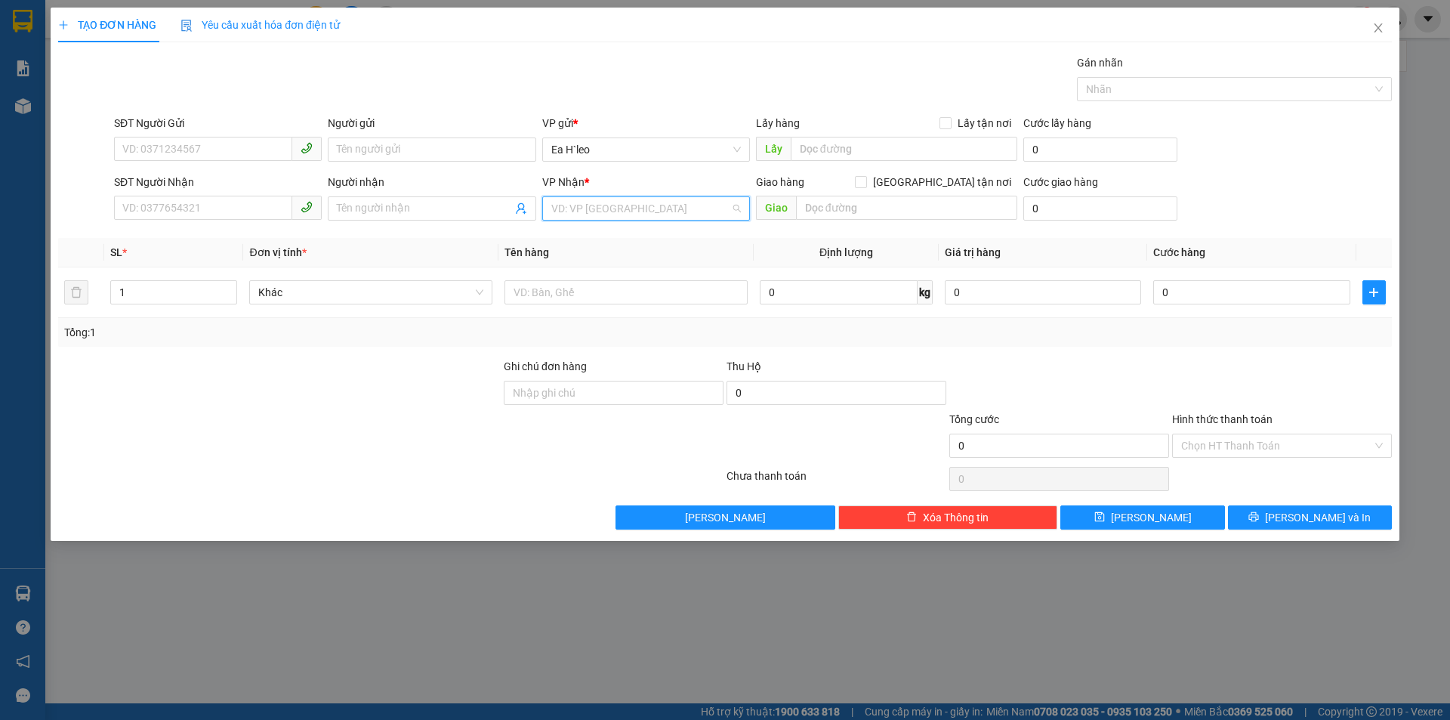
click at [595, 208] on input "search" at bounding box center [640, 208] width 179 height 23
click at [602, 337] on div "VP An Sương" at bounding box center [646, 335] width 190 height 17
click at [553, 297] on input "text" at bounding box center [625, 292] width 243 height 24
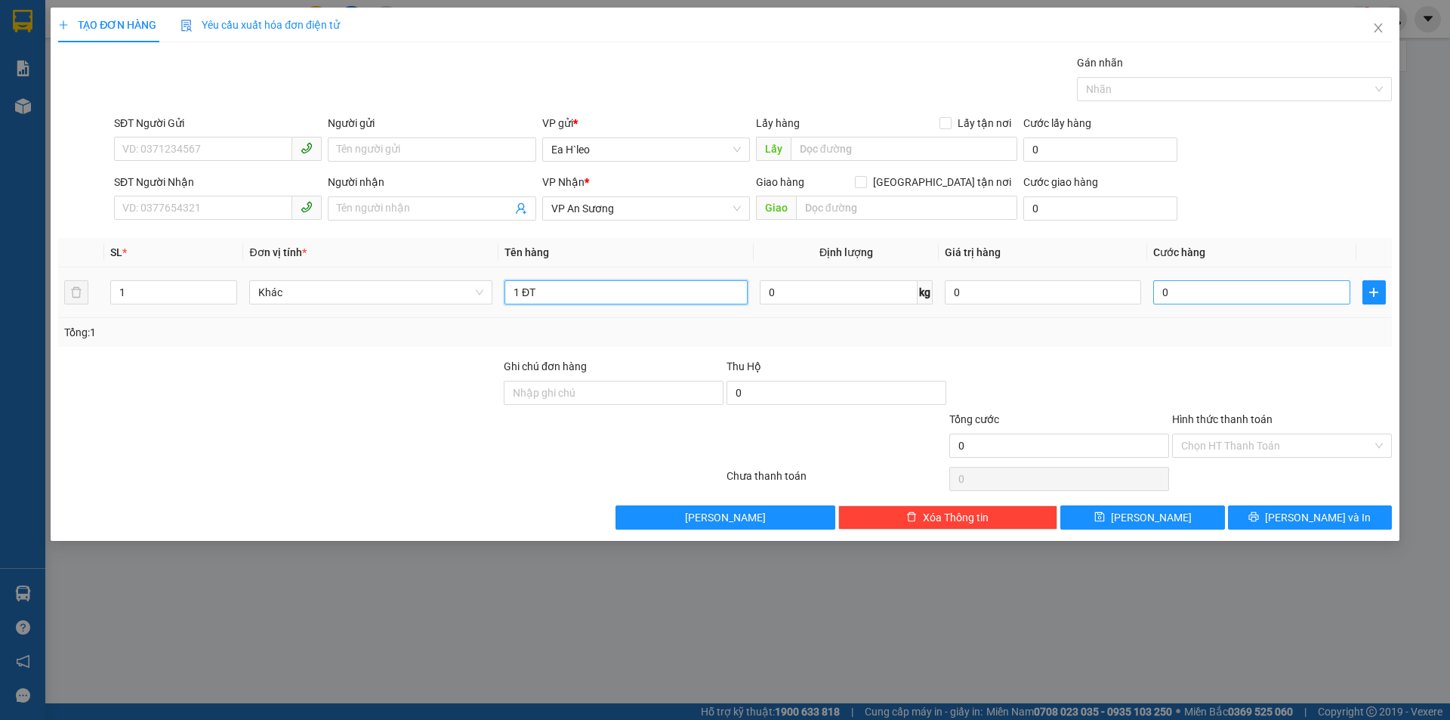
type input "1 ĐT"
click at [1186, 300] on input "0" at bounding box center [1251, 292] width 196 height 24
type input "5"
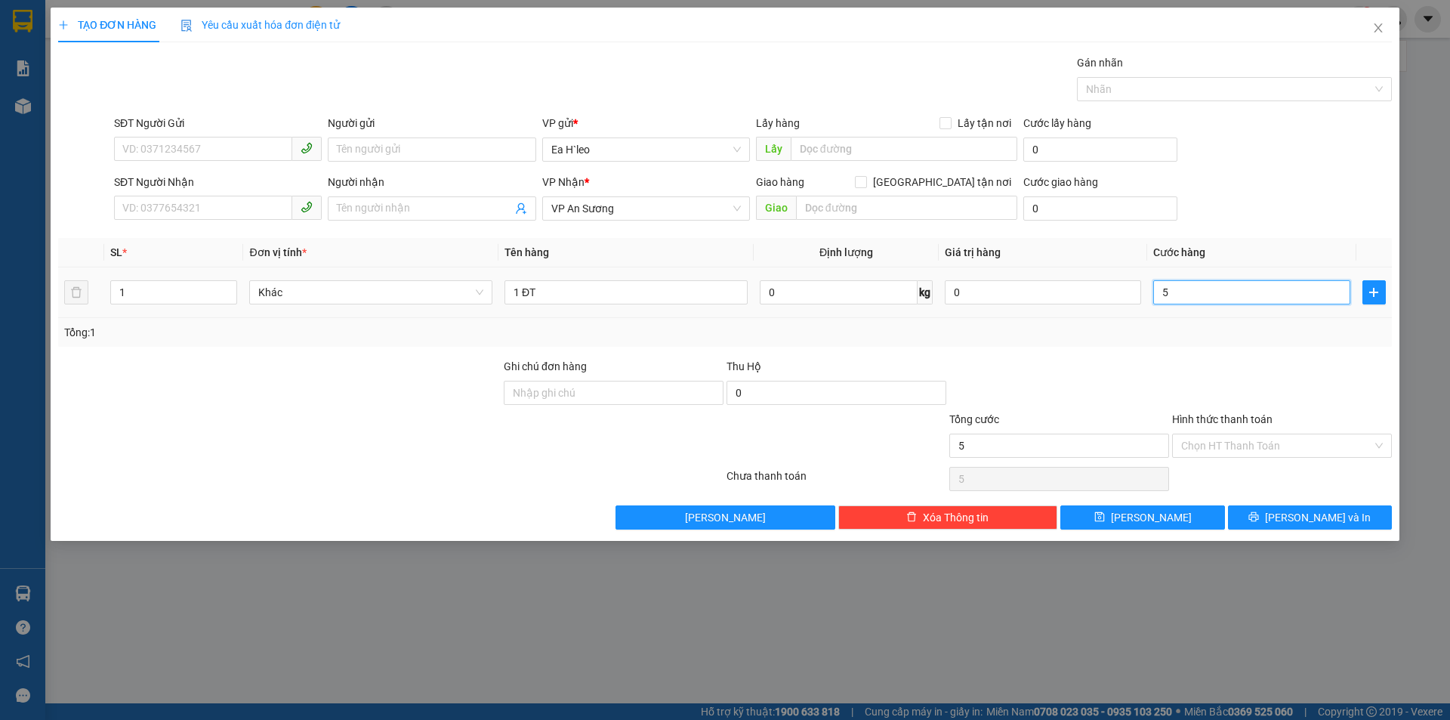
type input "50"
type input "500"
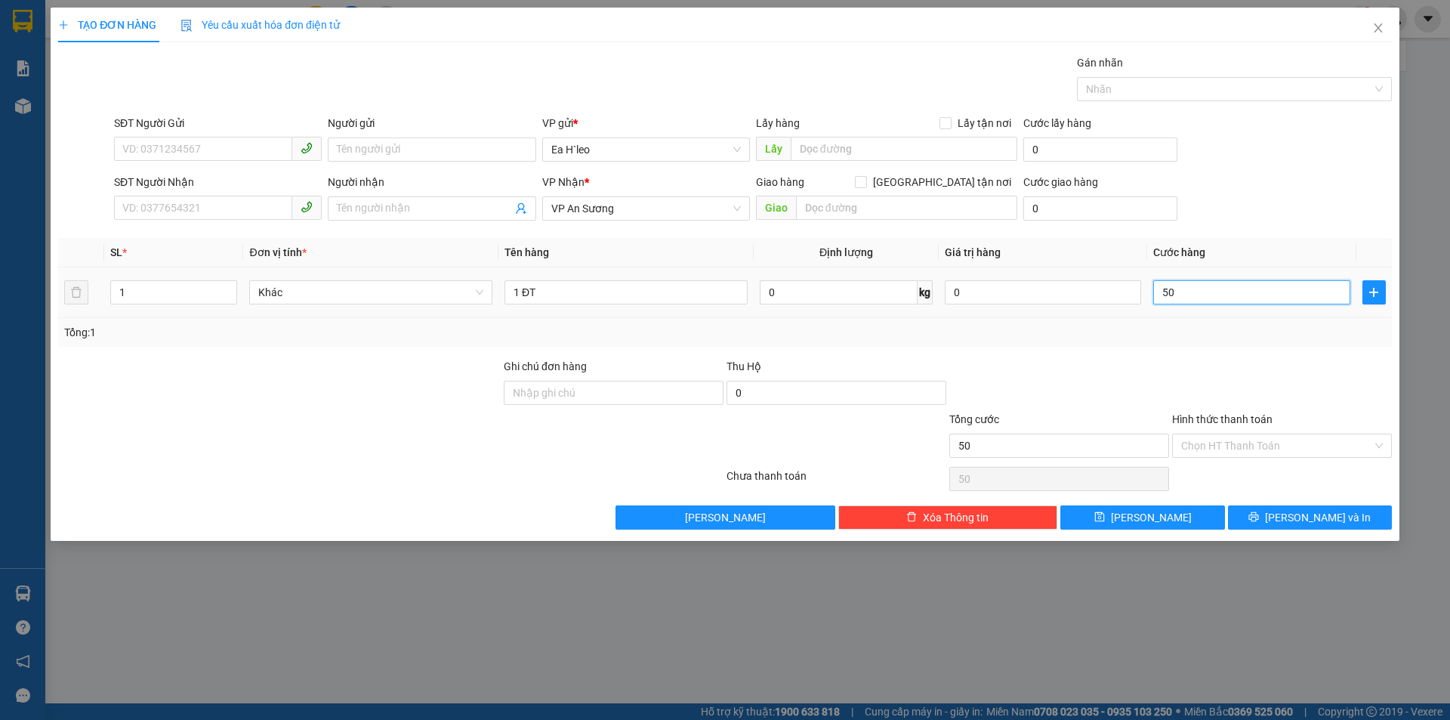
type input "500"
type input "5.000"
type input "50.000"
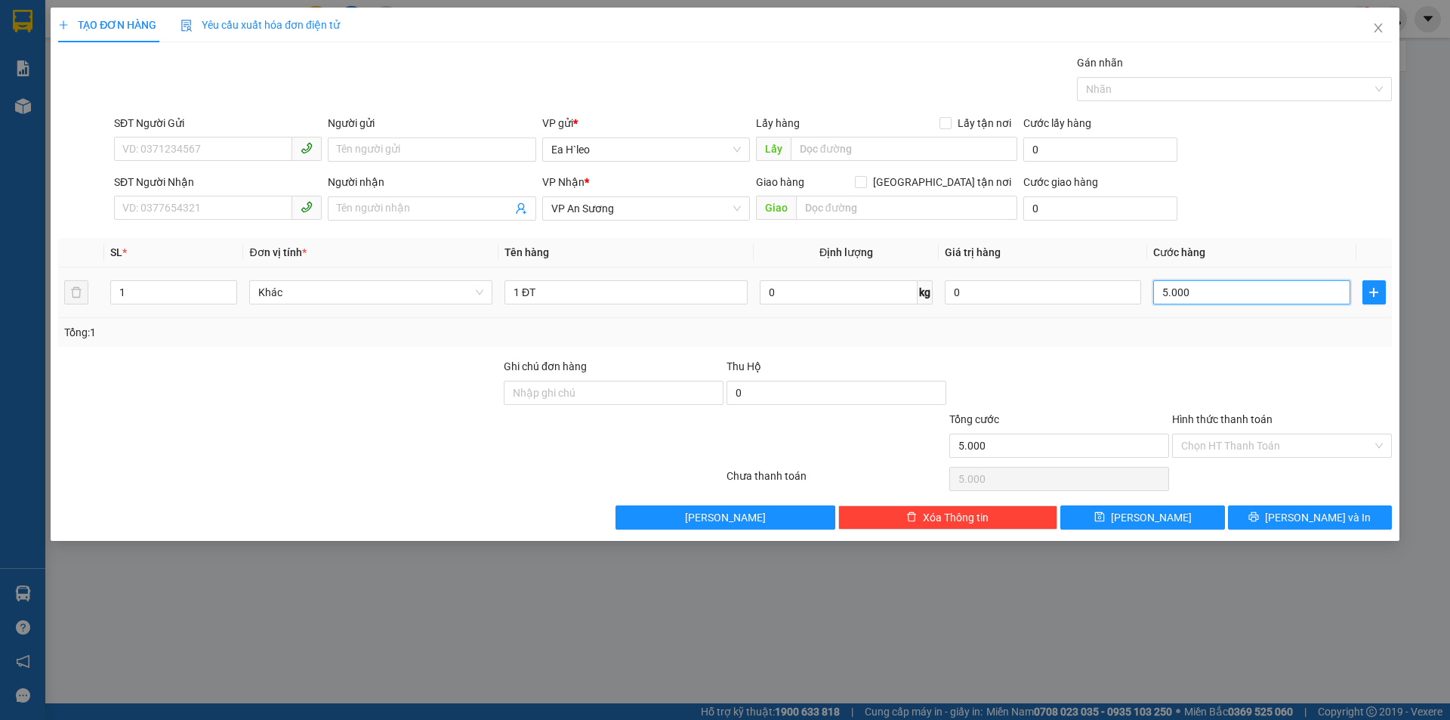
type input "50.000"
click at [263, 193] on div "SĐT Người Nhận" at bounding box center [218, 185] width 208 height 23
click at [263, 208] on input "SĐT Người Nhận" at bounding box center [203, 208] width 178 height 24
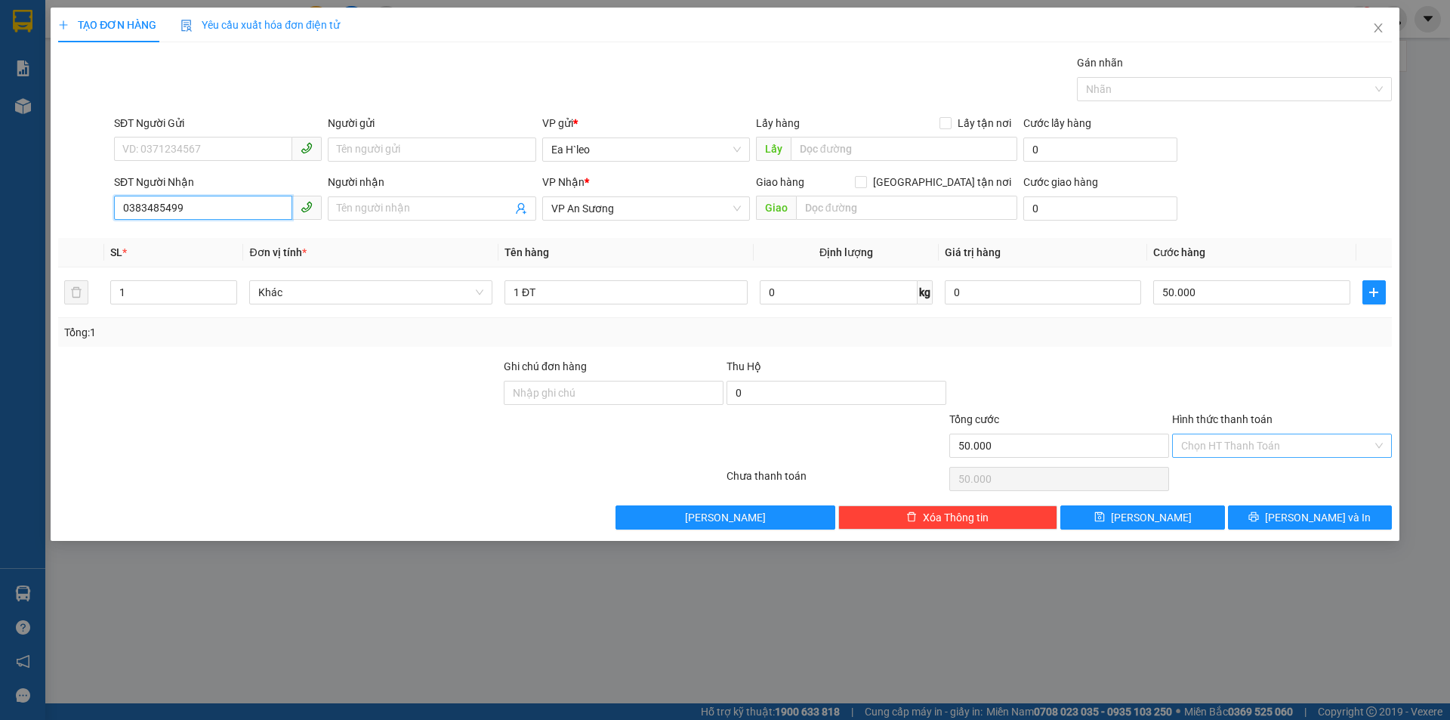
type input "0383485499"
click at [1277, 445] on input "Hình thức thanh toán" at bounding box center [1276, 445] width 191 height 23
click at [1275, 476] on div "Tại văn phòng" at bounding box center [1282, 475] width 202 height 17
type input "0"
click at [1274, 510] on button "[PERSON_NAME] và In" at bounding box center [1310, 517] width 164 height 24
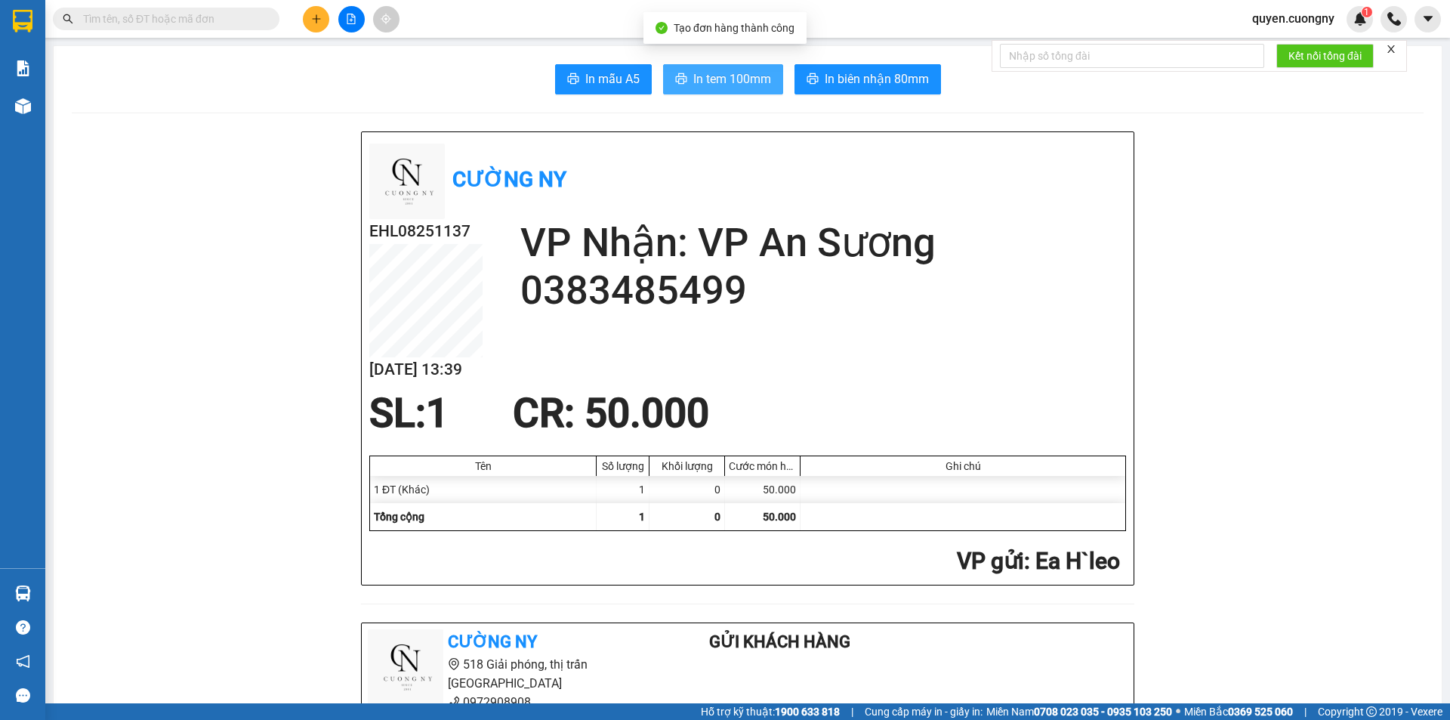
click at [728, 75] on span "In tem 100mm" at bounding box center [732, 78] width 78 height 19
